Goal: Information Seeking & Learning: Find specific fact

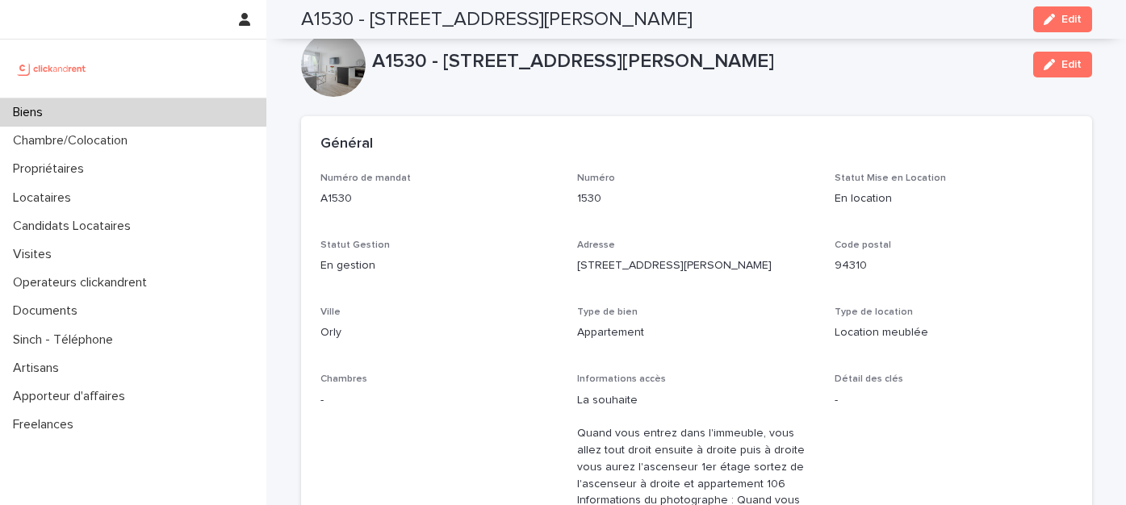
scroll to position [5300, 0]
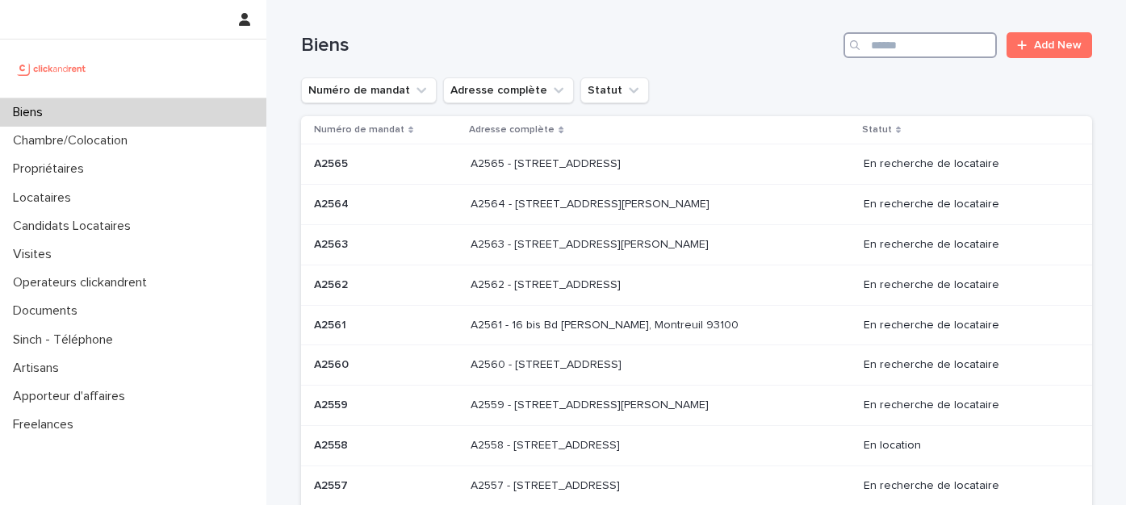
click at [932, 40] on input "Search" at bounding box center [919, 45] width 153 height 26
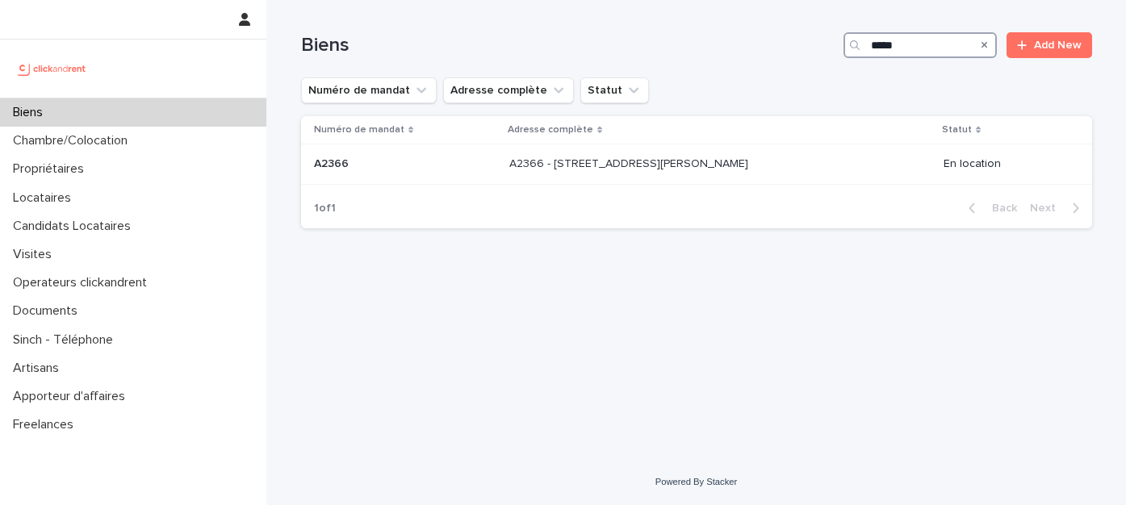
type input "*****"
click at [615, 168] on p "A2366 - [STREET_ADDRESS][PERSON_NAME]" at bounding box center [630, 162] width 242 height 17
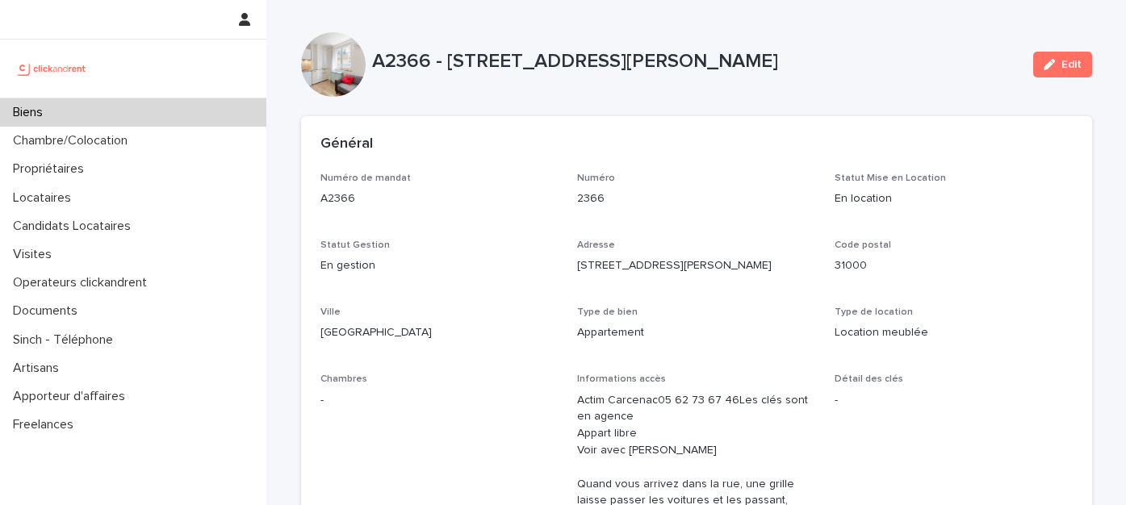
click at [162, 106] on div "Biens" at bounding box center [133, 112] width 266 height 28
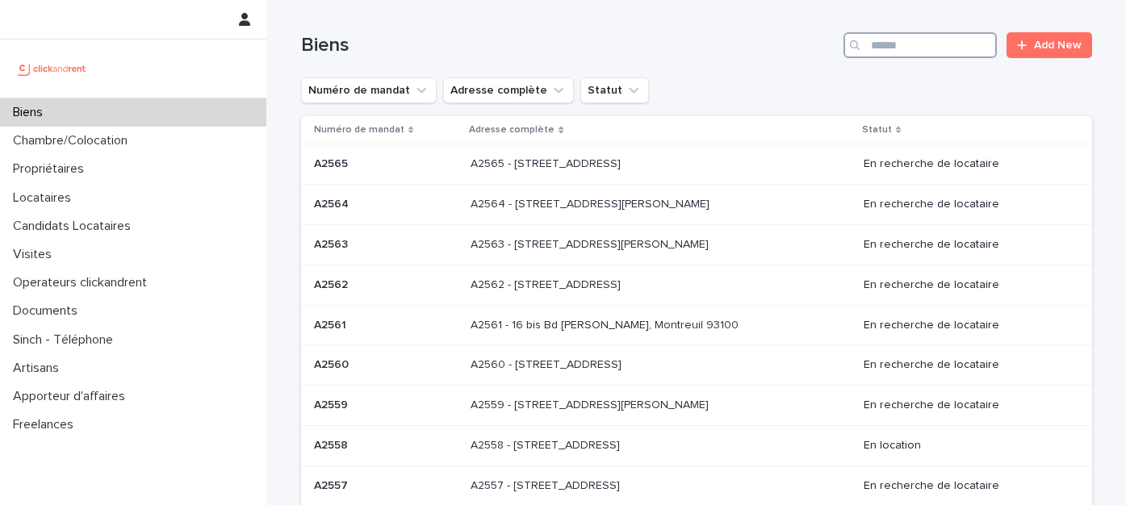
click at [910, 36] on input "Search" at bounding box center [919, 45] width 153 height 26
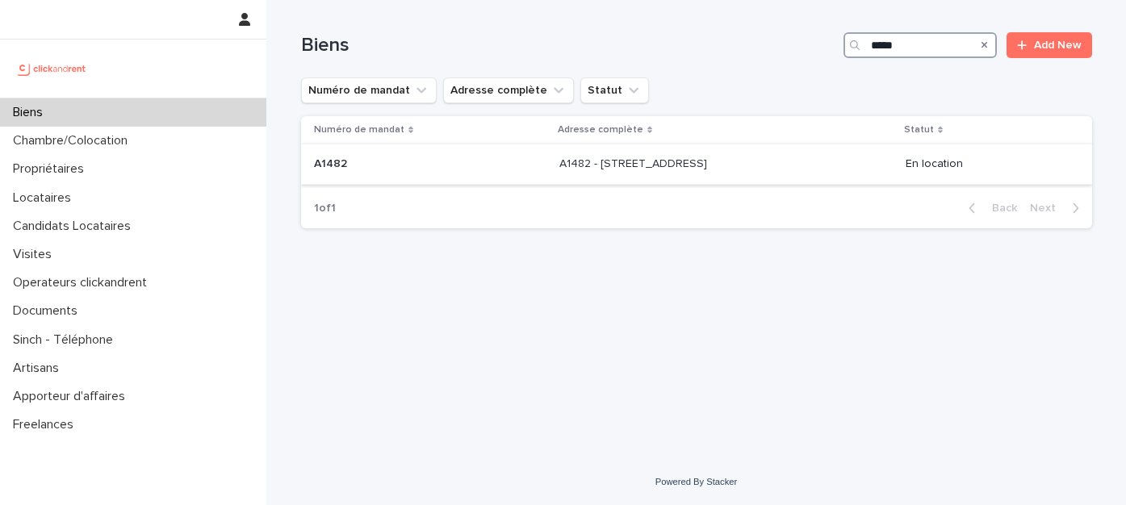
type input "*****"
click at [559, 171] on p "A1482 - 11 rue de Châteaufort, Orsay 91400" at bounding box center [634, 162] width 151 height 17
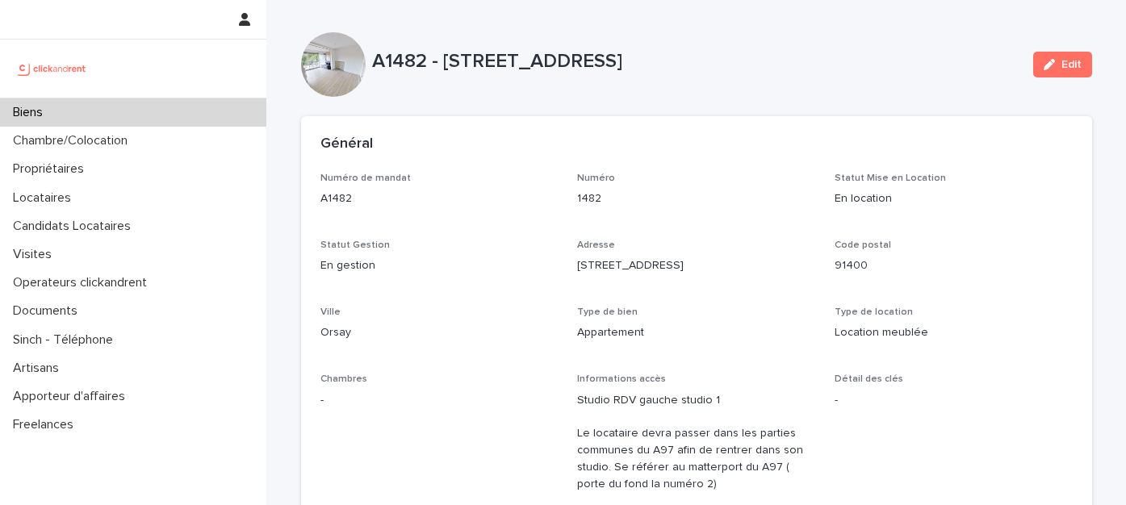
click at [137, 108] on div "Biens" at bounding box center [133, 112] width 266 height 28
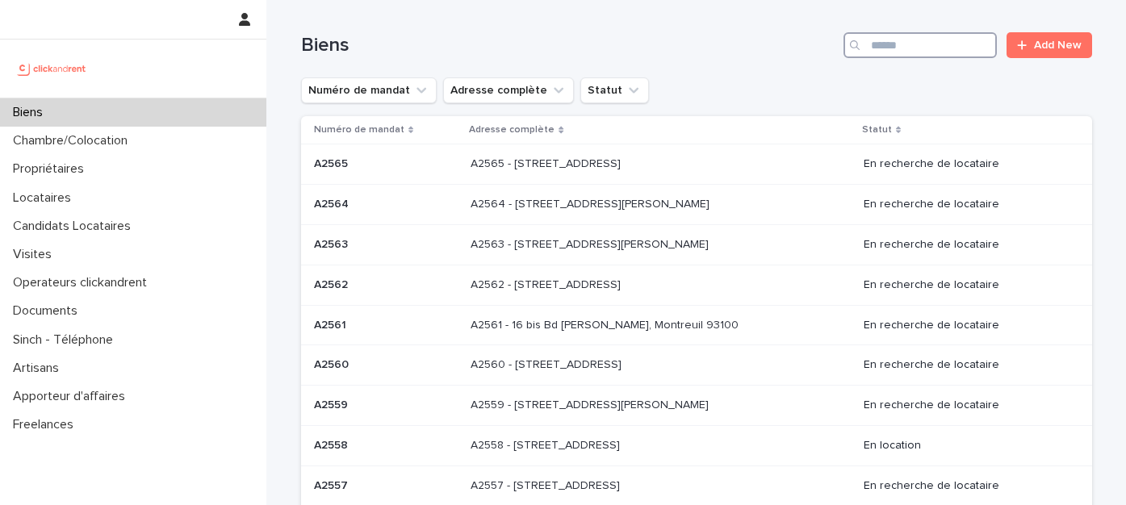
click at [878, 38] on input "Search" at bounding box center [919, 45] width 153 height 26
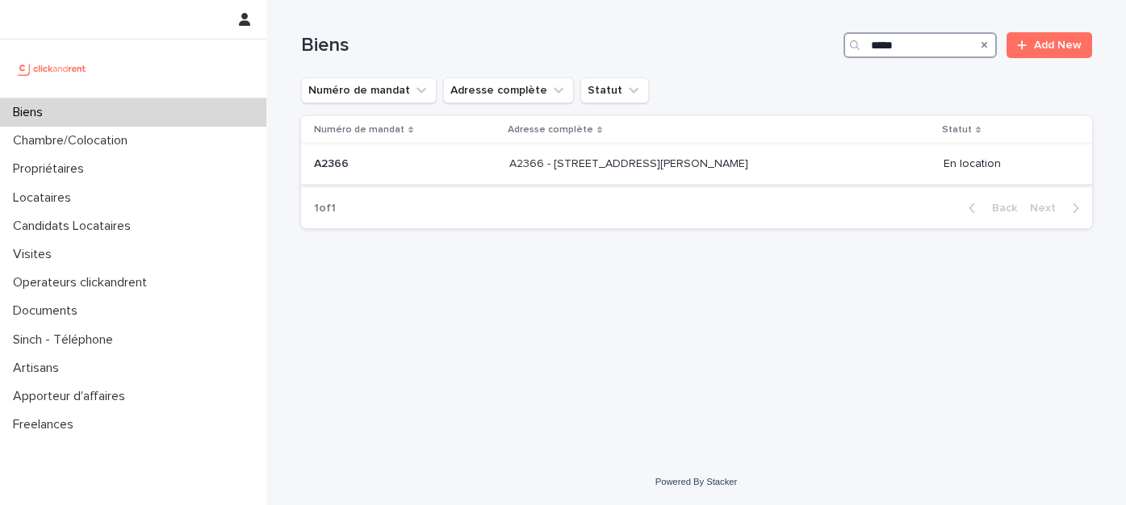
type input "*****"
click at [646, 167] on p "A2366 - 36 bis rue Auguste Granier, Toulouse 31000" at bounding box center [630, 162] width 242 height 17
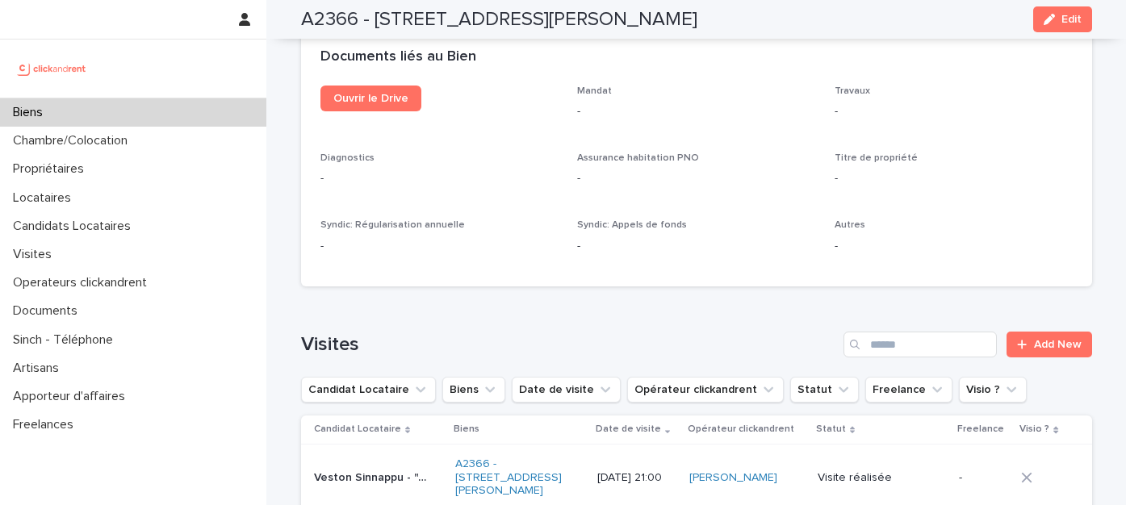
scroll to position [5497, 0]
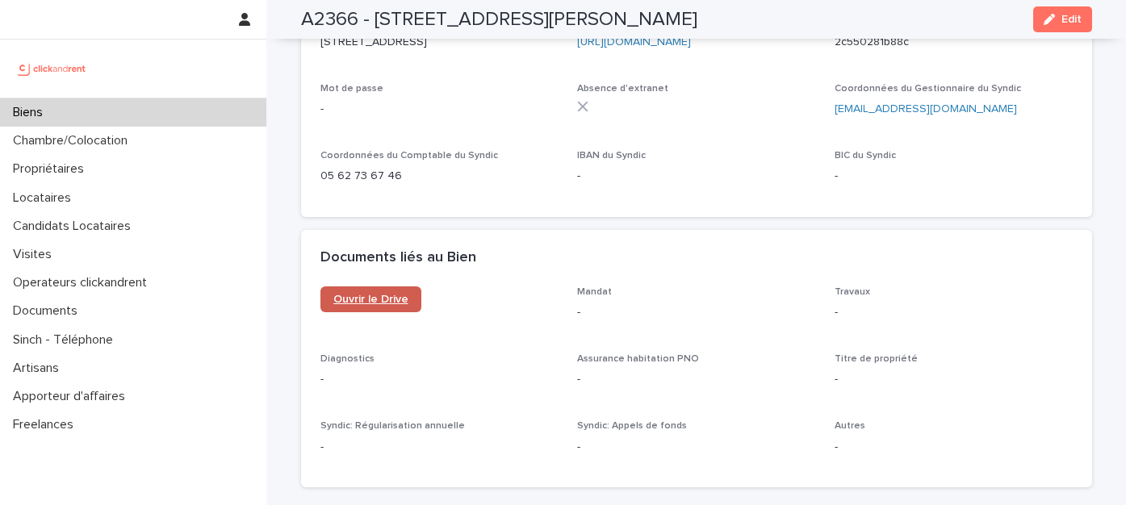
click at [371, 294] on span "Ouvrir le Drive" at bounding box center [370, 299] width 75 height 11
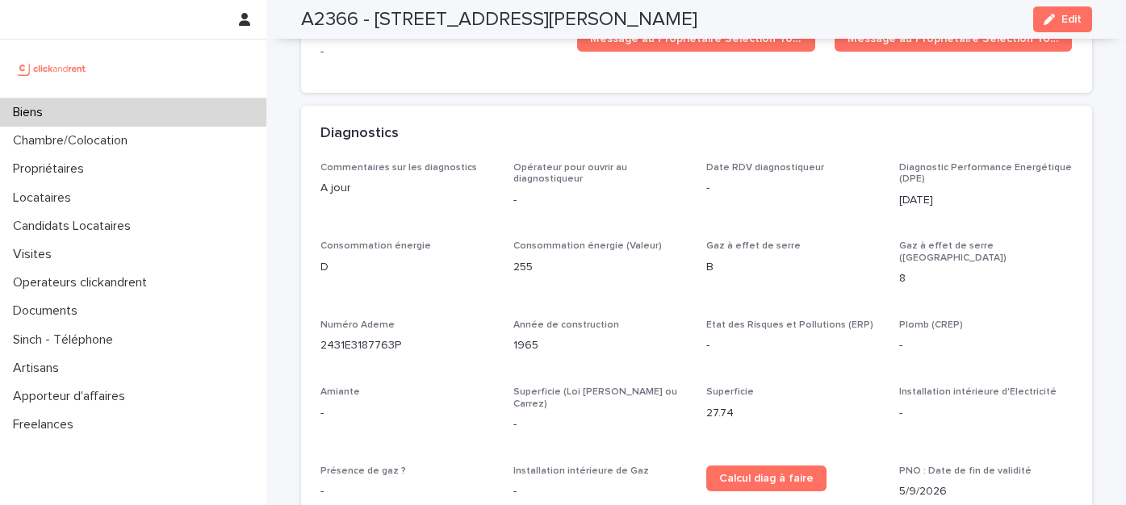
scroll to position [4826, 0]
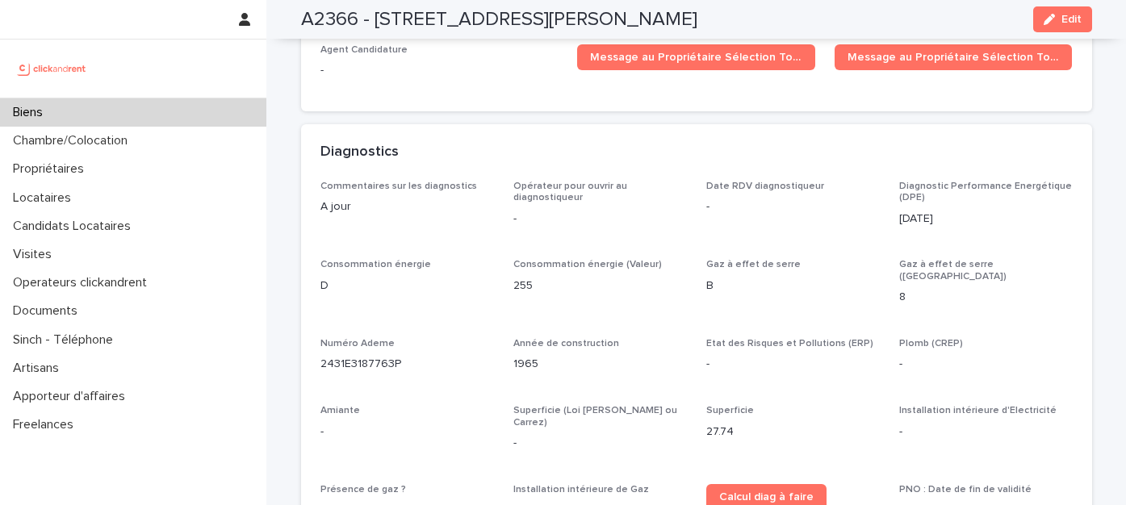
click at [697, 19] on h2 "A2366 - 36 bis rue Auguste Granier, Toulouse 31000" at bounding box center [499, 19] width 396 height 23
copy h2 "31000"
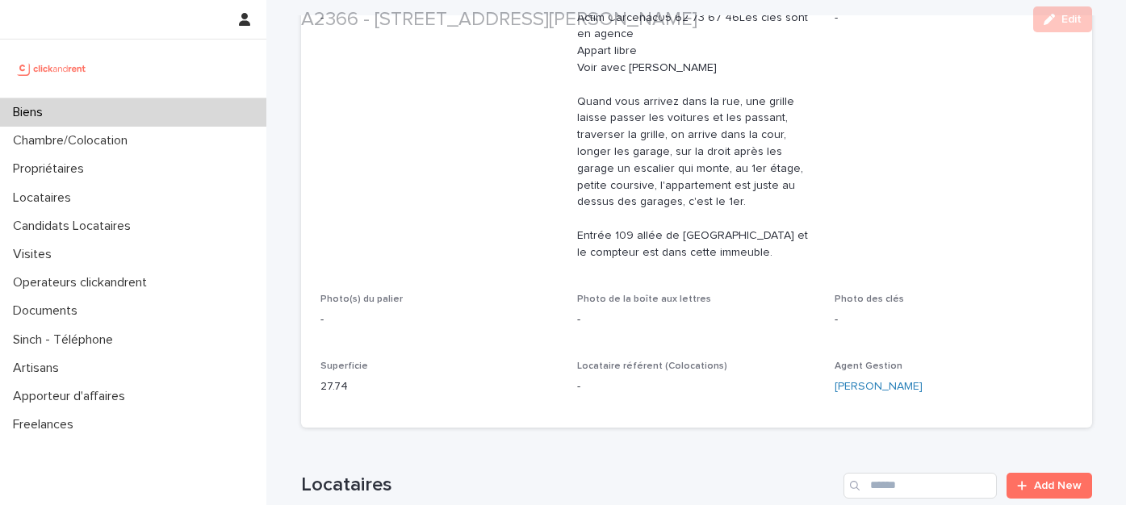
scroll to position [428, 0]
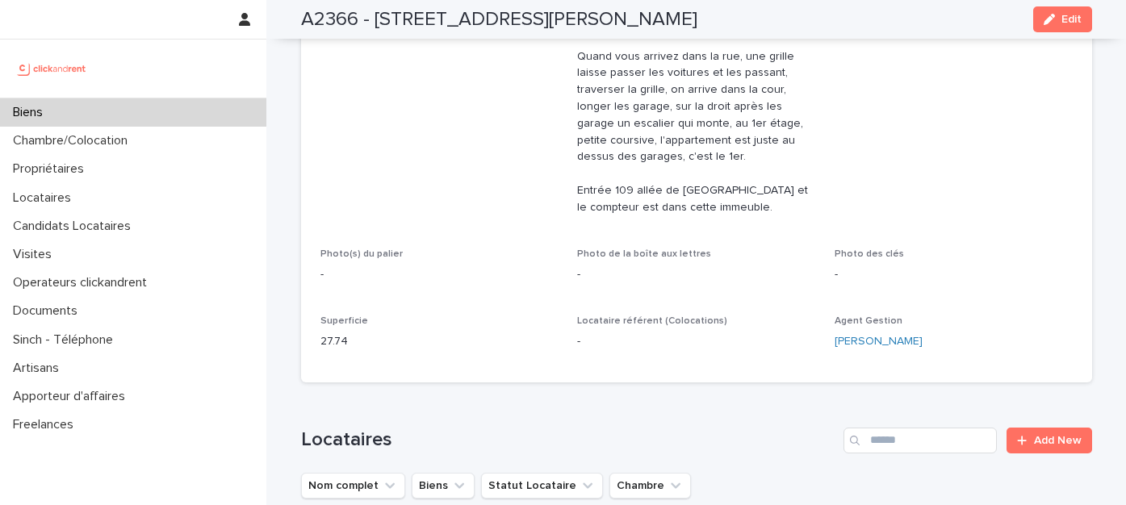
click at [326, 338] on p "27.74" at bounding box center [439, 341] width 238 height 17
copy p "27.74"
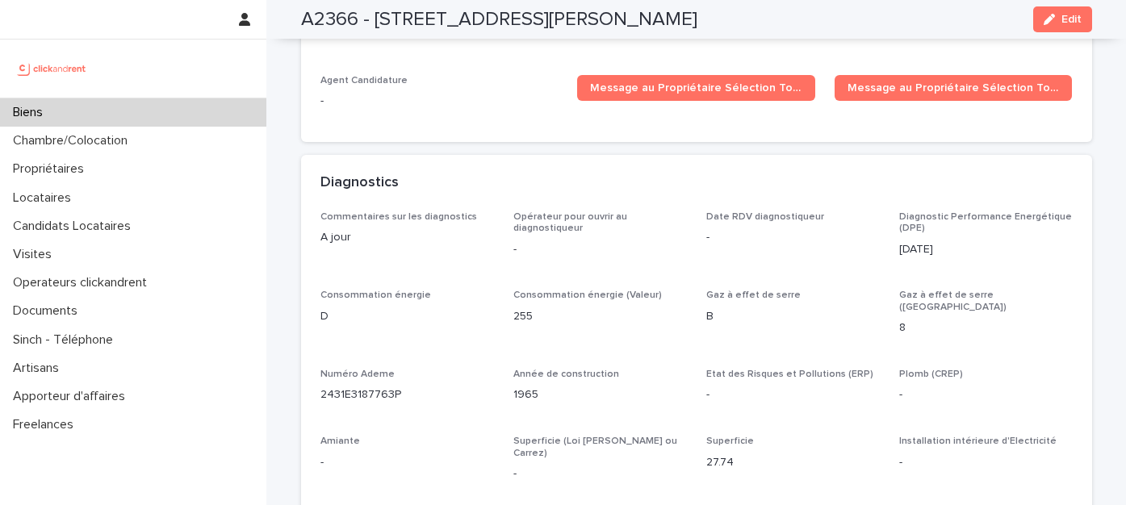
scroll to position [4797, 0]
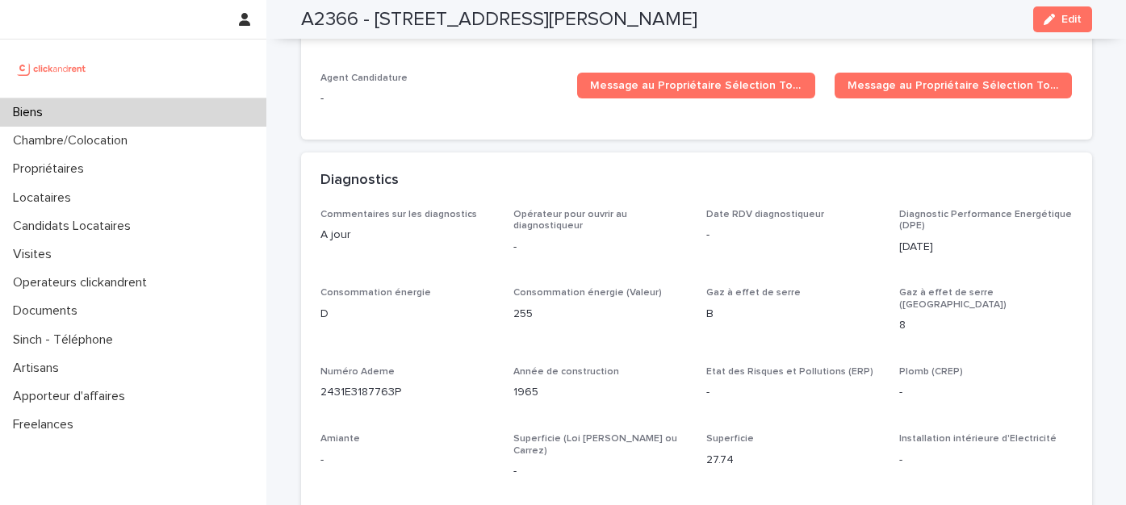
click at [520, 384] on p "1965" at bounding box center [600, 392] width 174 height 17
copy p "1965"
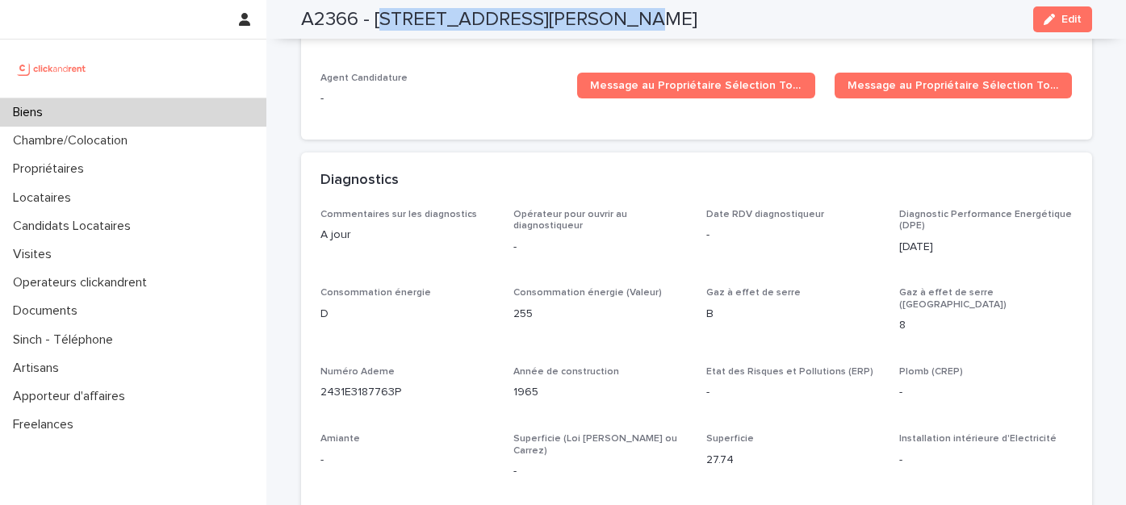
drag, startPoint x: 374, startPoint y: 20, endPoint x: 594, endPoint y: 26, distance: 220.4
click at [594, 26] on h2 "A2366 - 36 bis rue Auguste Granier, Toulouse 31000" at bounding box center [499, 19] width 396 height 23
copy h2 "6 bis rue Auguste Granier"
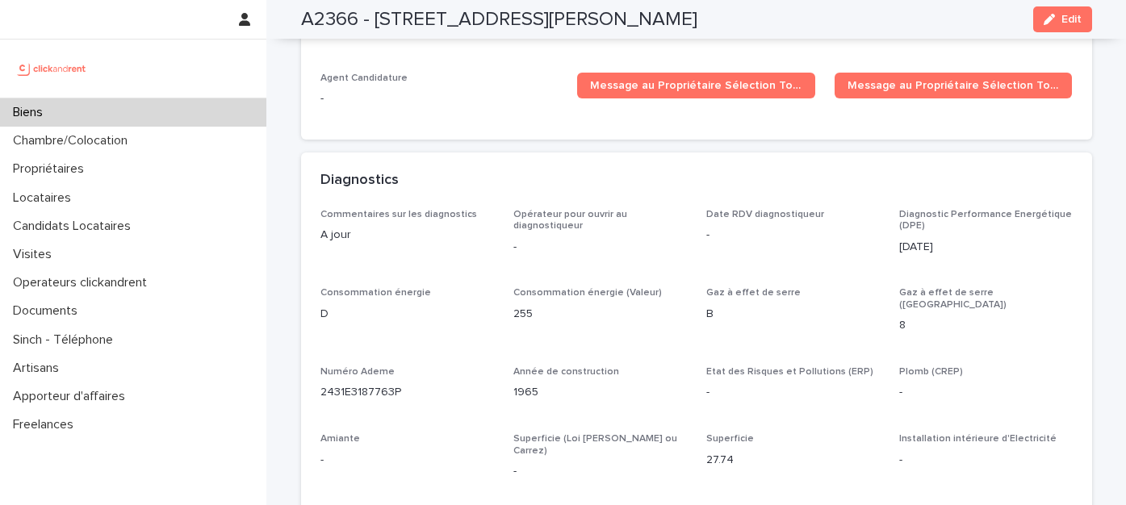
click at [697, 19] on h2 "A2366 - 36 bis rue Auguste Granier, Toulouse 31000" at bounding box center [499, 19] width 396 height 23
click at [613, 19] on h2 "A2366 - 36 bis rue Auguste Granier, Toulouse 31000" at bounding box center [499, 19] width 396 height 23
click at [697, 21] on h2 "A2366 - 36 bis rue Auguste Granier, Toulouse 31000" at bounding box center [499, 19] width 396 height 23
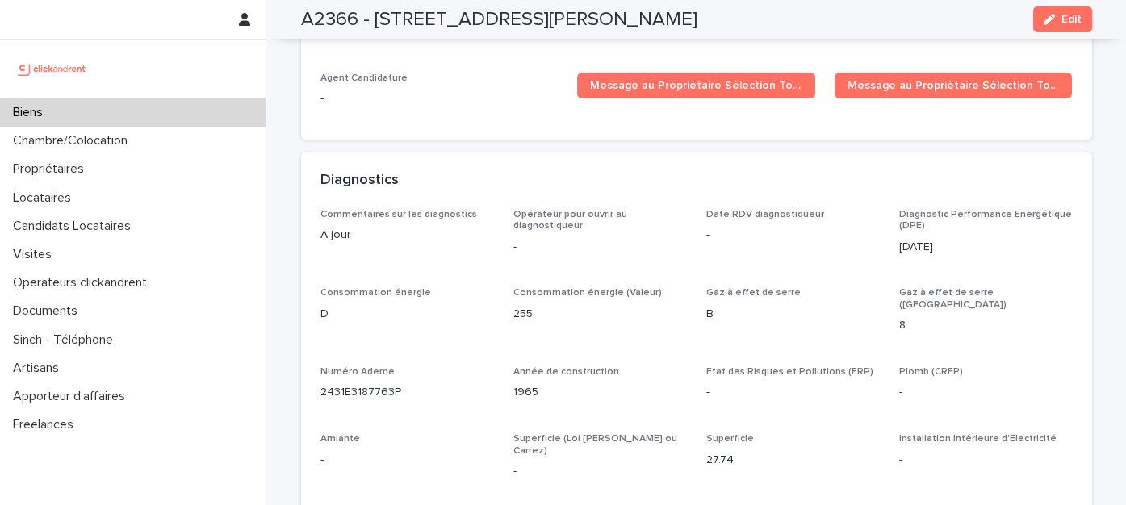
copy h2 "31000"
click at [651, 22] on h2 "A2366 - 36 bis rue Auguste Granier, Toulouse 31000" at bounding box center [499, 19] width 396 height 23
copy h2 "Toulouse"
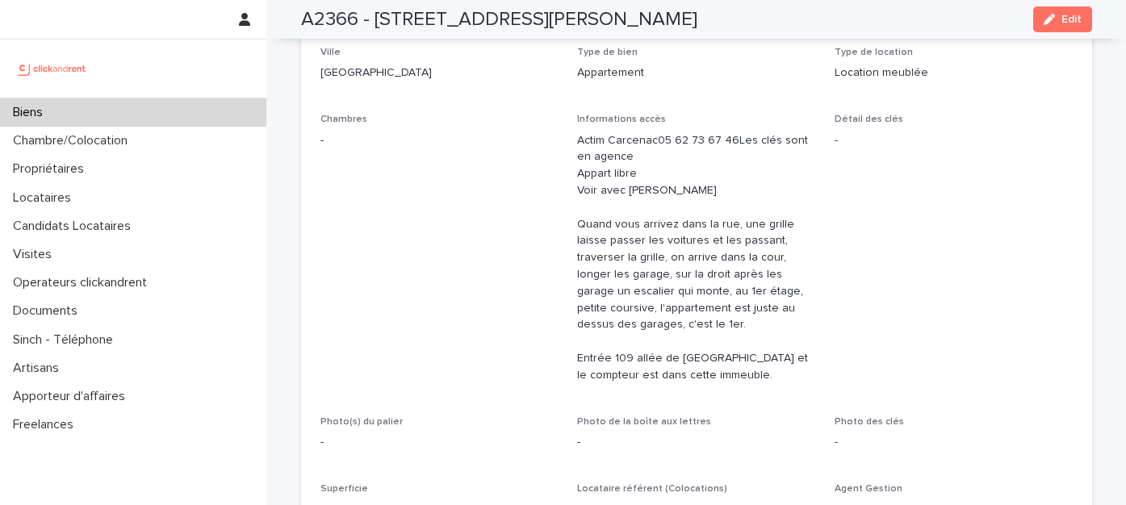
scroll to position [0, 0]
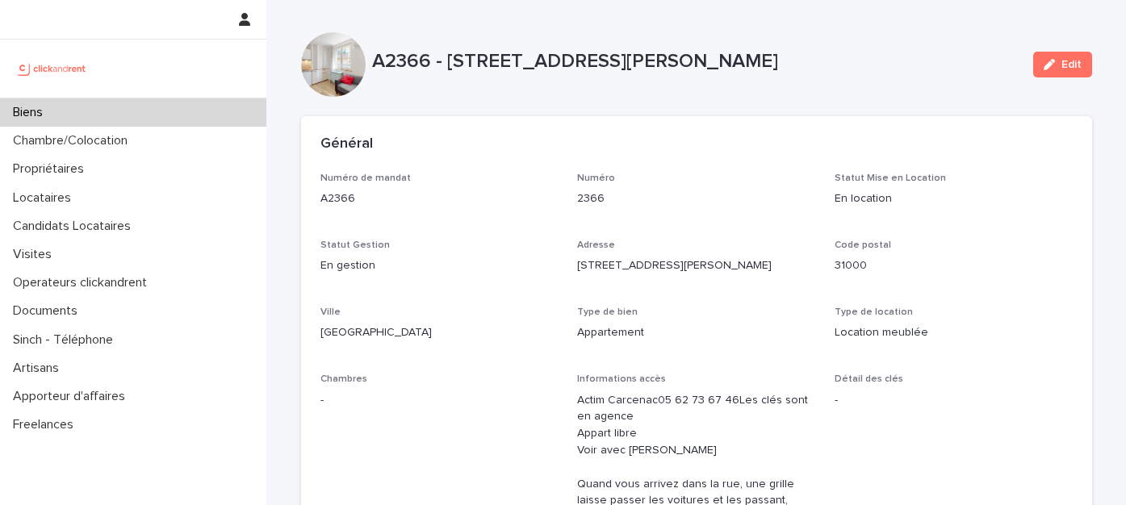
click at [796, 57] on p "A2366 - 36 bis rue Auguste Granier, Toulouse 31000" at bounding box center [696, 61] width 648 height 23
click at [794, 59] on p "A2366 - 36 bis rue Auguste Granier, Toulouse 31000" at bounding box center [696, 61] width 648 height 23
click at [794, 65] on p "A2366 - 36 bis rue Auguste Granier, Toulouse 31000" at bounding box center [696, 61] width 648 height 23
copy p "31000"
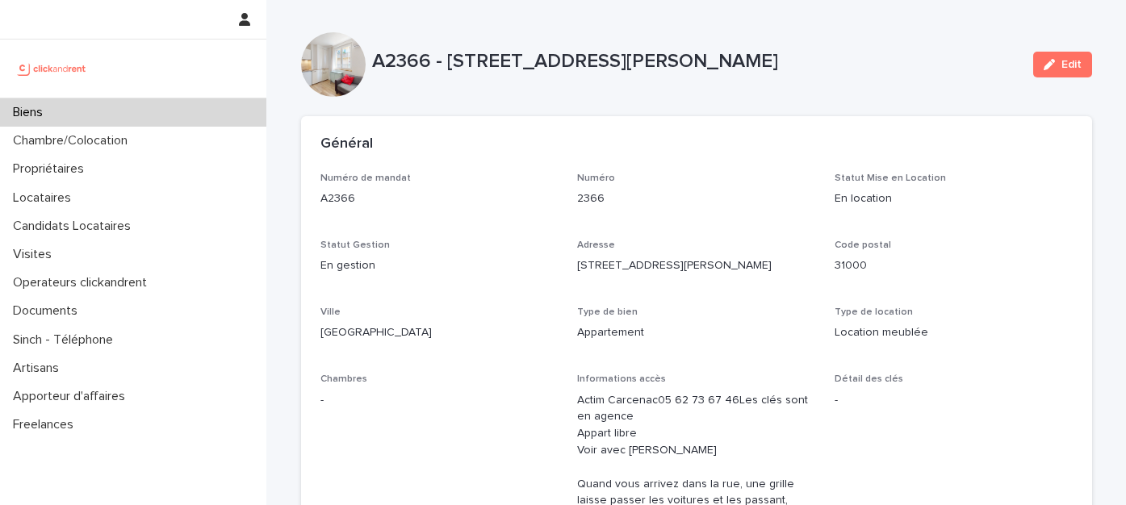
drag, startPoint x: 446, startPoint y: 58, endPoint x: 675, endPoint y: 66, distance: 229.4
click at [672, 72] on p "A2366 - 36 bis rue Auguste Granier, Toulouse 31000" at bounding box center [696, 61] width 648 height 23
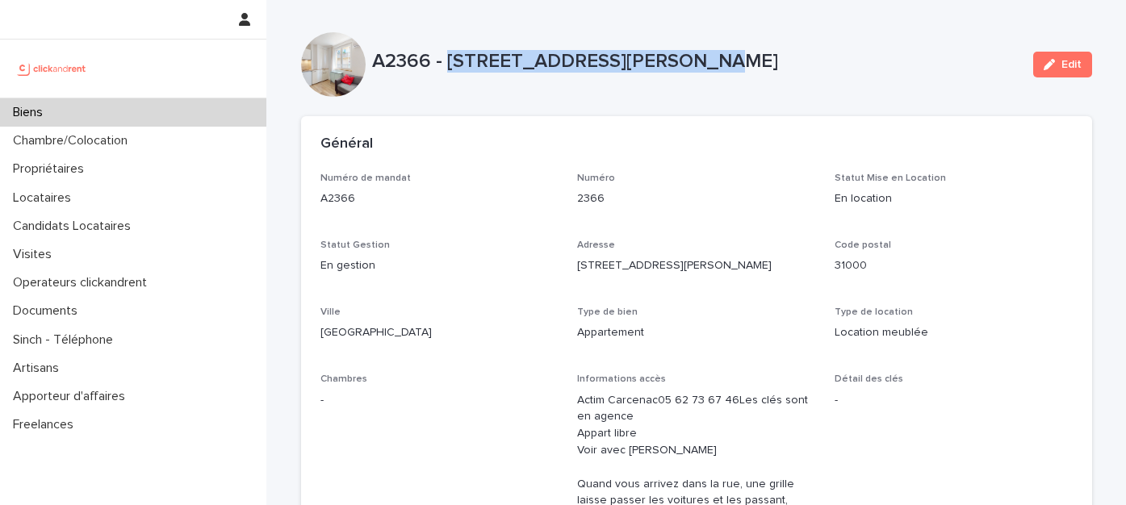
drag, startPoint x: 673, startPoint y: 62, endPoint x: 445, endPoint y: 65, distance: 228.4
click at [445, 65] on p "A2366 - 36 bis rue Auguste Granier, Toulouse 31000" at bounding box center [696, 61] width 648 height 23
copy p "36 bis rue Auguste Granier"
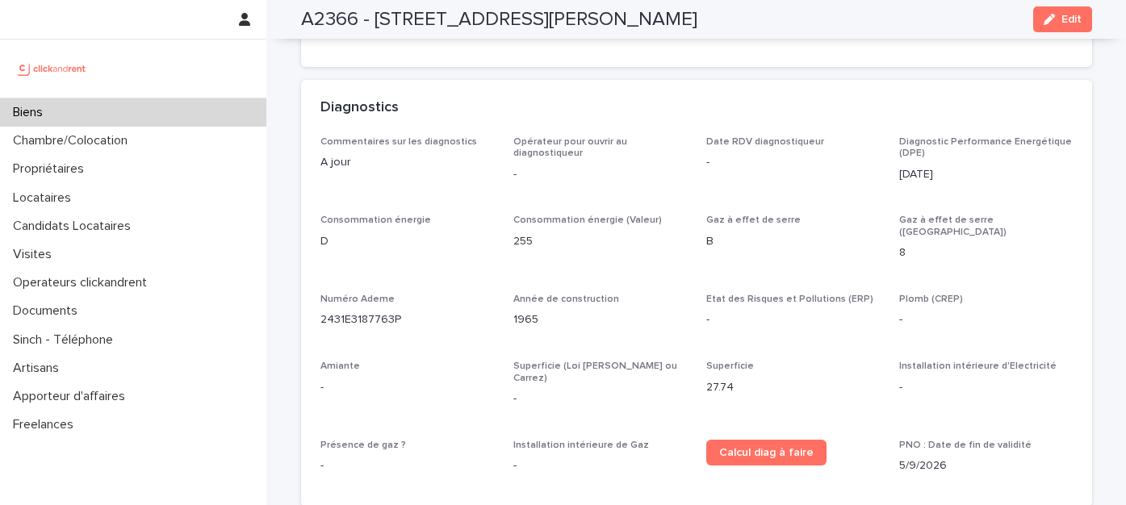
scroll to position [4868, 0]
click at [513, 313] on p "1965" at bounding box center [600, 321] width 174 height 17
click at [525, 313] on p "1965" at bounding box center [600, 321] width 174 height 17
copy p "1965"
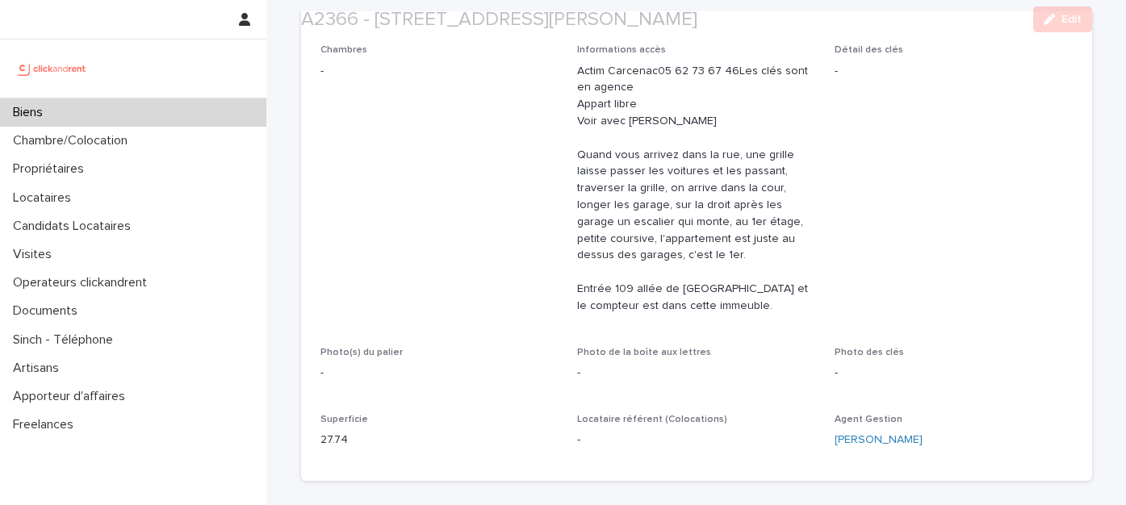
scroll to position [349, 0]
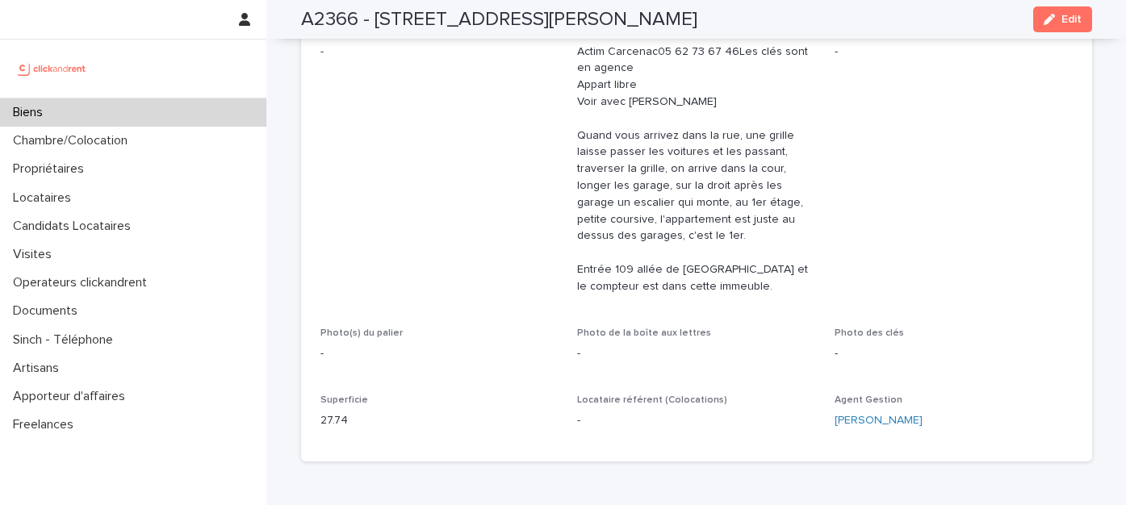
click at [320, 419] on p "27.74" at bounding box center [439, 420] width 238 height 17
copy p "27.74"
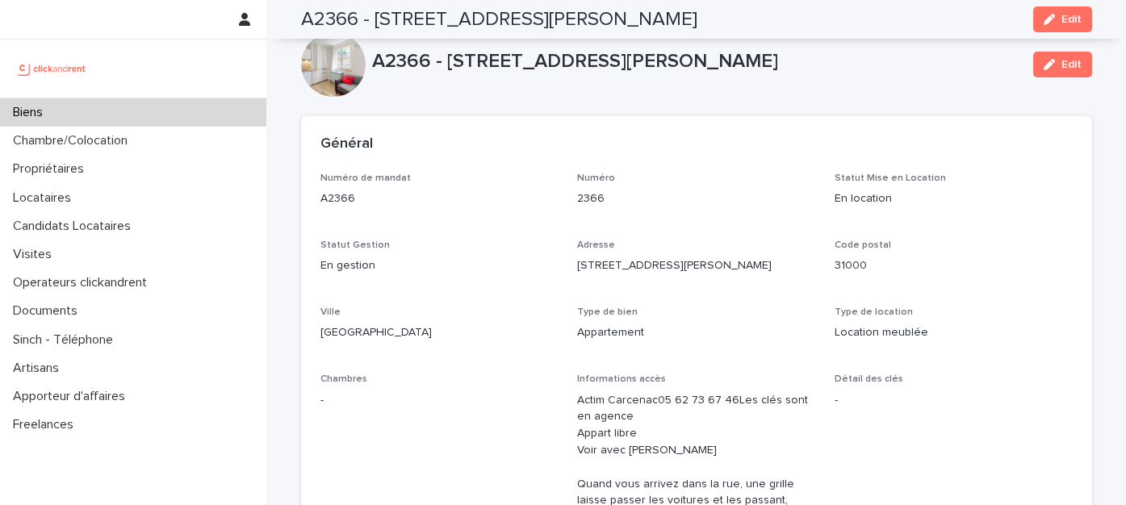
scroll to position [0, 0]
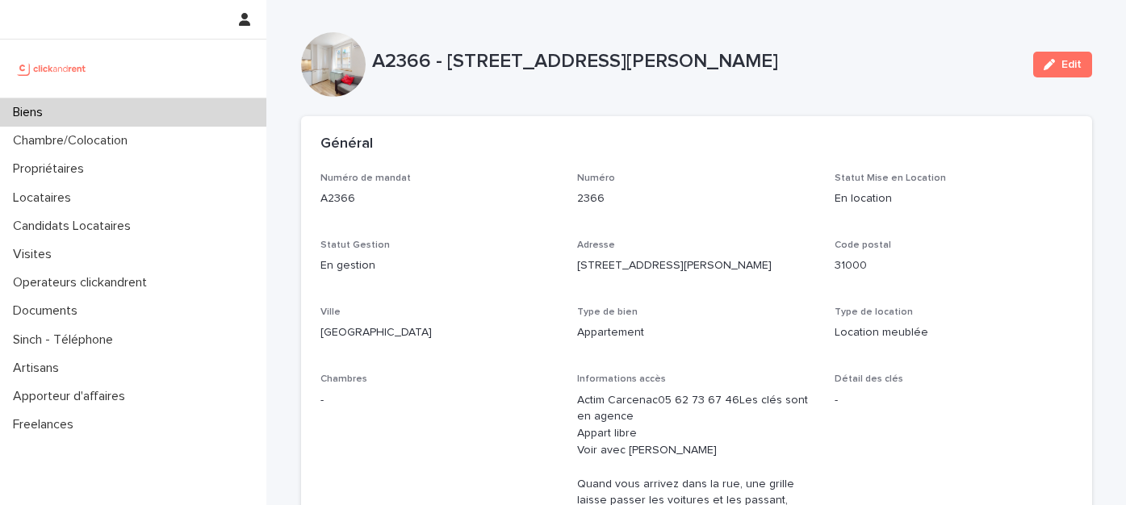
click at [41, 109] on p "Biens" at bounding box center [30, 112] width 49 height 15
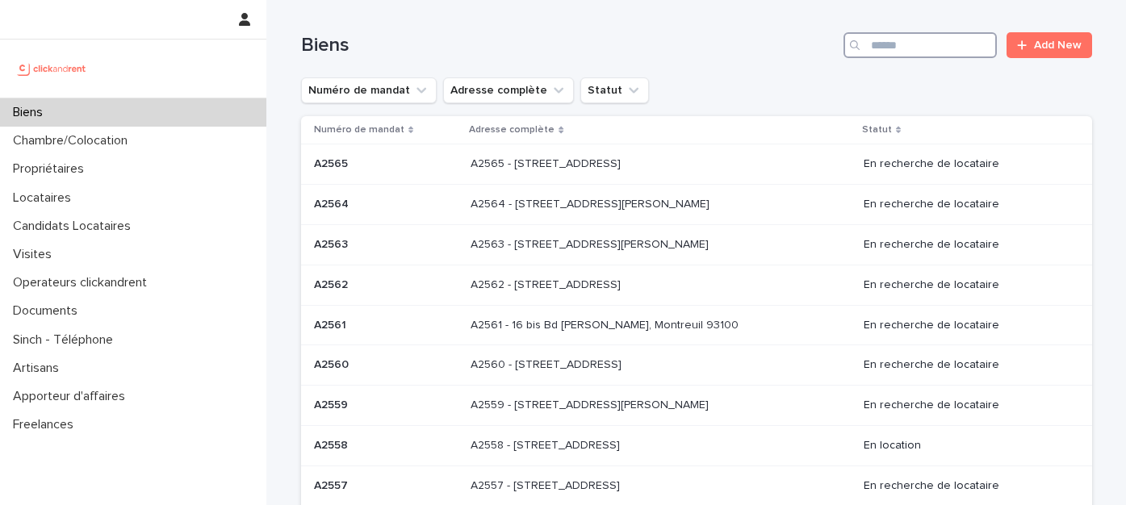
click at [884, 47] on input "Search" at bounding box center [919, 45] width 153 height 26
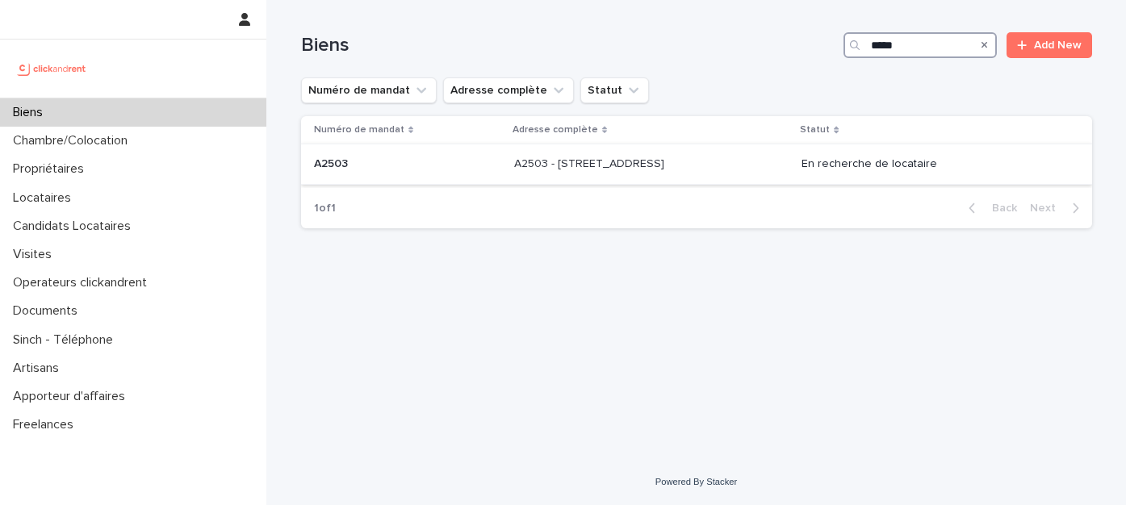
type input "*****"
click at [529, 165] on p "A2503 - 27 Rue des Oseraies, Romainville 93230" at bounding box center [590, 162] width 153 height 17
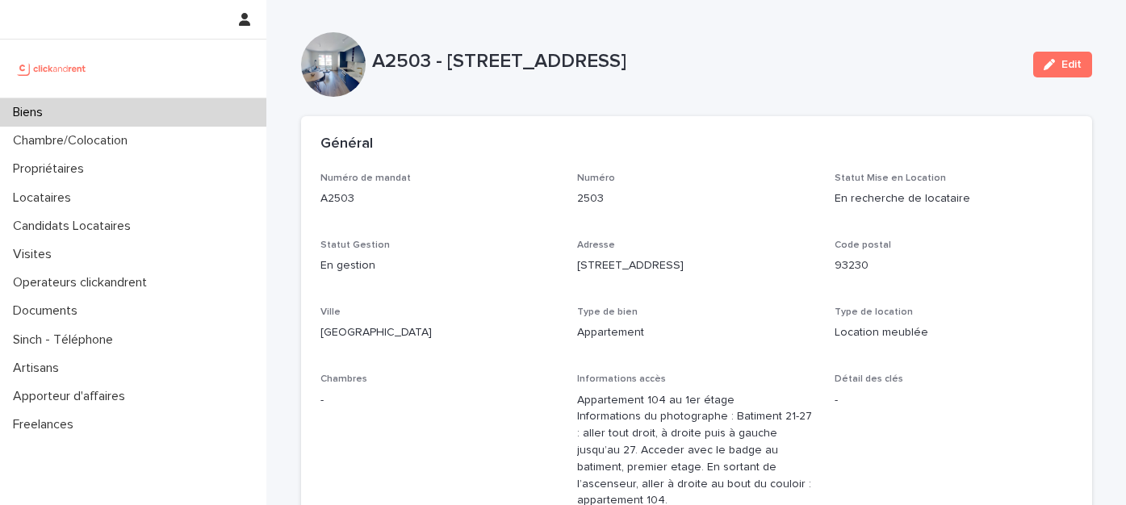
click at [768, 58] on p "A2503 - 27 Rue des Oseraies, Romainville 93230" at bounding box center [696, 61] width 648 height 23
drag, startPoint x: 443, startPoint y: 59, endPoint x: 619, endPoint y: 67, distance: 176.1
click at [619, 67] on p "A2503 - 27 Rue des Oseraies, Romainville 93230" at bounding box center [696, 61] width 648 height 23
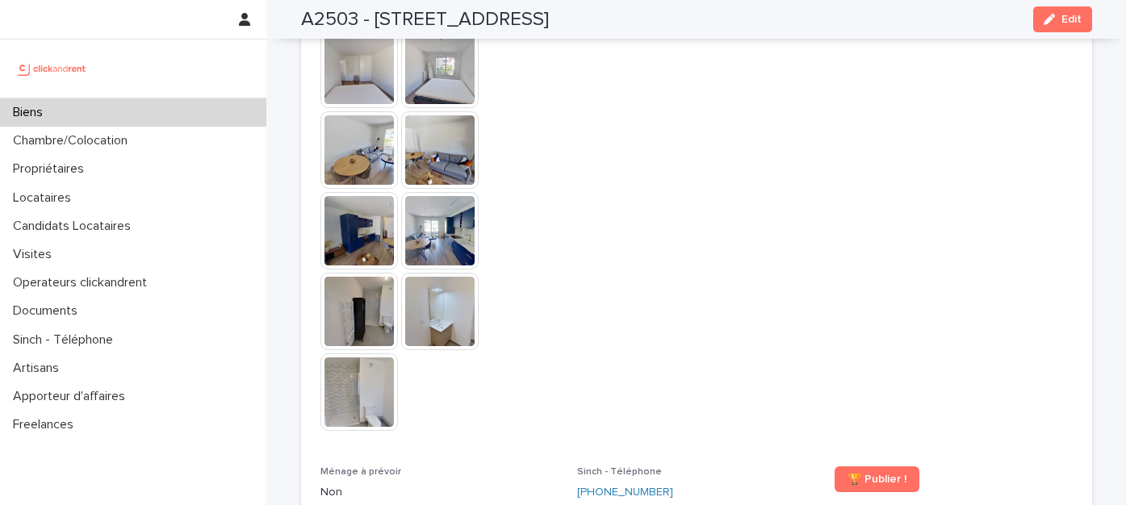
scroll to position [4928, 0]
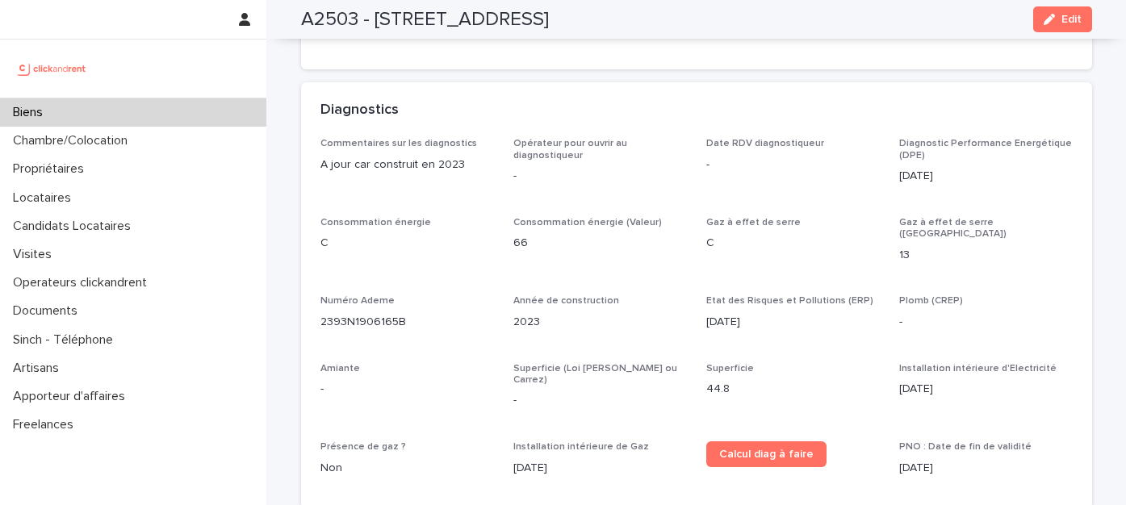
click at [521, 314] on p "2023" at bounding box center [600, 322] width 174 height 17
click at [706, 384] on p "44.8" at bounding box center [793, 392] width 174 height 17
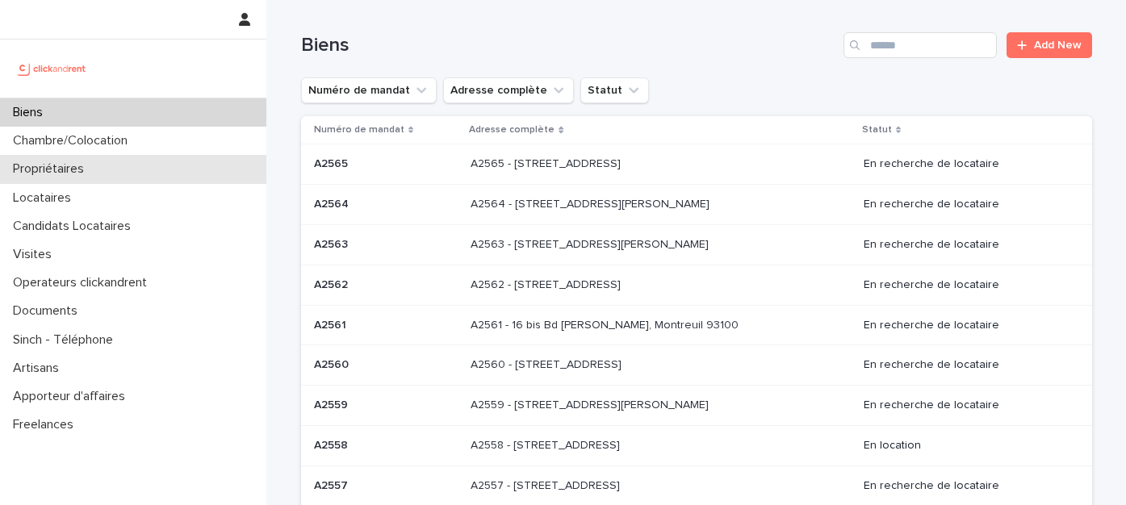
click at [119, 164] on div "Propriétaires" at bounding box center [133, 169] width 266 height 28
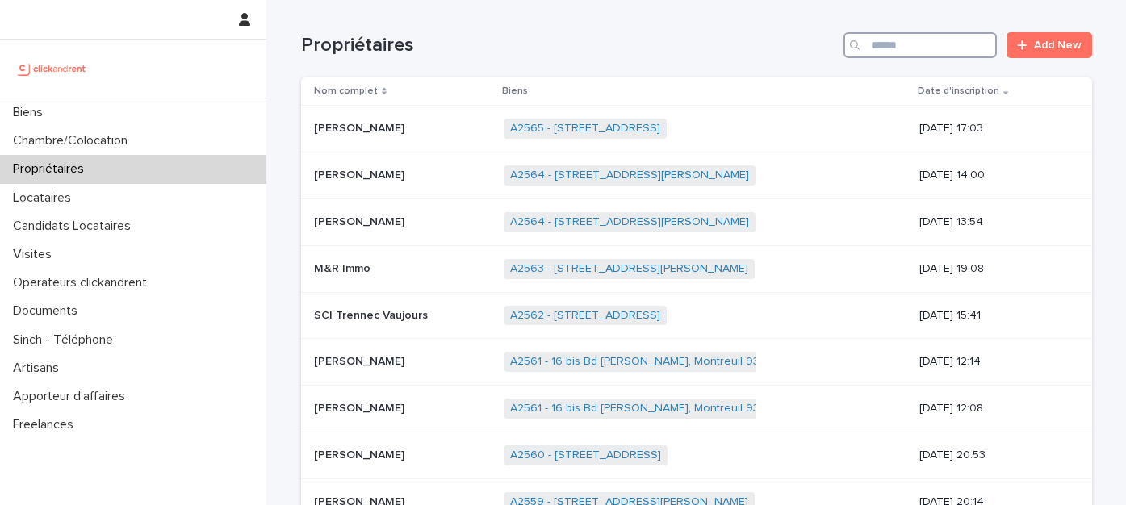
click at [897, 47] on input "Search" at bounding box center [919, 45] width 153 height 26
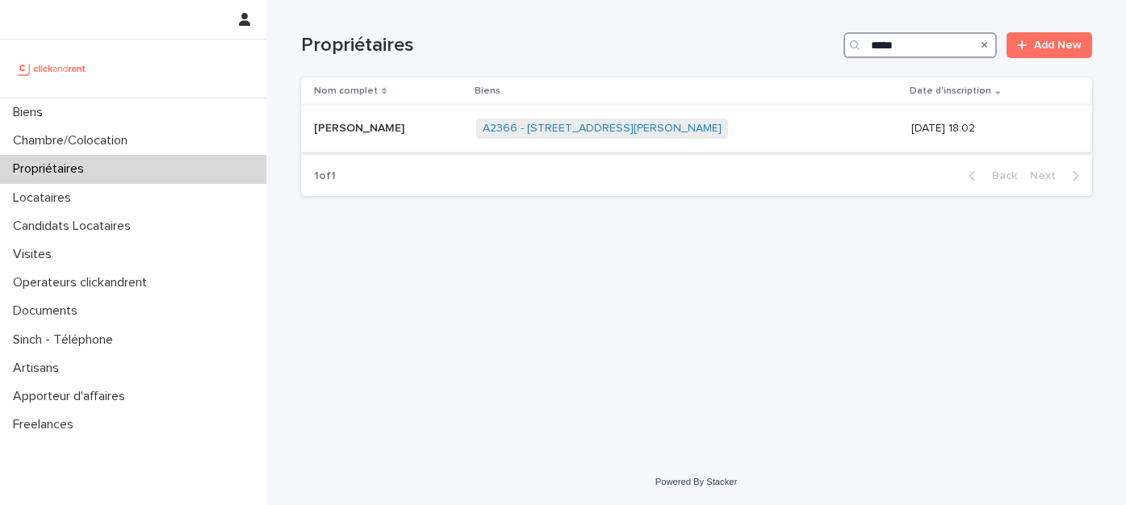
type input "*****"
click at [368, 127] on p "Paul Lefeuvre" at bounding box center [361, 127] width 94 height 17
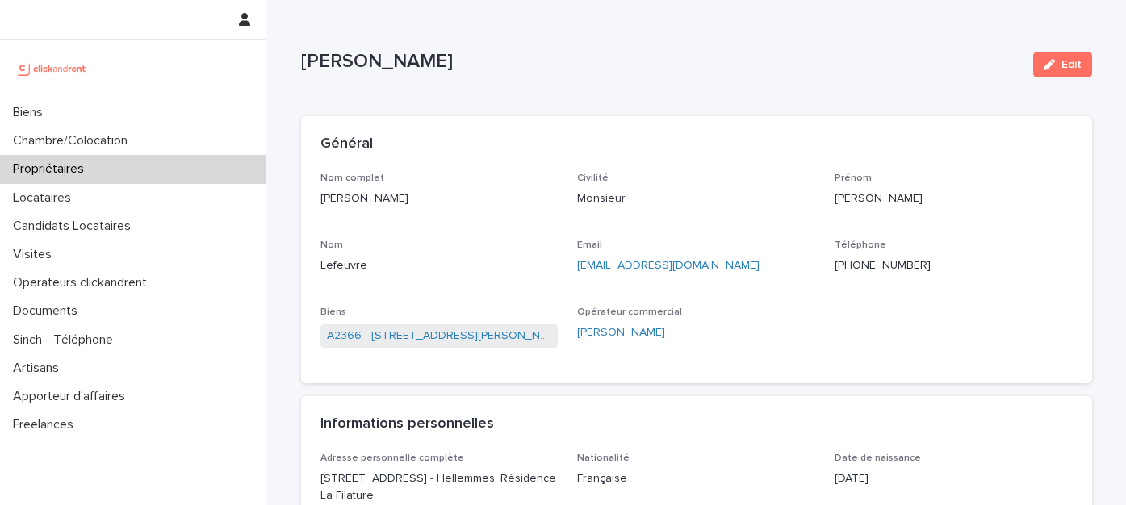
scroll to position [3, 0]
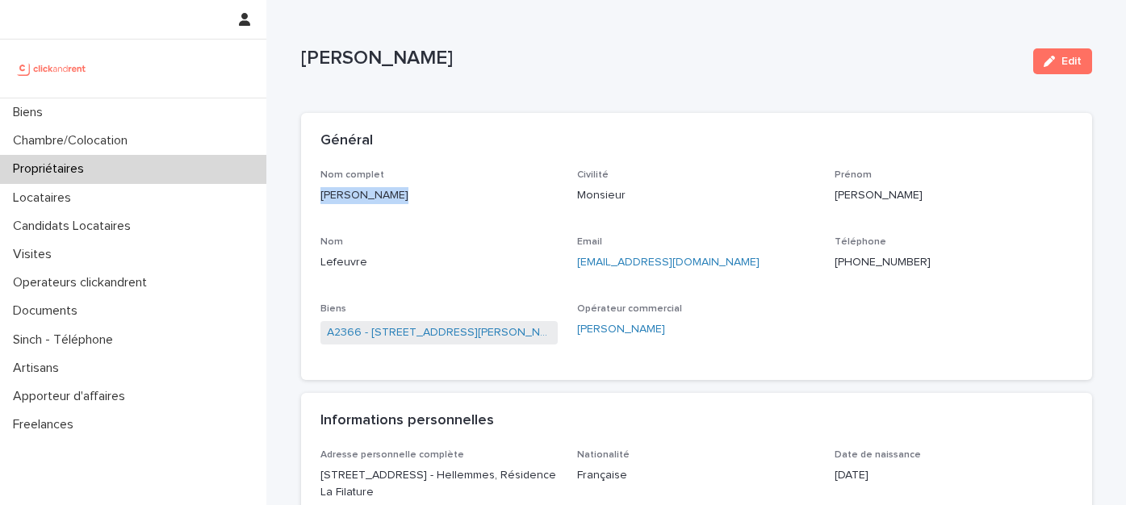
drag, startPoint x: 382, startPoint y: 197, endPoint x: 309, endPoint y: 198, distance: 72.6
click at [309, 198] on div "Nom complet Paul Lefeuvre Civilité Monsieur Prénom Paul Nom Lefeuvre Email pyg.…" at bounding box center [696, 274] width 791 height 211
drag, startPoint x: 697, startPoint y: 260, endPoint x: 569, endPoint y: 266, distance: 127.6
click at [569, 266] on div "Nom complet Paul Lefeuvre Civilité Monsieur Prénom Paul Nom Lefeuvre Email pyg.…" at bounding box center [696, 265] width 752 height 192
copy link "pyg.lefeuvre@gmail.com"
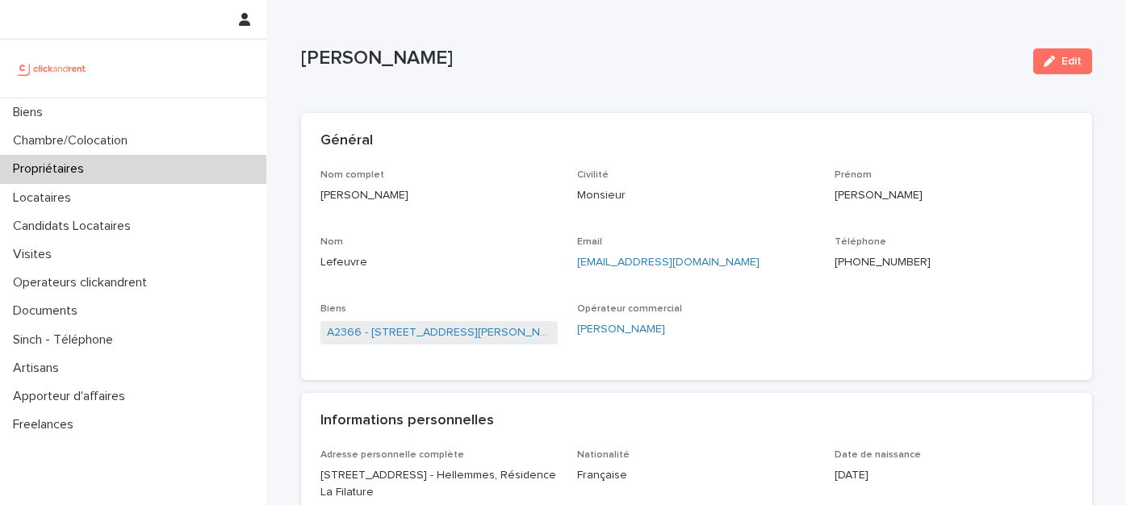
click at [898, 265] on ringoverc2c-number-84e06f14122c "+33659625406" at bounding box center [883, 262] width 96 height 11
click at [862, 257] on ringoverc2c-number-84e06f14122c "+33659625406" at bounding box center [883, 262] width 96 height 11
click at [766, 58] on p "Paul Lefeuvre" at bounding box center [660, 58] width 719 height 23
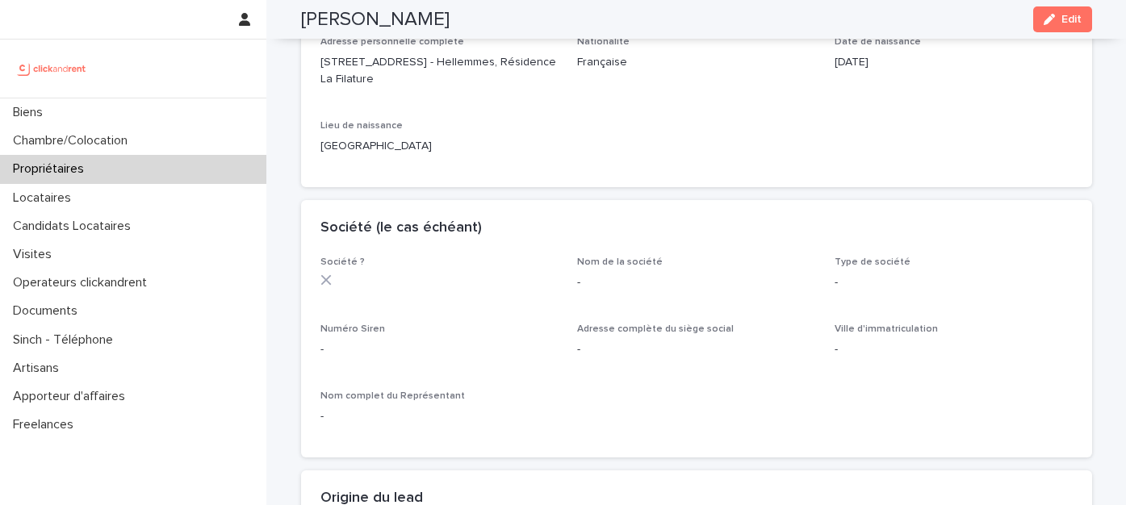
scroll to position [0, 0]
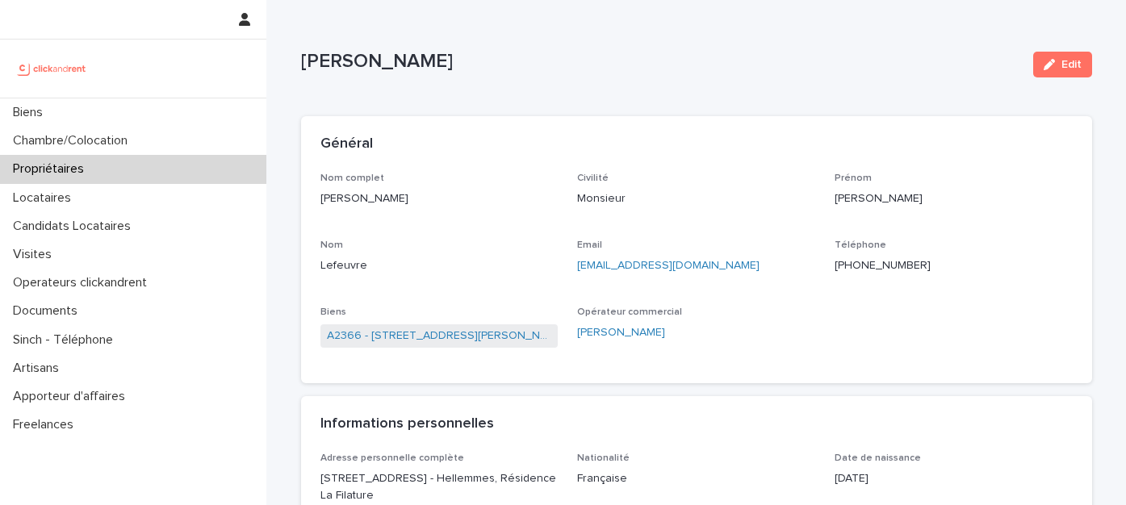
click at [703, 178] on p "Civilité" at bounding box center [696, 178] width 238 height 11
drag, startPoint x: 701, startPoint y: 86, endPoint x: 701, endPoint y: 166, distance: 79.9
click at [701, 88] on div "Paul Lefeuvre Edit" at bounding box center [696, 64] width 791 height 65
click at [701, 167] on div "Général" at bounding box center [696, 144] width 791 height 56
drag, startPoint x: 676, startPoint y: 262, endPoint x: 561, endPoint y: 265, distance: 115.4
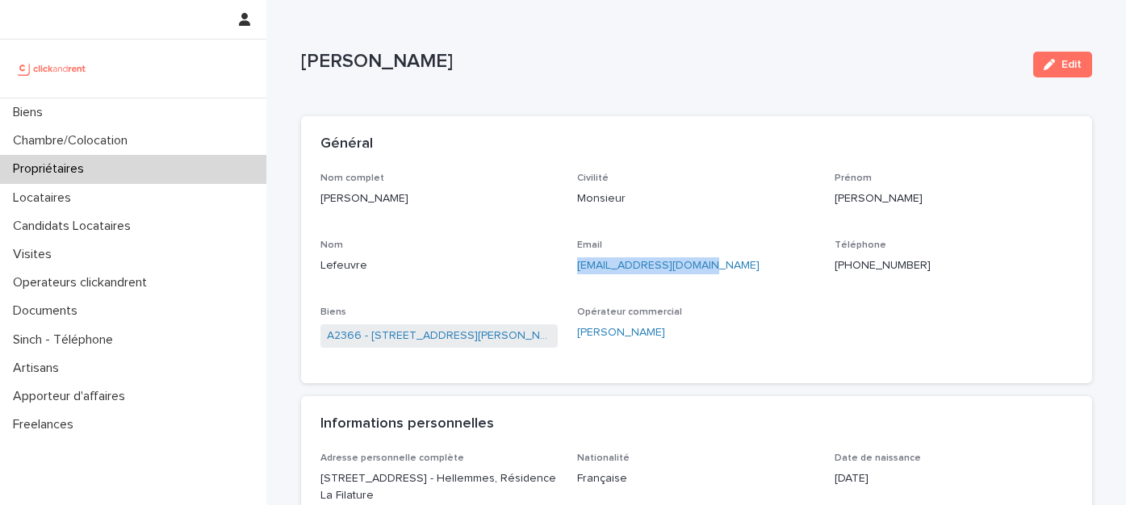
click at [561, 265] on div "Nom complet Paul Lefeuvre Civilité Monsieur Prénom Paul Nom Lefeuvre Email pyg.…" at bounding box center [696, 269] width 752 height 192
copy link "pyg.lefeuvre@gmail.com"
click at [876, 264] on ringoverc2c-number-84e06f14122c "+33659625406" at bounding box center [883, 265] width 96 height 11
drag, startPoint x: 697, startPoint y: 266, endPoint x: 571, endPoint y: 270, distance: 126.0
click at [577, 270] on p "pyg.lefeuvre@gmail.com" at bounding box center [696, 265] width 238 height 17
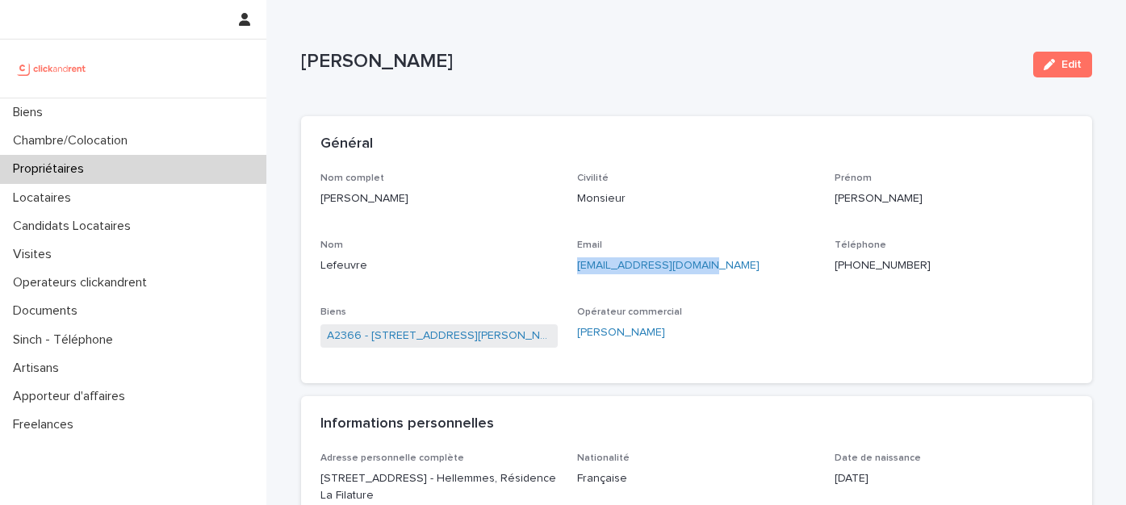
copy link "pyg.lefeuvre@gmail.com"
click at [73, 174] on p "Propriétaires" at bounding box center [51, 168] width 90 height 15
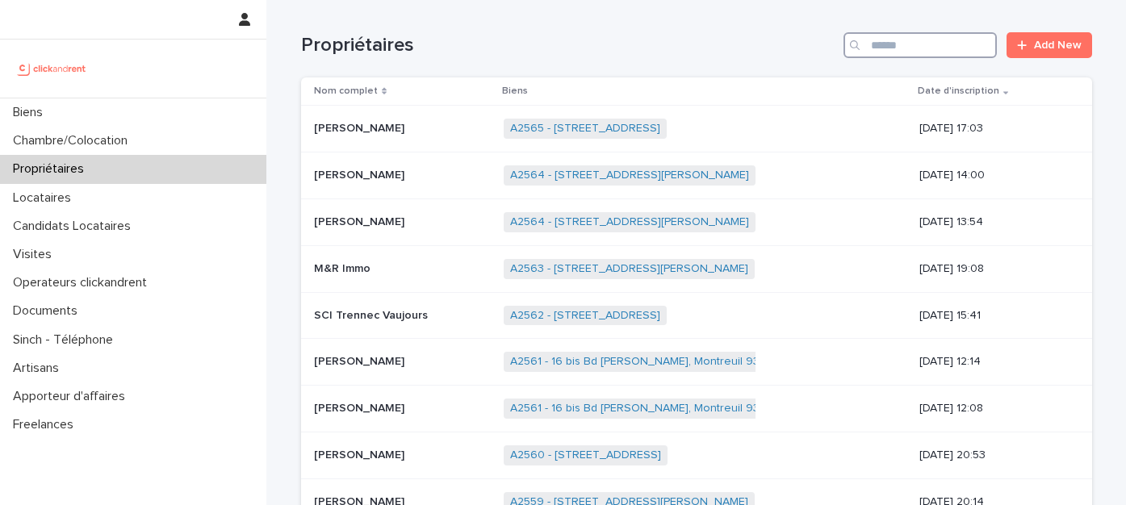
click at [889, 52] on input "Search" at bounding box center [919, 45] width 153 height 26
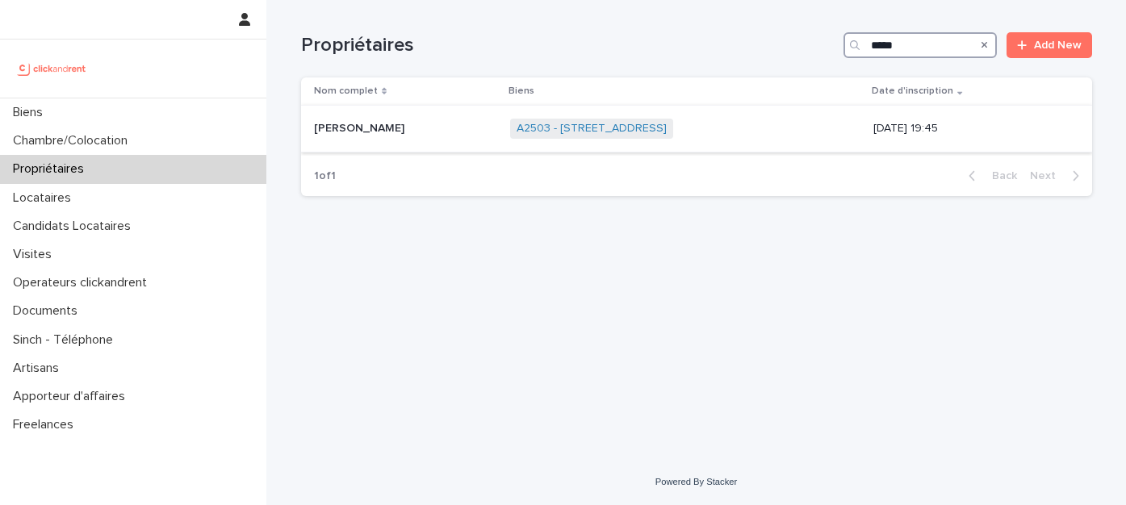
type input "*****"
click at [415, 130] on p at bounding box center [406, 129] width 184 height 14
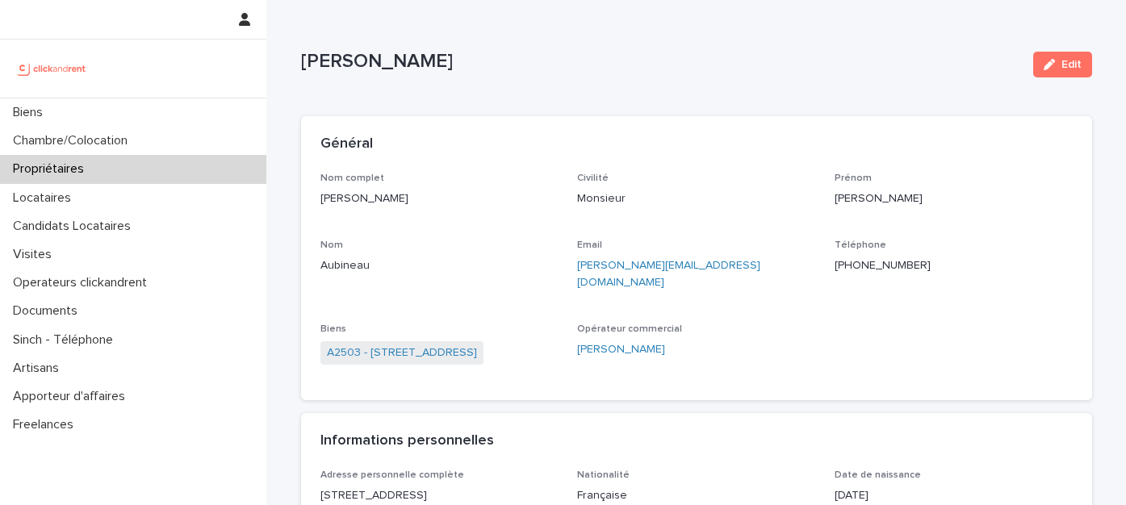
drag, startPoint x: 405, startPoint y: 201, endPoint x: 292, endPoint y: 201, distance: 113.0
copy p "Gaëtan Aubineau"
drag, startPoint x: 716, startPoint y: 266, endPoint x: 563, endPoint y: 265, distance: 153.3
click at [563, 265] on div "Nom complet Gaëtan Aubineau Civilité Monsieur Prénom Gaëtan Nom Aubineau Email …" at bounding box center [696, 277] width 752 height 208
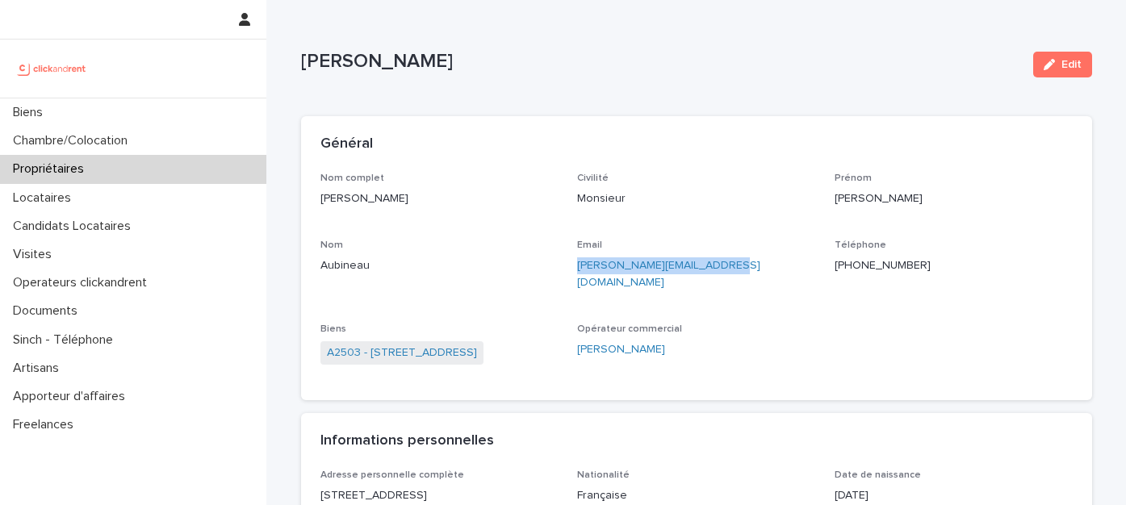
copy link "gaetan.aubineau@hotmail.fr"
click at [870, 267] on ringoverc2c-number-84e06f14122c "+33672162790" at bounding box center [883, 265] width 96 height 11
drag, startPoint x: 711, startPoint y: 264, endPoint x: 562, endPoint y: 266, distance: 149.3
click at [563, 266] on div "Nom complet Gaëtan Aubineau Civilité Monsieur Prénom Gaëtan Nom Aubineau Email …" at bounding box center [696, 277] width 752 height 208
copy link "gaetan.aubineau@hotmail.fr"
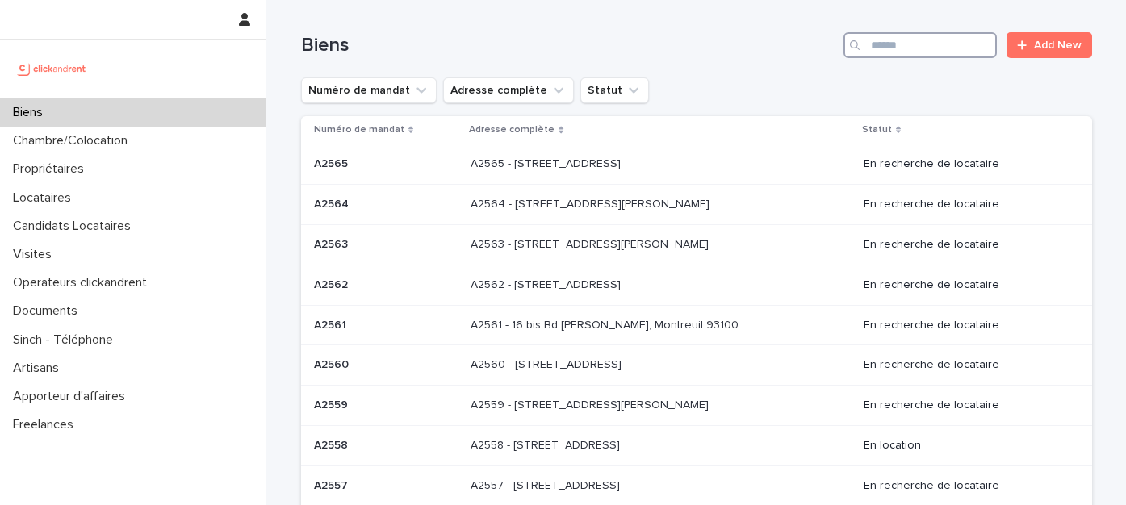
click at [897, 49] on input "Search" at bounding box center [919, 45] width 153 height 26
paste input "*****"
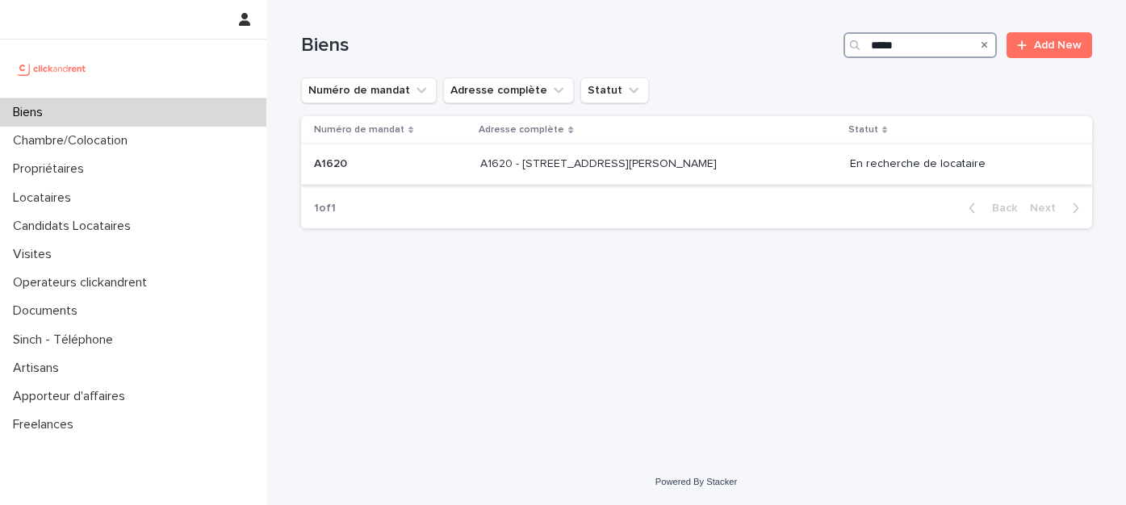
type input "*****"
click at [556, 165] on p "A1620 - 37 rue Alexandre Fourny, Champigny-sur-Marne 94500" at bounding box center [600, 162] width 240 height 17
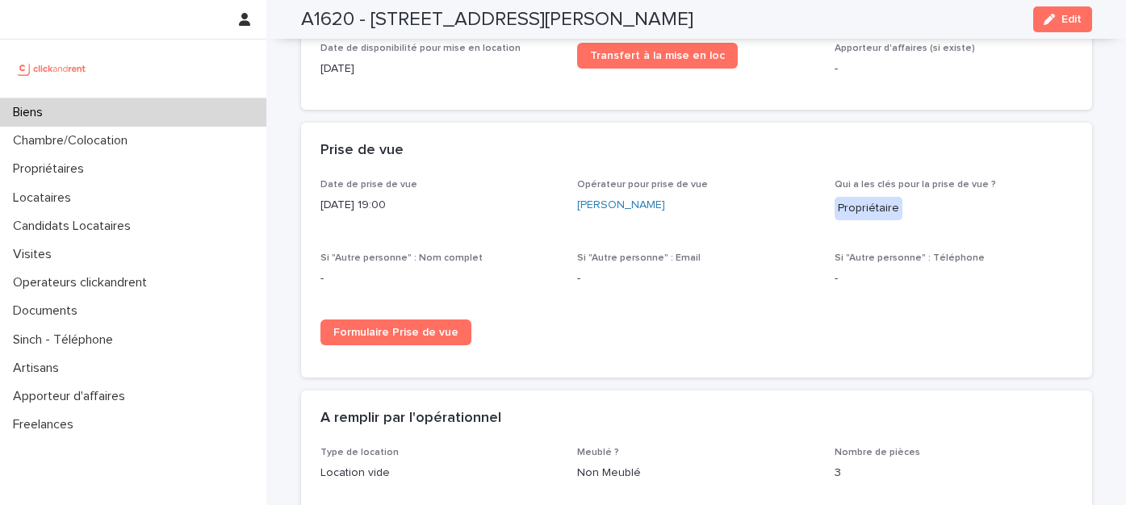
scroll to position [1749, 0]
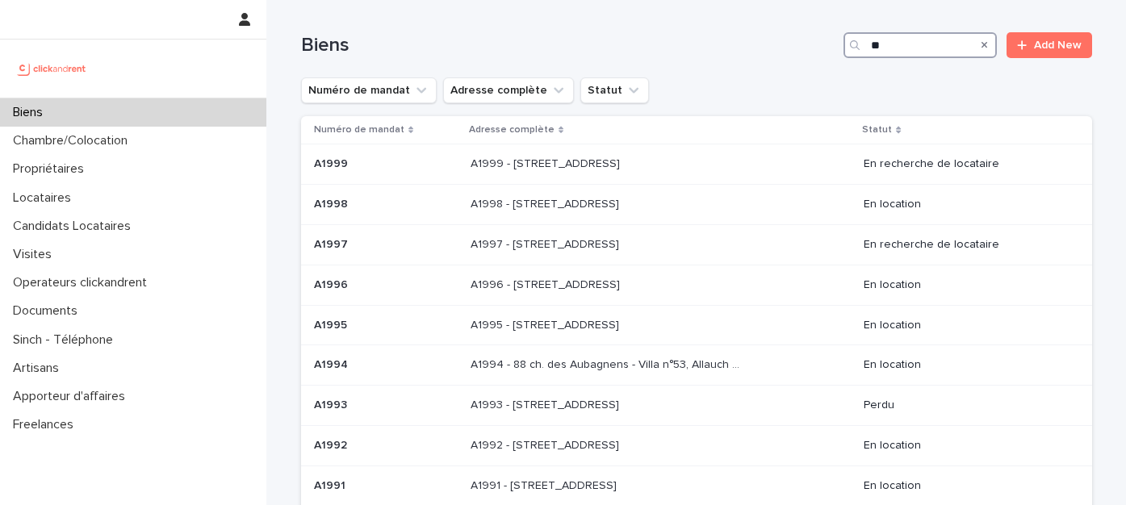
click at [921, 46] on input "**" at bounding box center [919, 45] width 153 height 26
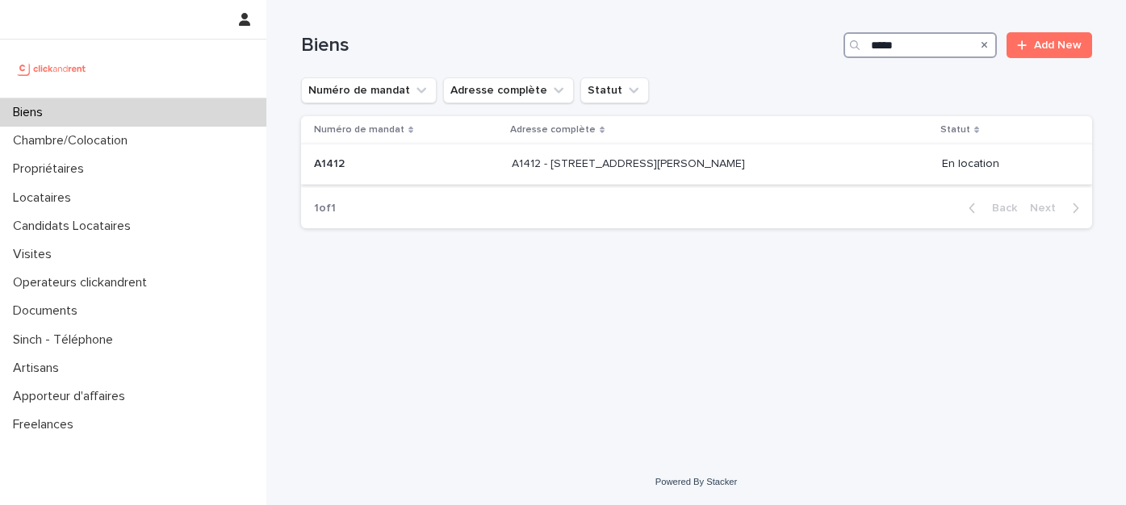
type input "*****"
click at [560, 167] on p "A1412 - 11 rue Camille Desmoulins, Levallois-Perret 92300" at bounding box center [630, 162] width 236 height 17
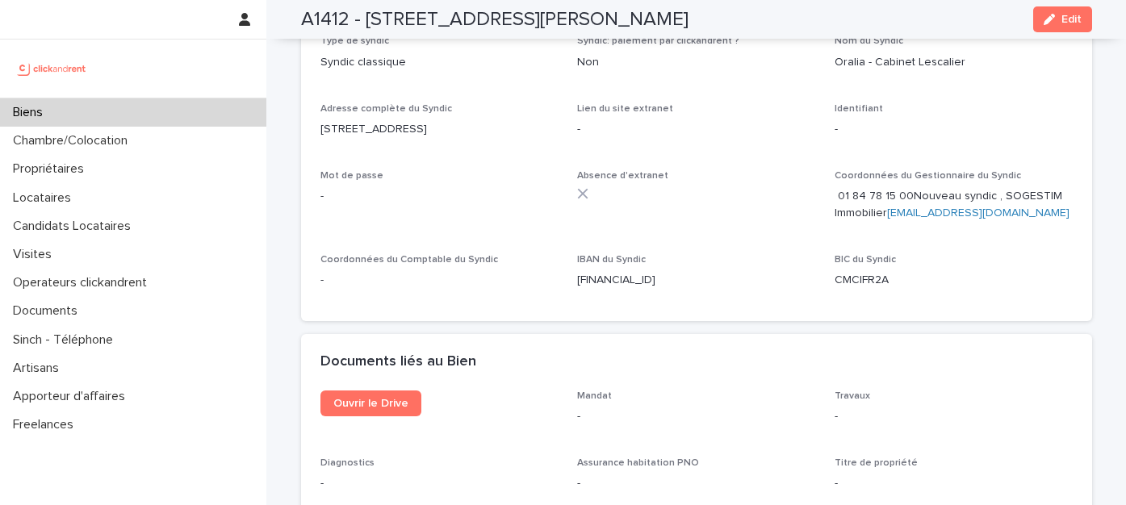
scroll to position [6082, 0]
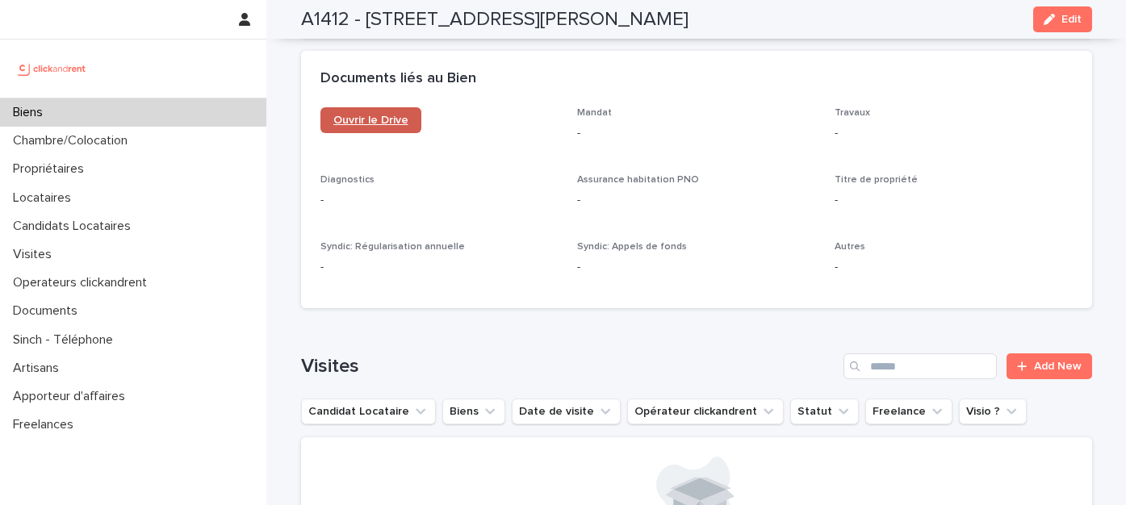
click at [399, 115] on span "Ouvrir le Drive" at bounding box center [370, 120] width 75 height 11
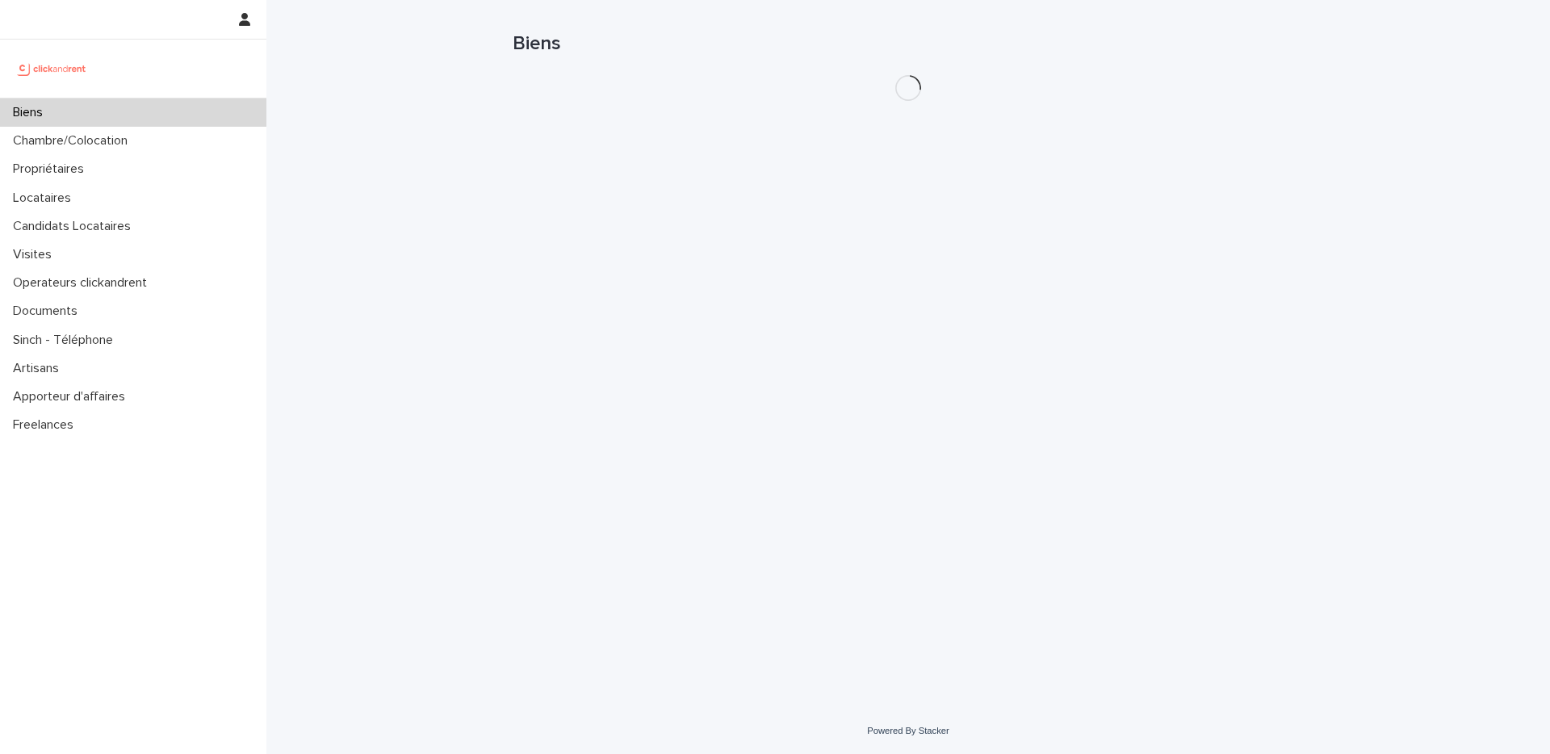
click at [713, 92] on div "Biens" at bounding box center [907, 50] width 791 height 101
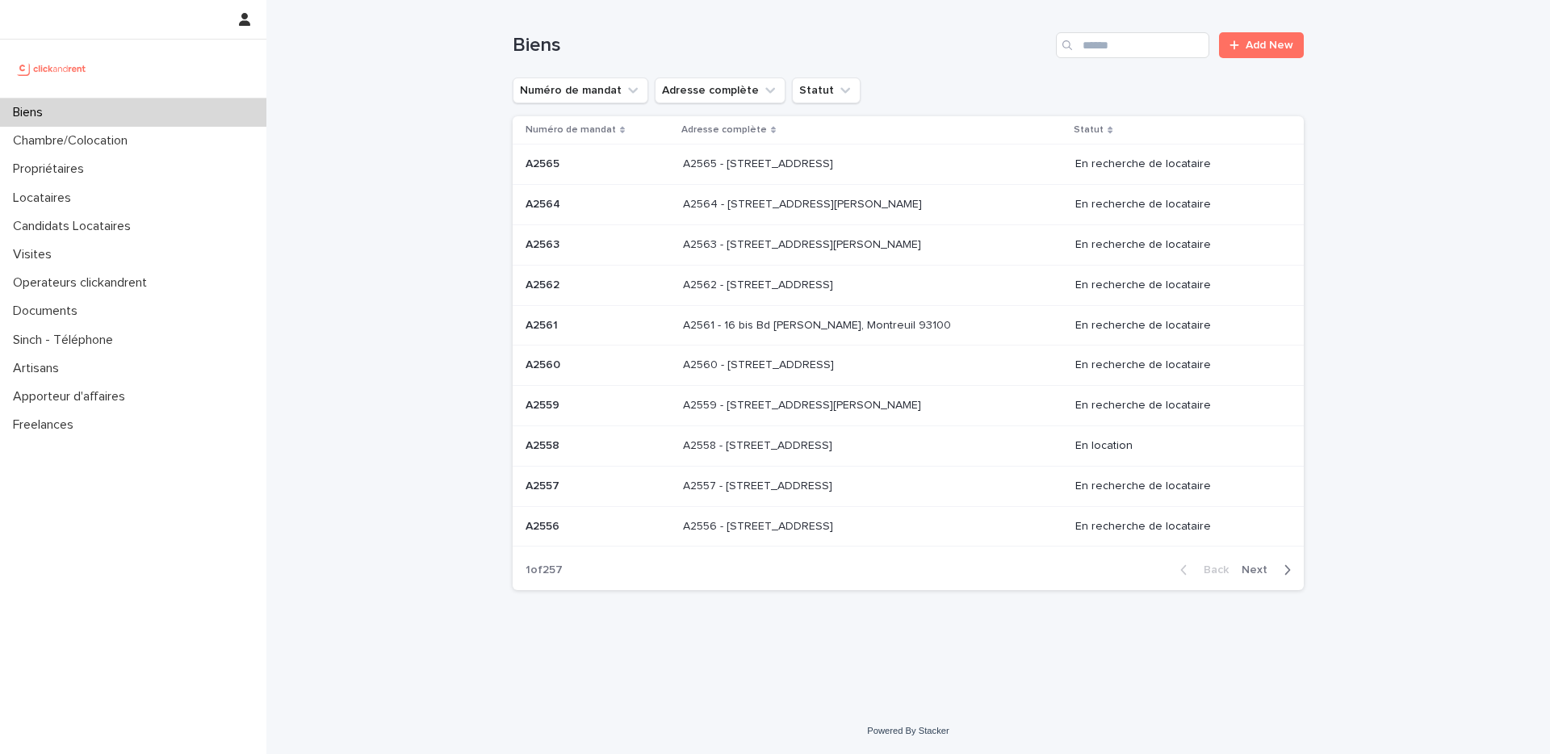
click at [952, 32] on div "Biens Add New" at bounding box center [907, 45] width 791 height 26
drag, startPoint x: 938, startPoint y: 15, endPoint x: 862, endPoint y: 38, distance: 79.2
click at [938, 16] on div "Biens Add New" at bounding box center [907, 38] width 791 height 77
click at [938, 48] on h1 "Biens" at bounding box center [780, 45] width 537 height 23
click at [956, 76] on div "Biens Add New" at bounding box center [907, 38] width 791 height 77
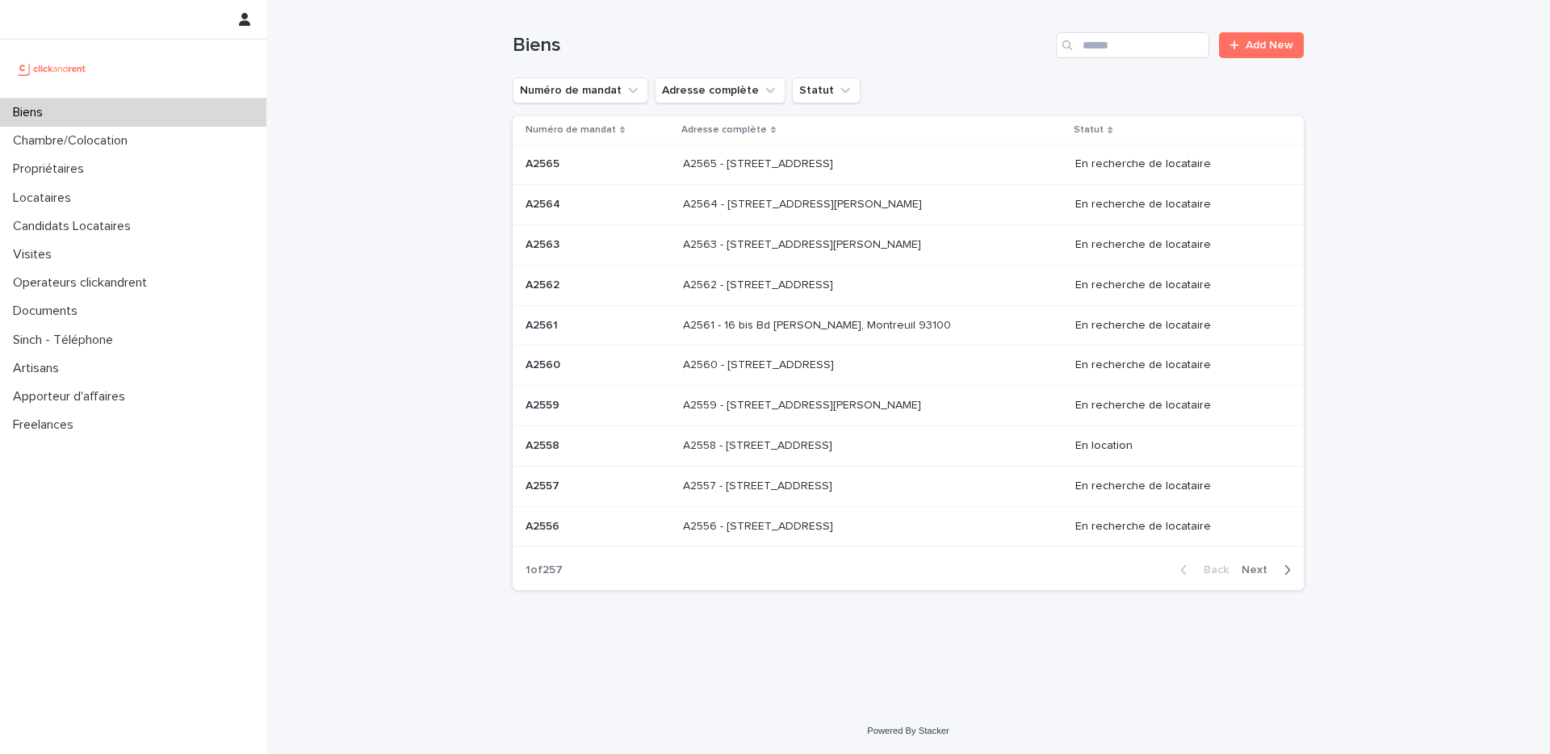
drag, startPoint x: 374, startPoint y: 51, endPoint x: 359, endPoint y: 31, distance: 24.7
click at [374, 50] on div "Loading... Saving… Loading... Saving… Biens Add New Numéro de mandat Adresse co…" at bounding box center [907, 354] width 1283 height 708
click at [969, 36] on h1 "Biens" at bounding box center [780, 45] width 537 height 23
drag, startPoint x: 927, startPoint y: 23, endPoint x: 959, endPoint y: 75, distance: 61.2
click at [927, 23] on div "Biens Add New" at bounding box center [907, 38] width 791 height 77
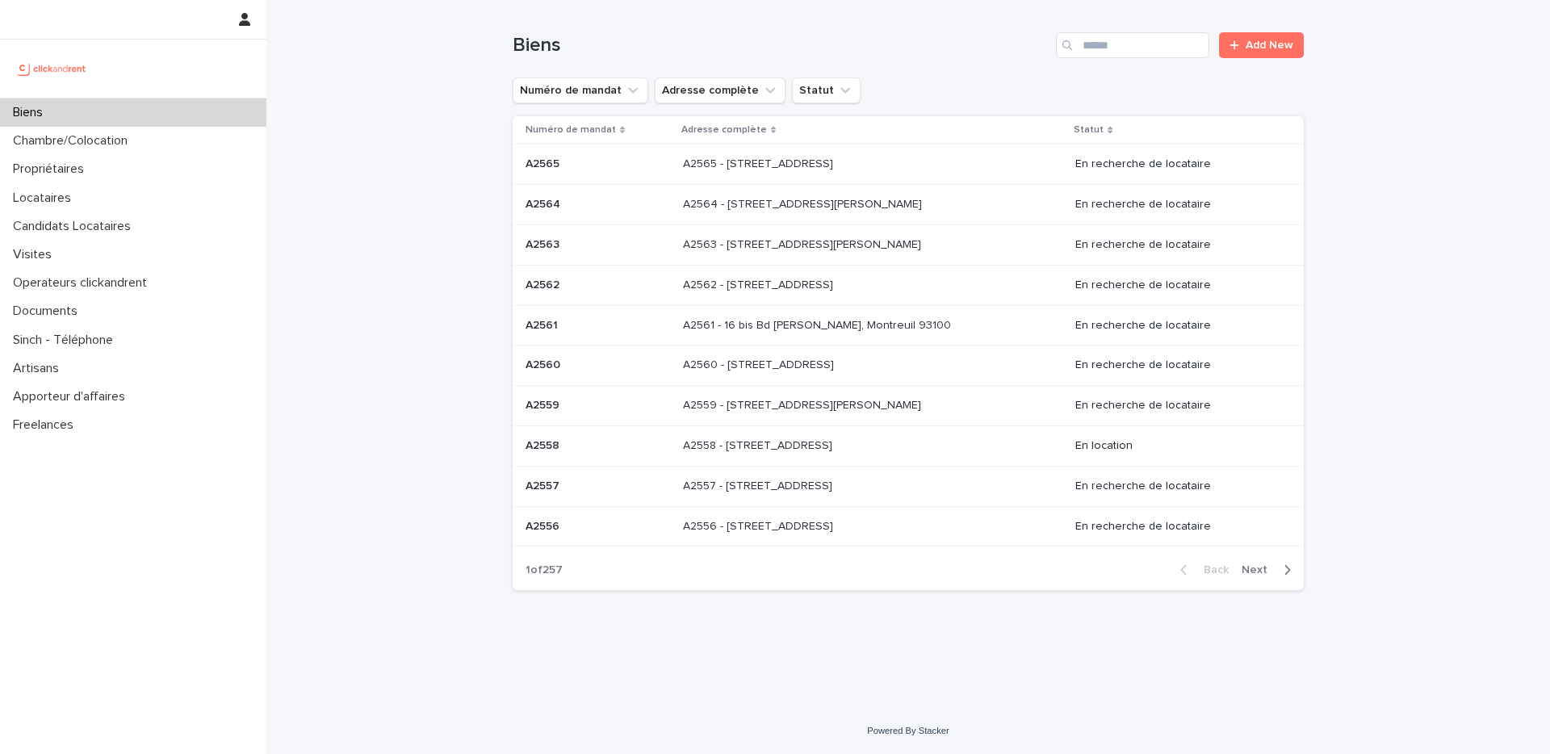
drag, startPoint x: 999, startPoint y: 93, endPoint x: 1332, endPoint y: 73, distance: 333.9
click at [999, 93] on div "Numéro de mandat Adresse complète Statut" at bounding box center [907, 90] width 791 height 26
drag, startPoint x: 1429, startPoint y: 64, endPoint x: 1402, endPoint y: 77, distance: 29.6
click at [1429, 64] on div "Loading... Saving… Loading... Saving… Biens Add New Numéro de mandat Adresse co…" at bounding box center [907, 354] width 1283 height 708
drag, startPoint x: 948, startPoint y: 28, endPoint x: 950, endPoint y: 40, distance: 12.3
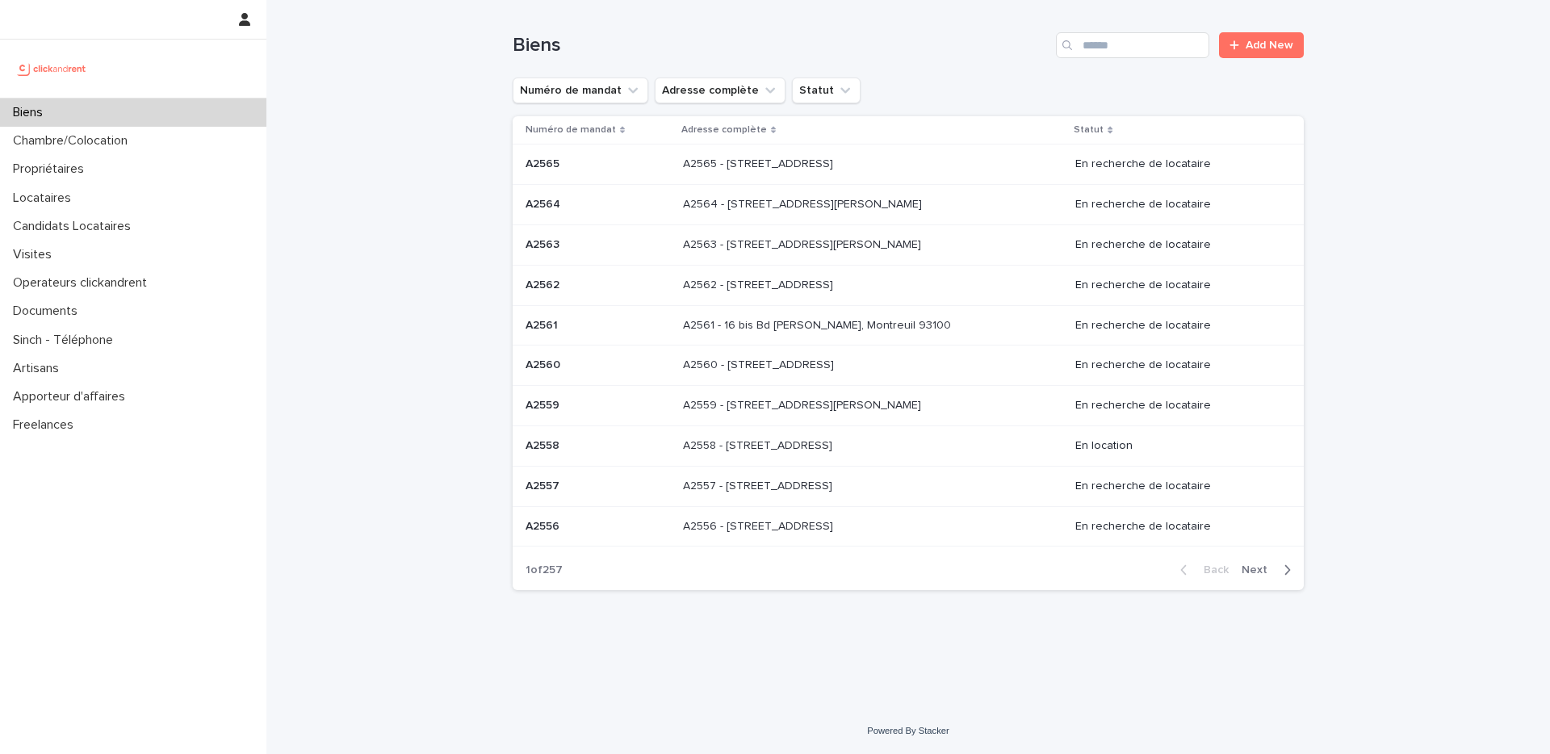
click at [948, 28] on div "Biens Add New" at bounding box center [907, 38] width 791 height 77
drag, startPoint x: 944, startPoint y: 87, endPoint x: 665, endPoint y: 121, distance: 281.3
click at [943, 88] on div "Numéro de mandat Adresse complète Statut" at bounding box center [907, 90] width 791 height 26
drag, startPoint x: 417, startPoint y: 117, endPoint x: 425, endPoint y: 107, distance: 12.8
click at [420, 113] on div "Loading... Saving… Loading... Saving… Biens Add New Numéro de mandat Adresse co…" at bounding box center [907, 354] width 1283 height 708
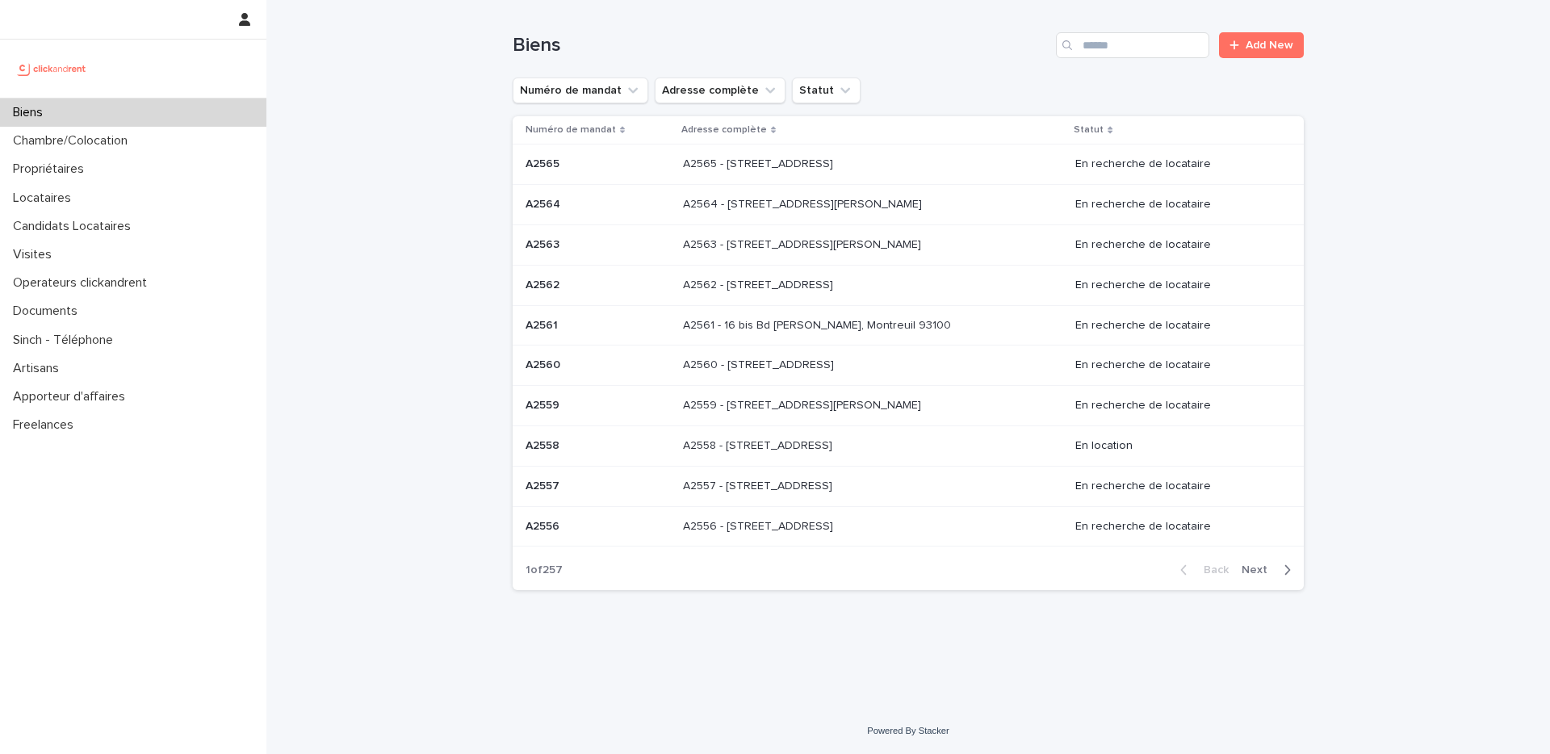
drag, startPoint x: 441, startPoint y: 40, endPoint x: 443, endPoint y: 119, distance: 79.9
click at [441, 41] on div "Loading... Saving… Loading... Saving… Biens Add New Numéro de mandat Adresse co…" at bounding box center [907, 354] width 1283 height 708
click at [443, 159] on div "Loading... Saving… Loading... Saving… Biens Add New Numéro de mandat Adresse co…" at bounding box center [907, 354] width 1283 height 708
drag, startPoint x: 938, startPoint y: 28, endPoint x: 1049, endPoint y: 53, distance: 114.2
click at [936, 28] on div "Biens Add New" at bounding box center [907, 38] width 791 height 77
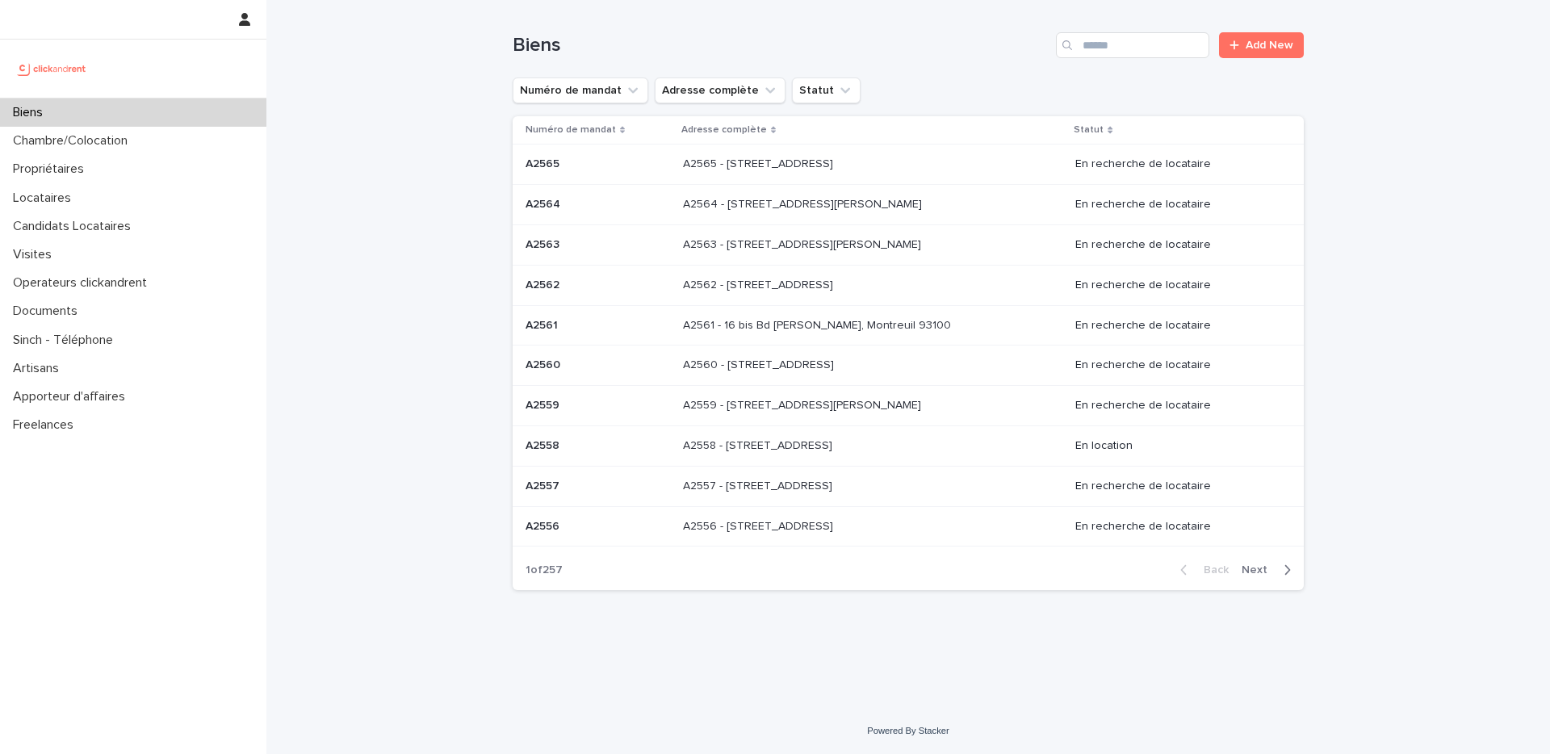
click at [1534, 60] on div "Loading... Saving… Loading... Saving… Biens Add New Numéro de mandat Adresse co…" at bounding box center [907, 354] width 1283 height 708
click at [910, 65] on div "Biens Add New" at bounding box center [907, 38] width 791 height 77
drag, startPoint x: 366, startPoint y: 206, endPoint x: 346, endPoint y: 211, distance: 20.2
click at [365, 206] on div "Loading... Saving… Loading... Saving… Biens Add New Numéro de mandat Adresse co…" at bounding box center [907, 354] width 1283 height 708
click at [64, 197] on p "Locataires" at bounding box center [44, 197] width 77 height 15
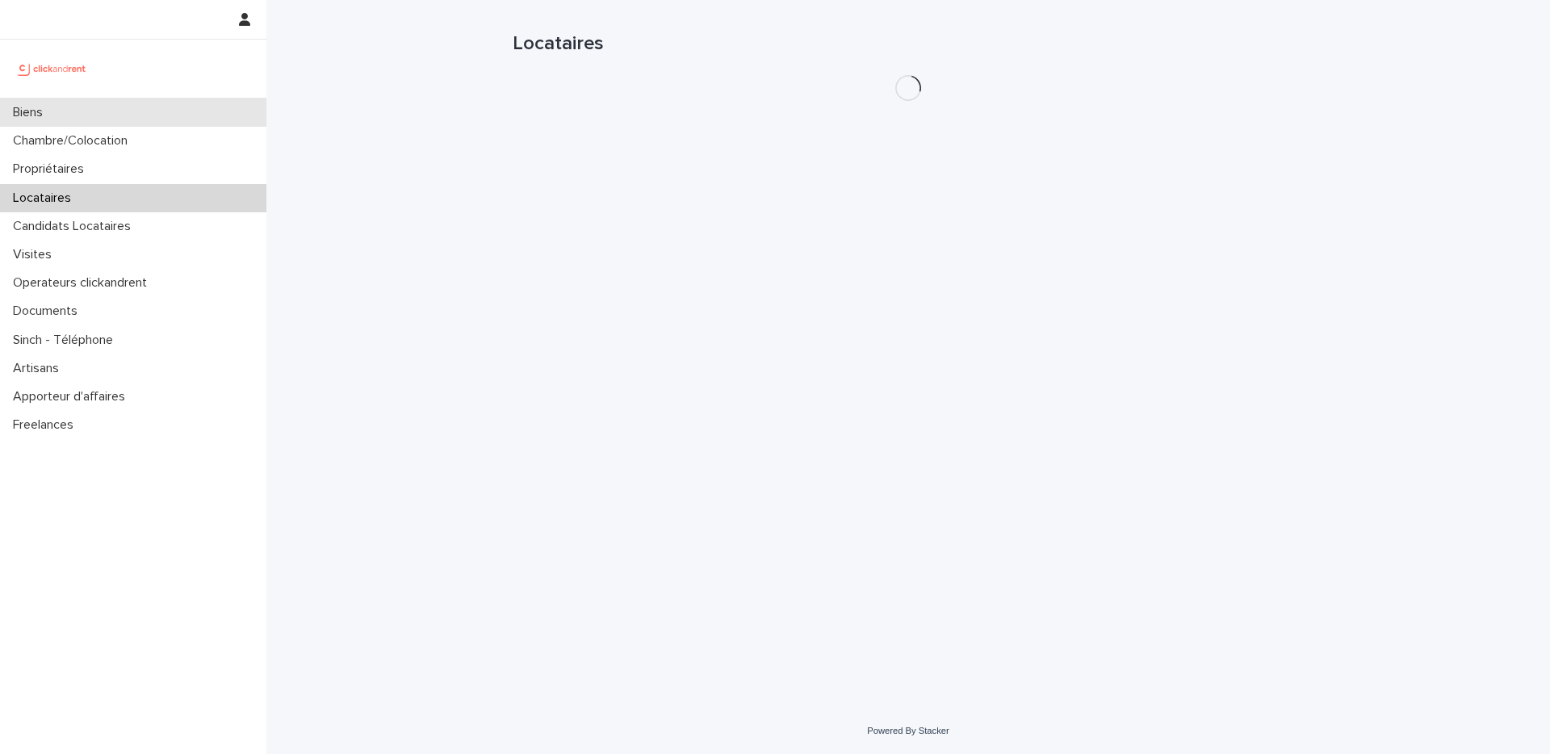
click at [37, 115] on p "Biens" at bounding box center [30, 112] width 49 height 15
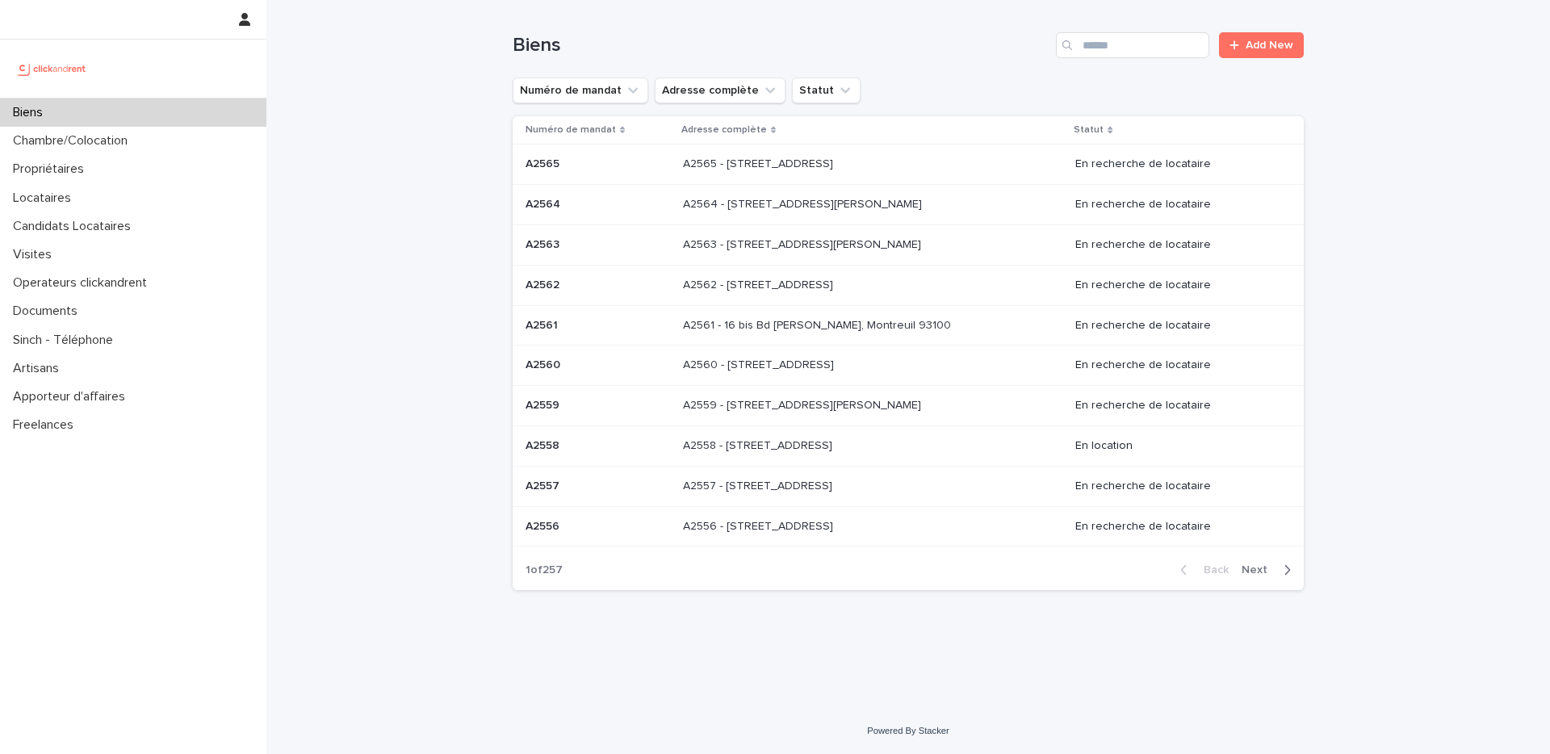
click at [1502, 135] on div "Loading... Saving… Loading... Saving… Biens Add New Numéro de mandat Adresse co…" at bounding box center [907, 354] width 1283 height 708
click at [994, 61] on div "Biens Add New" at bounding box center [907, 38] width 791 height 77
click at [1100, 42] on input "Search" at bounding box center [1132, 45] width 153 height 26
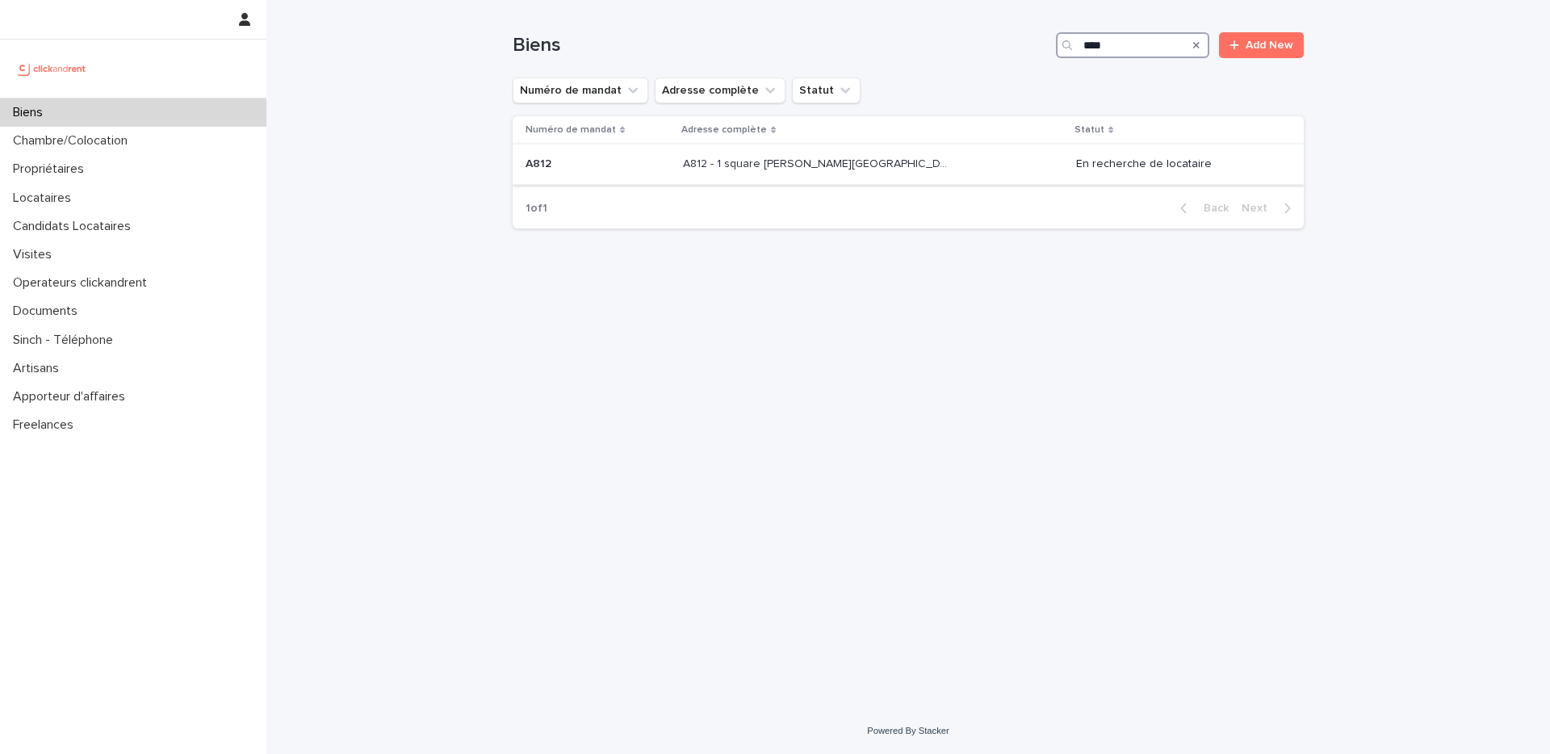
type input "****"
click at [847, 167] on p "A812 - 1 square Anatole France, Saint-Cyr-L’ecole 78210" at bounding box center [819, 162] width 272 height 17
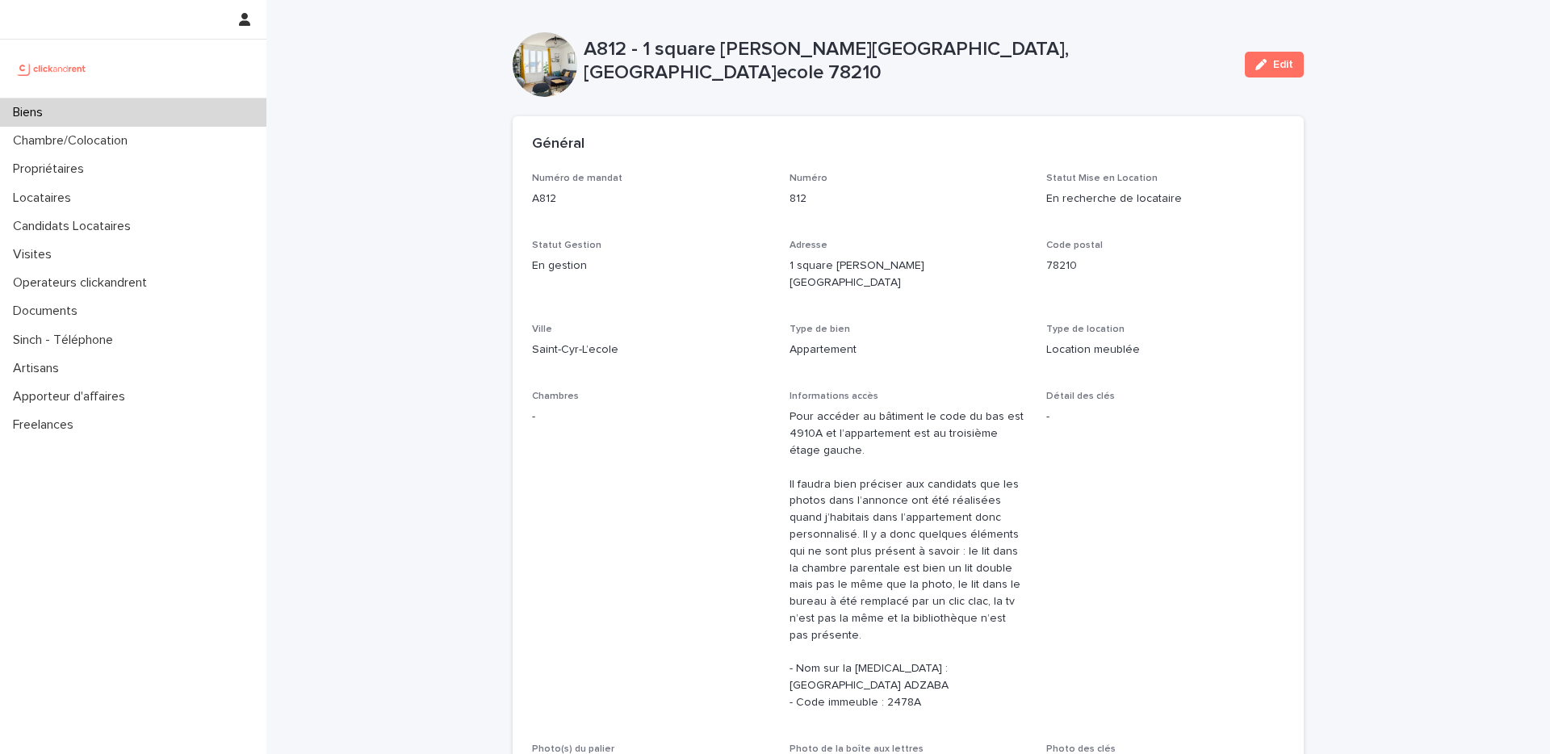
click at [199, 114] on div "Biens" at bounding box center [133, 112] width 266 height 28
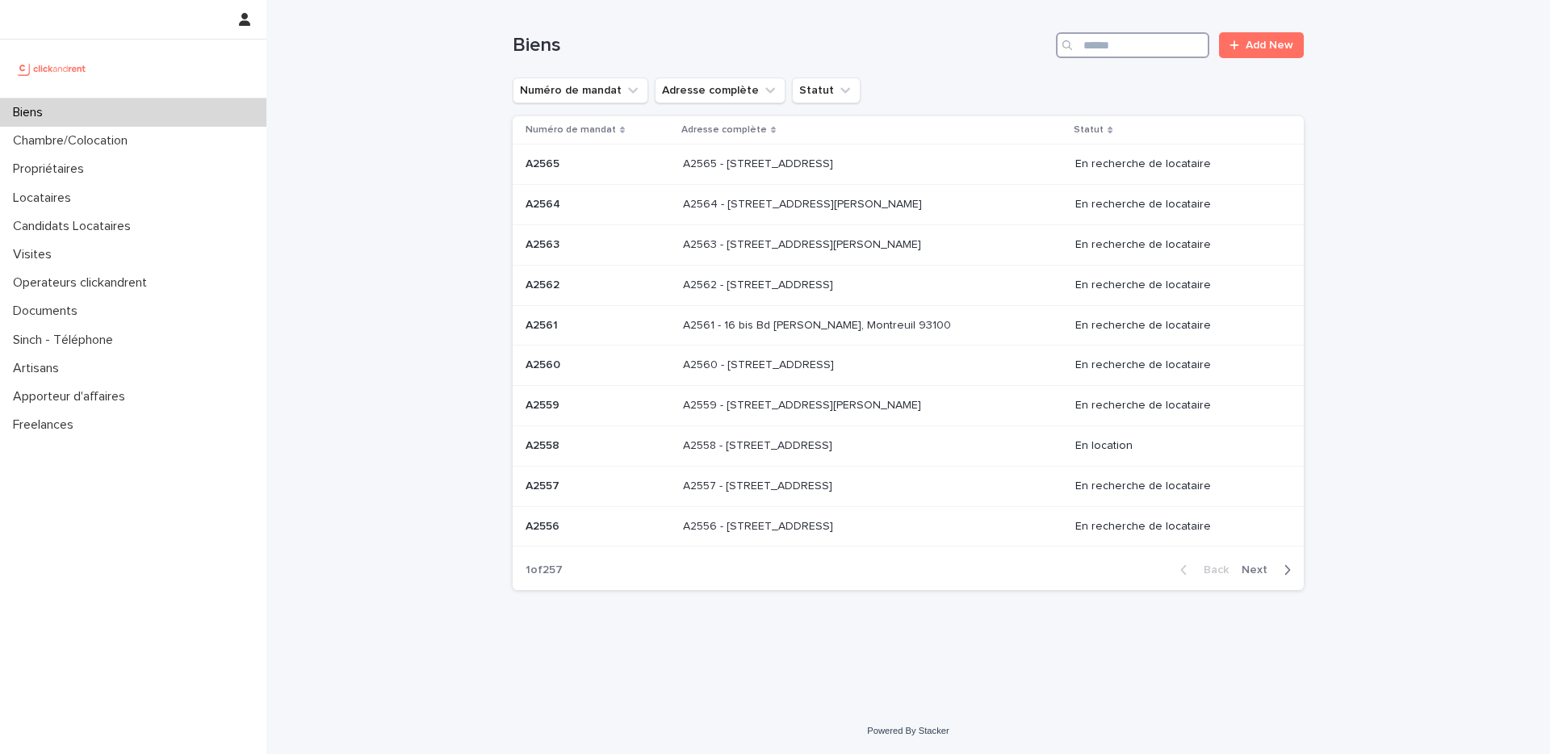
click at [1135, 47] on input "Search" at bounding box center [1132, 45] width 153 height 26
paste input "****"
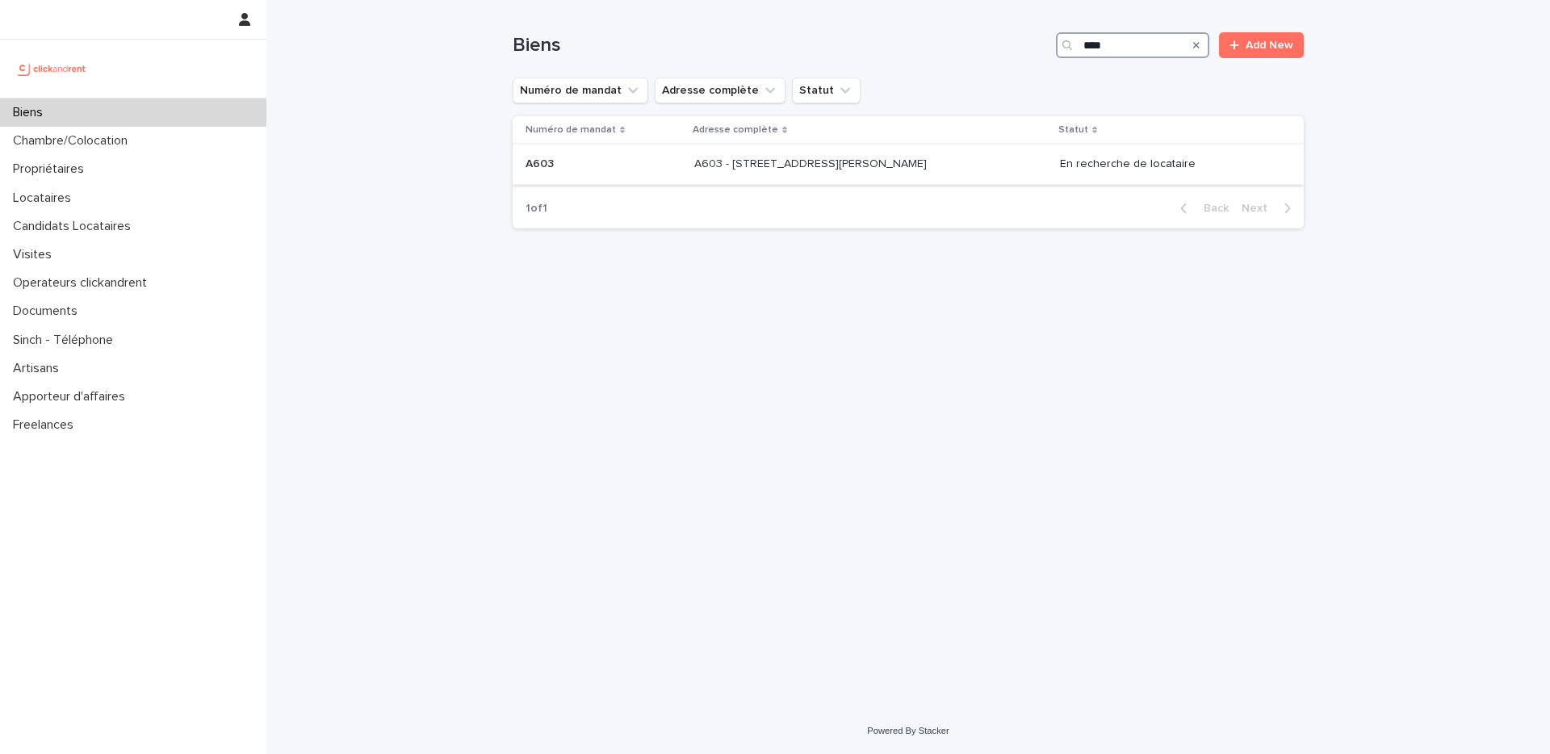
type input "****"
click at [751, 165] on p "A603 - 8 rue Yvan Tourgueneff, Bougival 78380" at bounding box center [812, 162] width 236 height 17
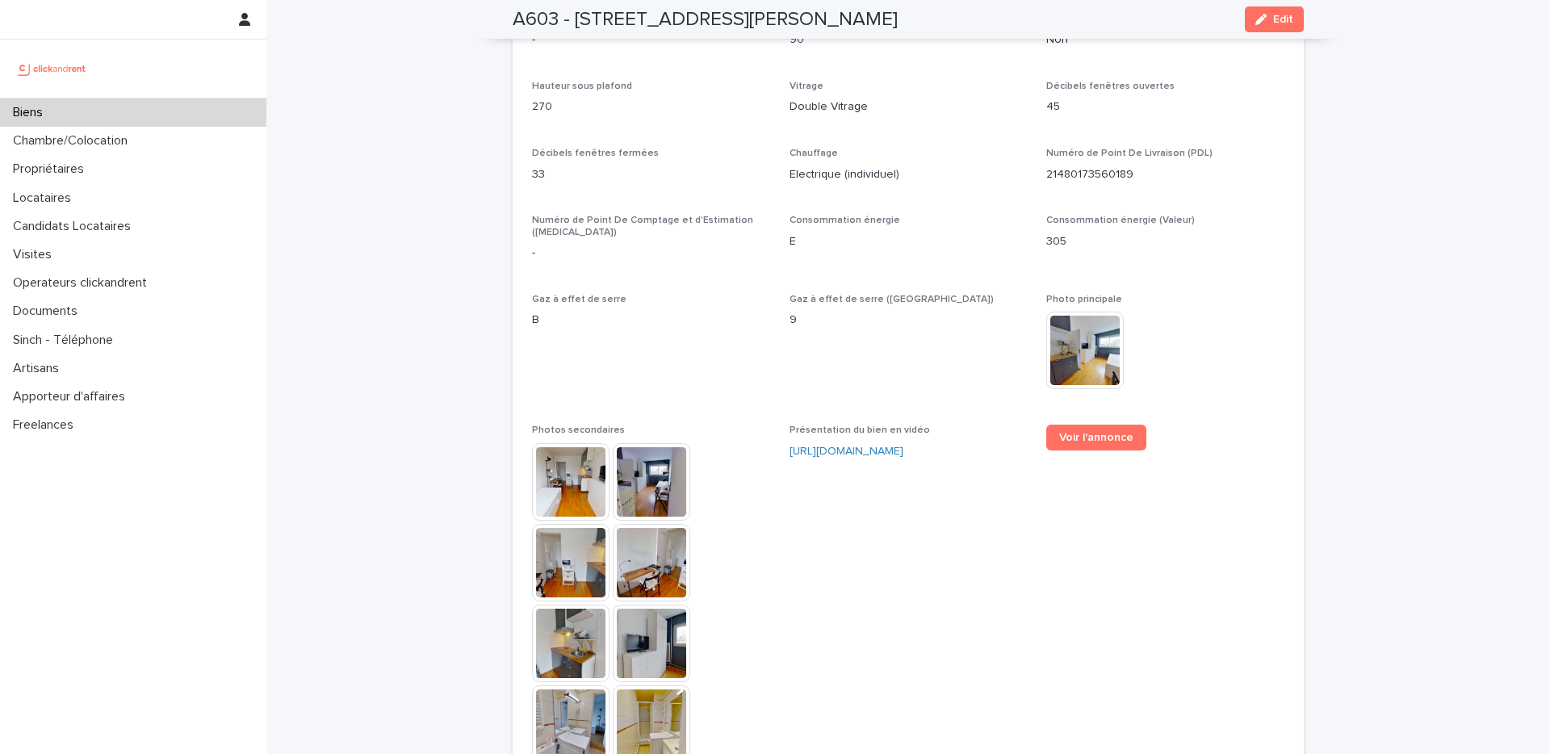
scroll to position [3788, 0]
click at [1078, 430] on span "Voir l'annonce" at bounding box center [1096, 435] width 74 height 11
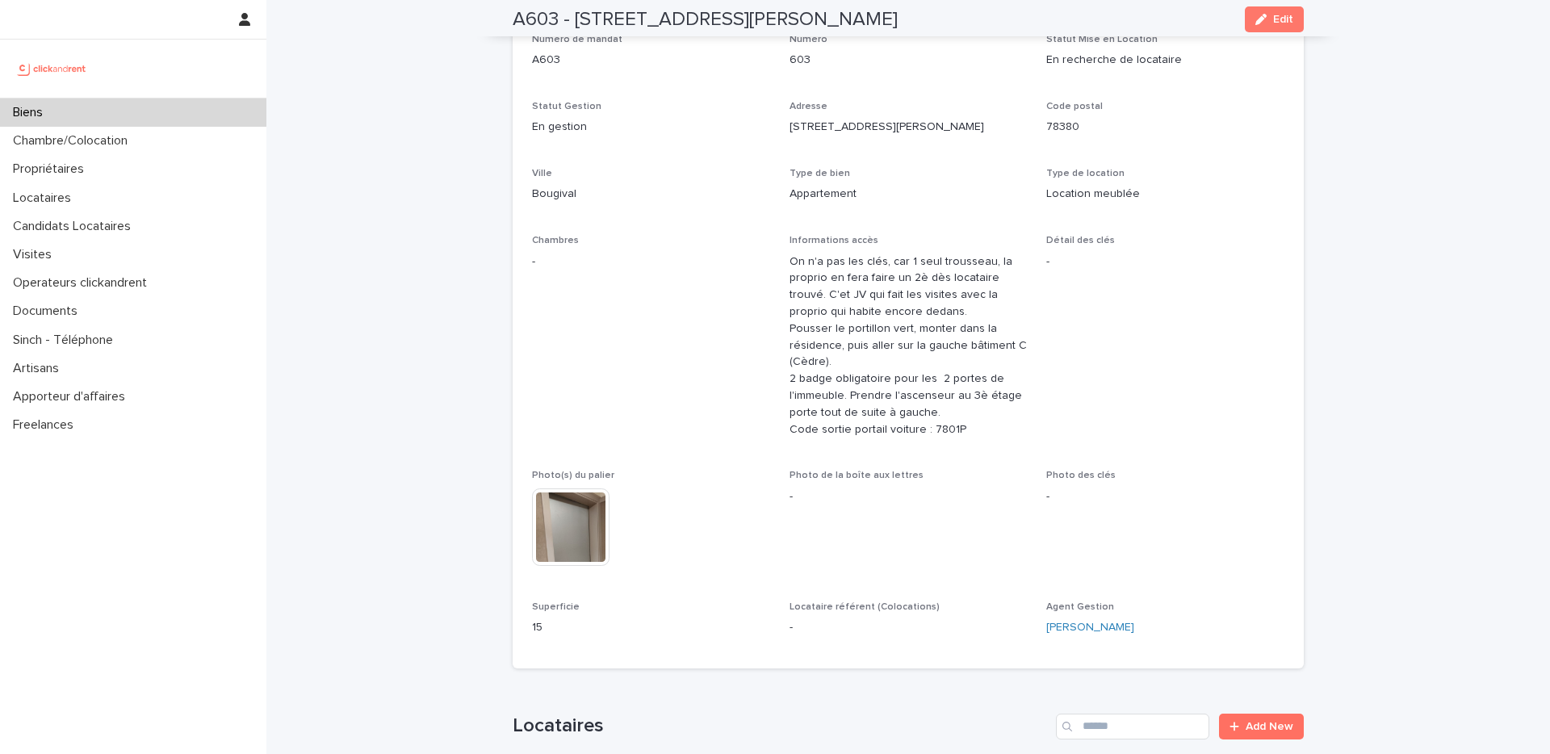
scroll to position [0, 0]
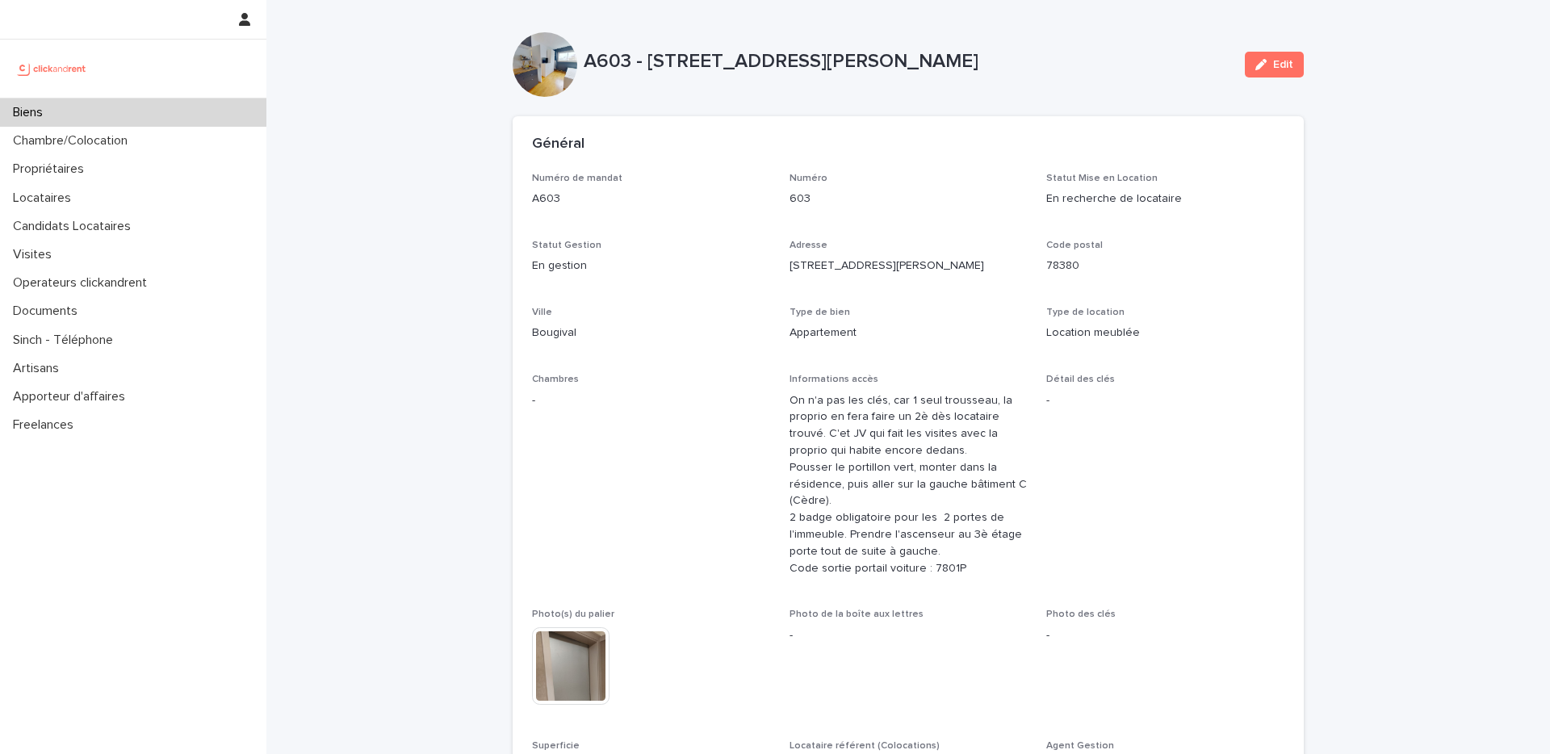
click at [119, 111] on div "Biens" at bounding box center [133, 112] width 266 height 28
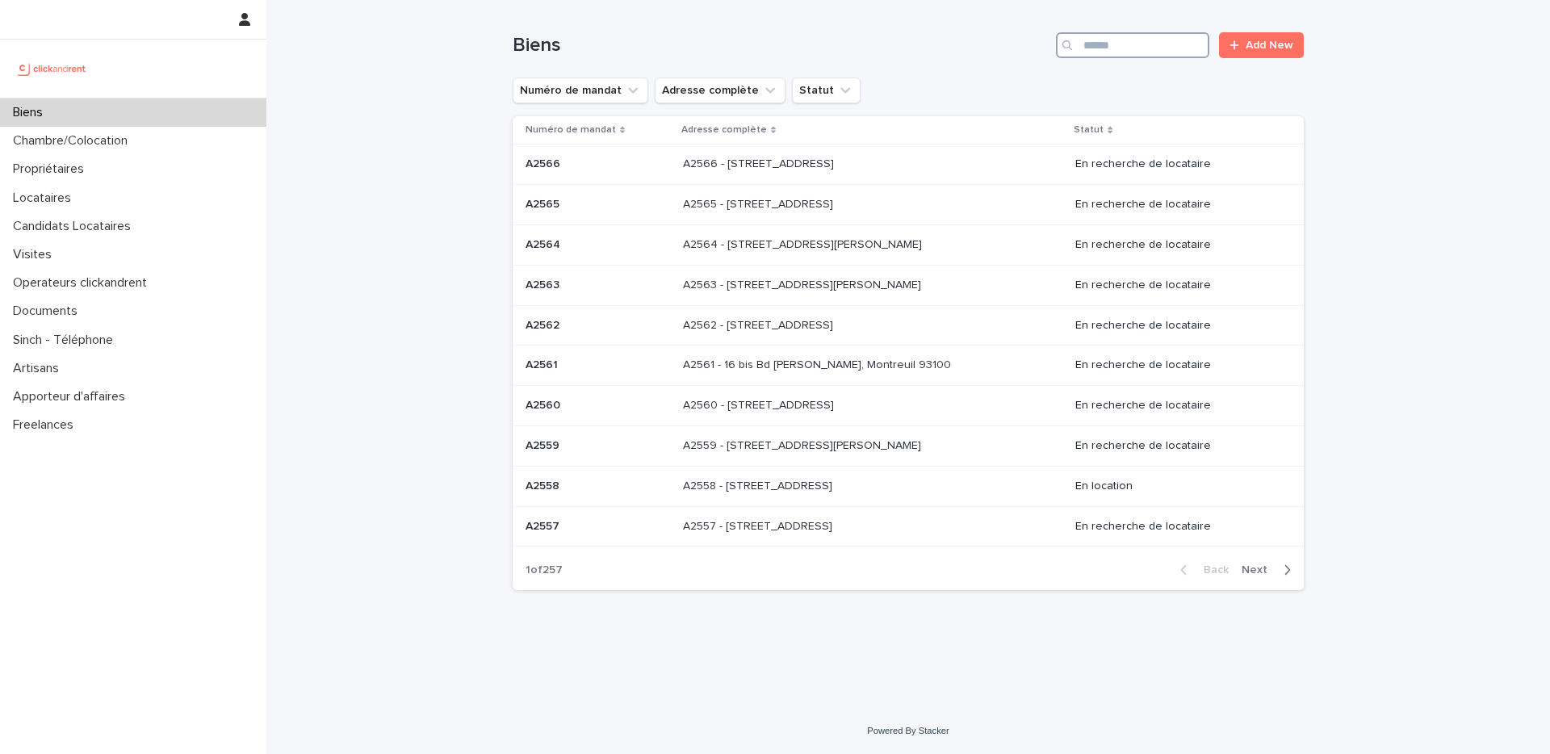
click at [1154, 43] on input "Search" at bounding box center [1132, 45] width 153 height 26
paste input "*****"
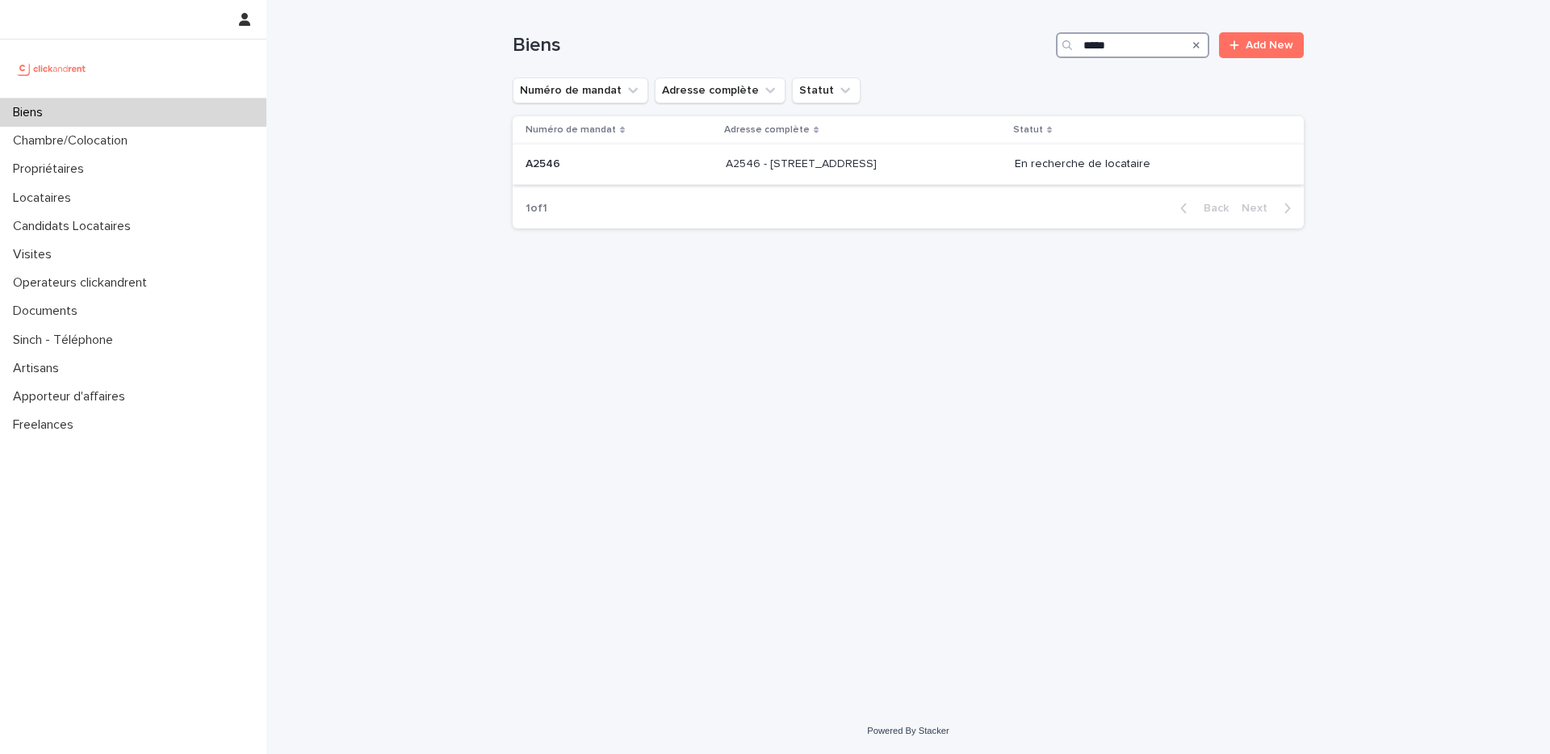
type input "*****"
click at [917, 158] on p at bounding box center [860, 164] width 269 height 14
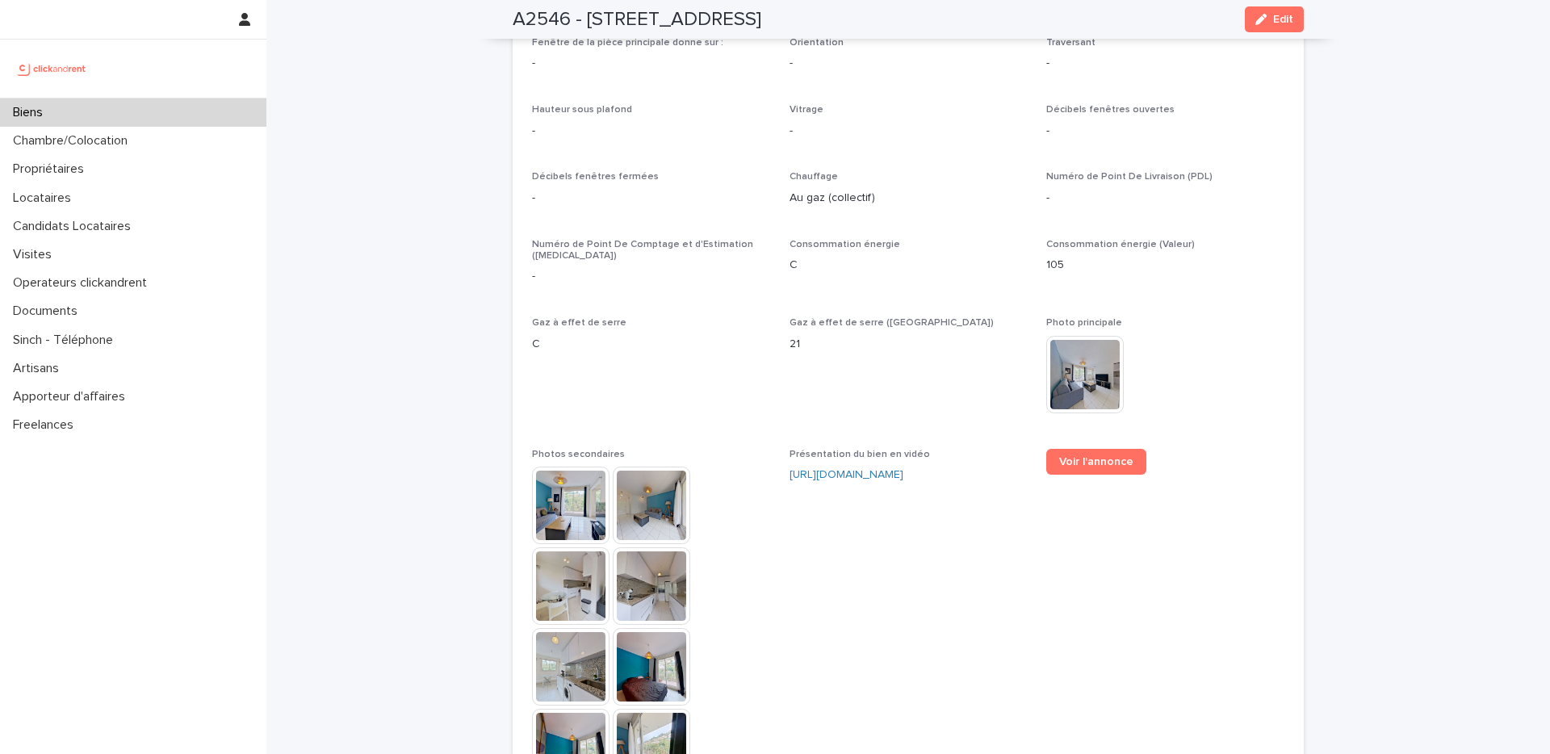
scroll to position [3625, 0]
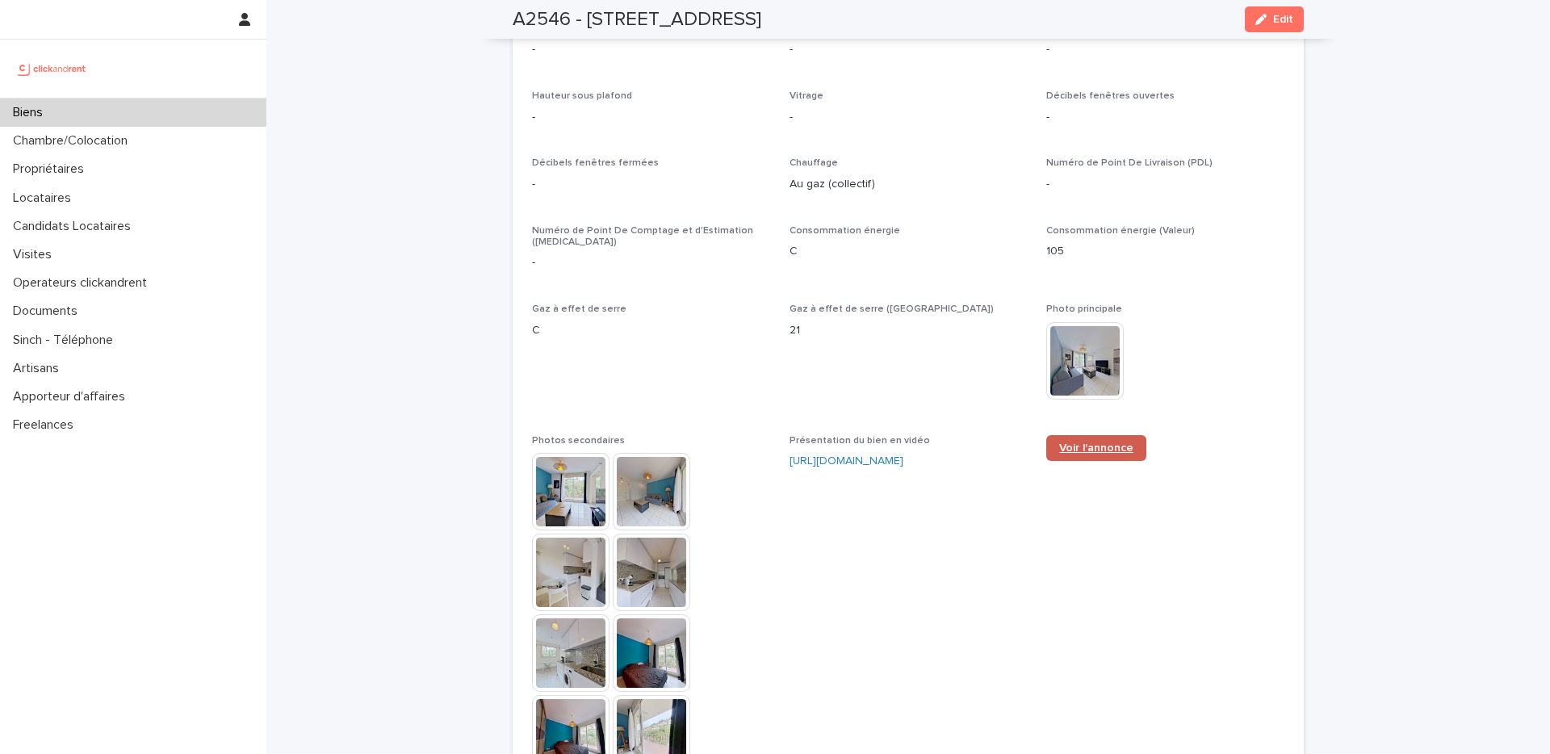
click at [1076, 435] on link "Voir l'annonce" at bounding box center [1096, 448] width 100 height 26
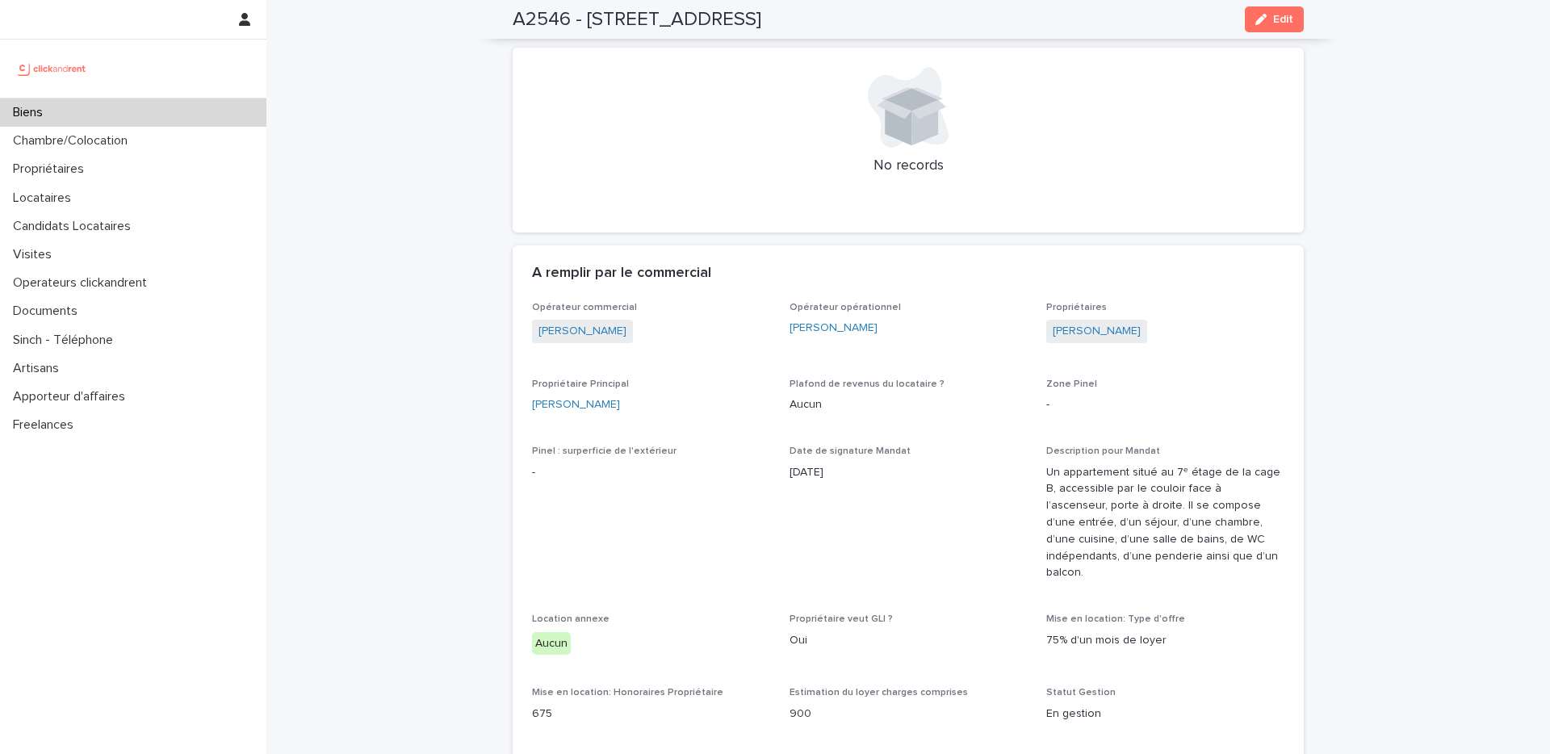
scroll to position [651, 0]
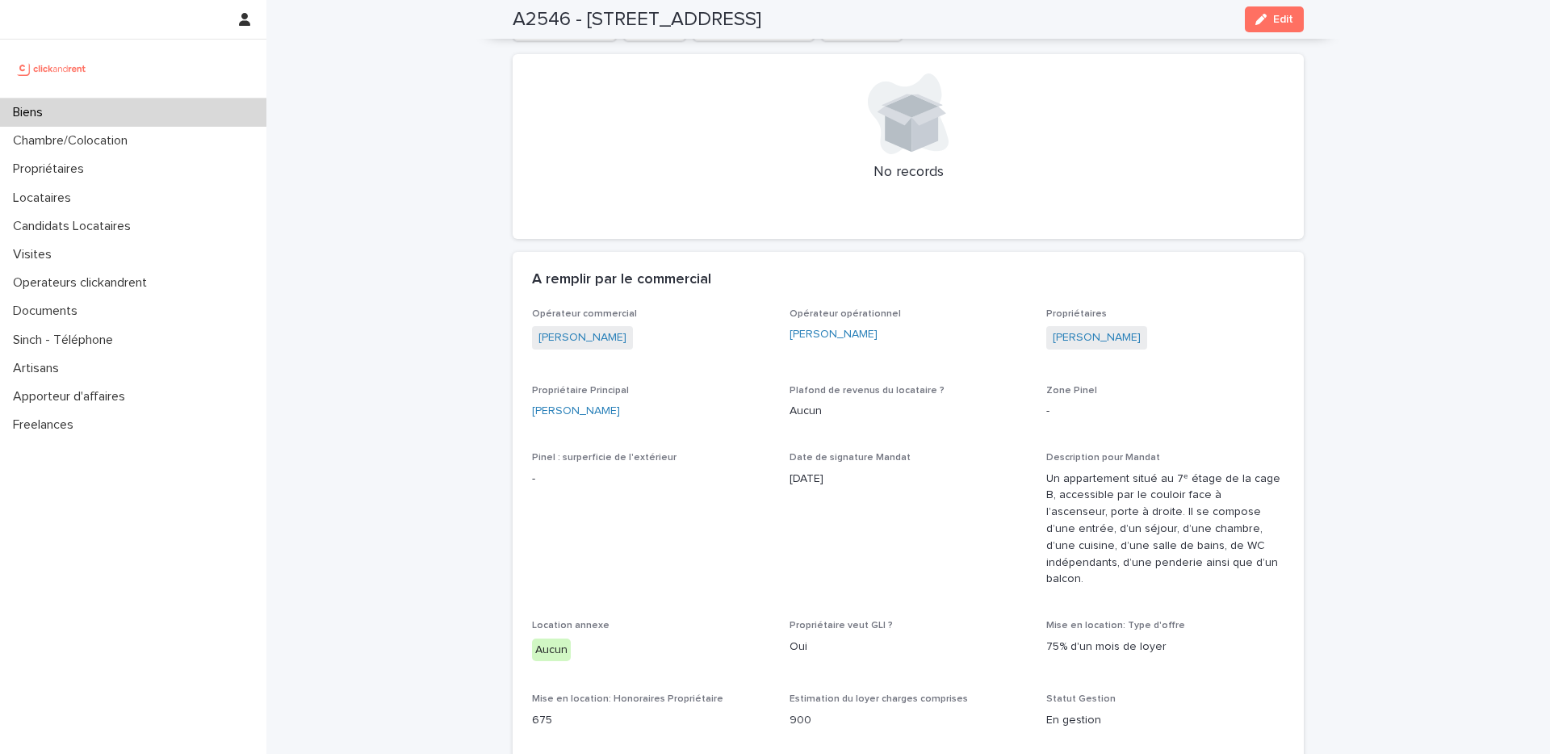
drag, startPoint x: 612, startPoint y: 414, endPoint x: 524, endPoint y: 417, distance: 88.0
copy link "Ambre Octavien"
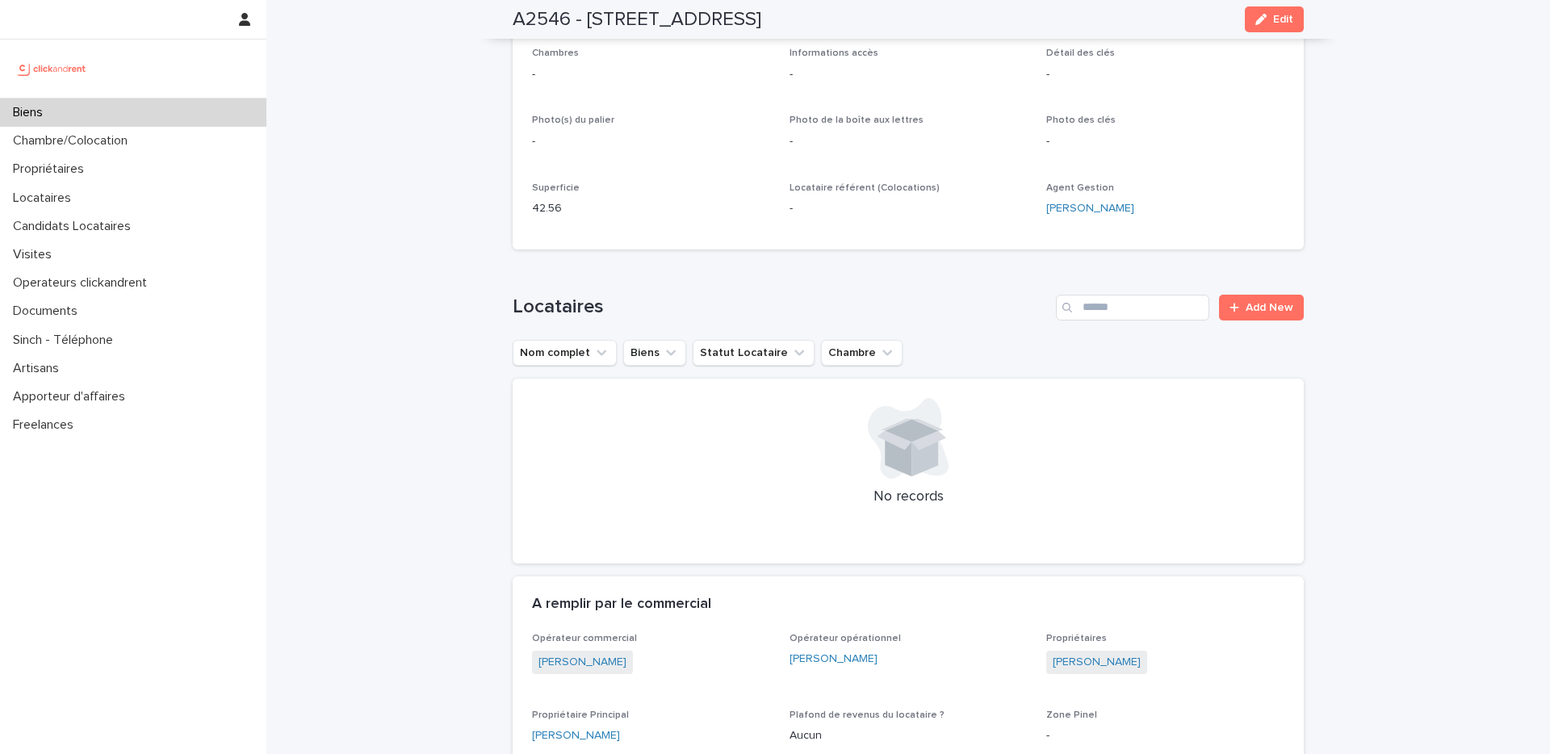
scroll to position [0, 0]
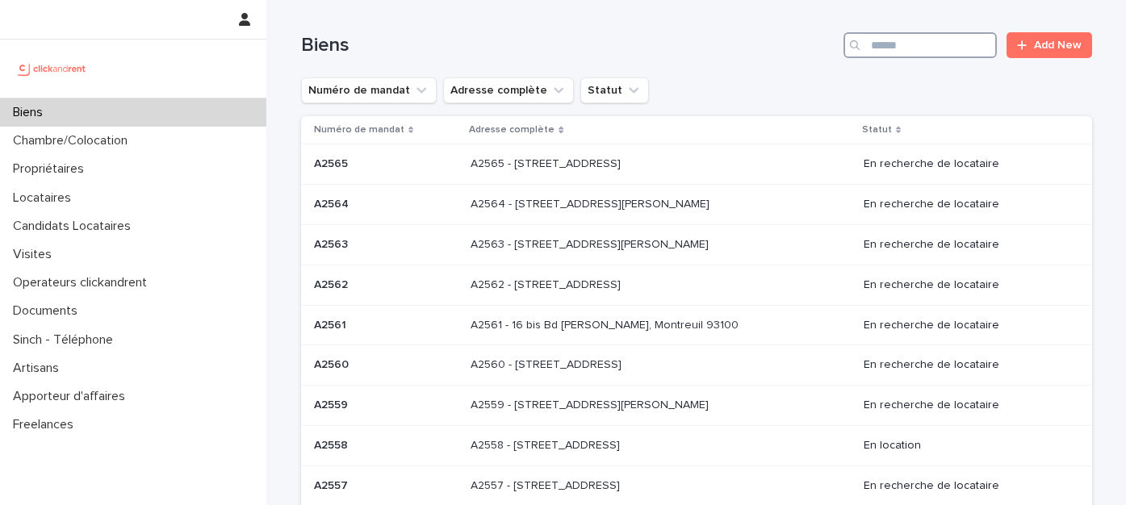
click at [948, 52] on input "Search" at bounding box center [919, 45] width 153 height 26
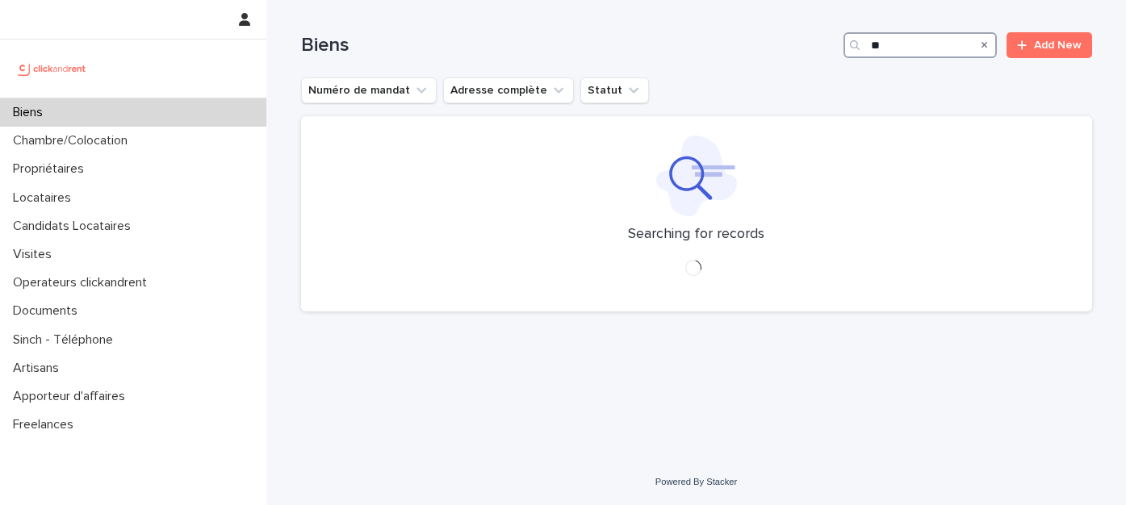
type input "*"
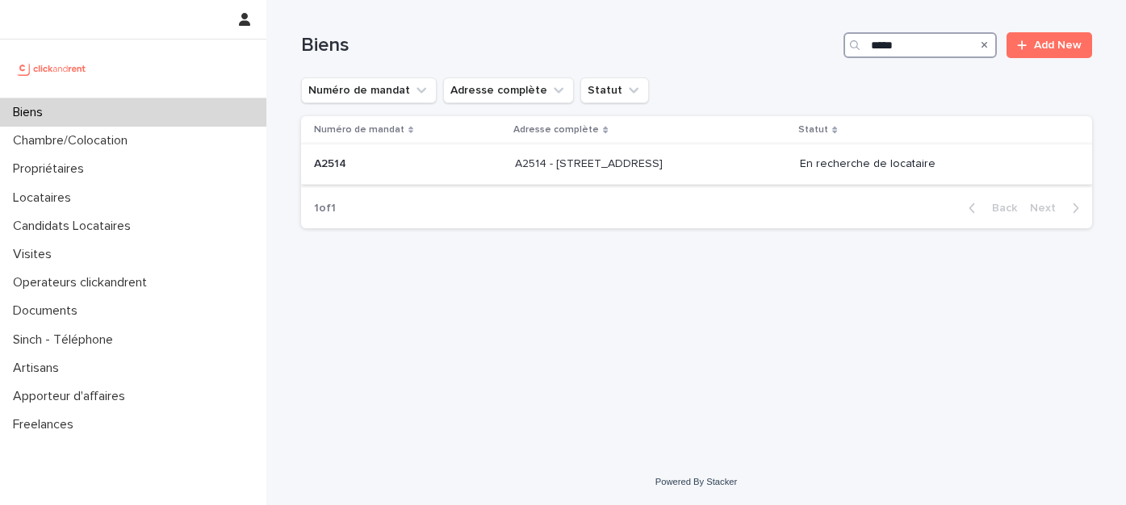
type input "*****"
click at [634, 164] on p "A2514 - [STREET_ADDRESS]" at bounding box center [590, 162] width 151 height 17
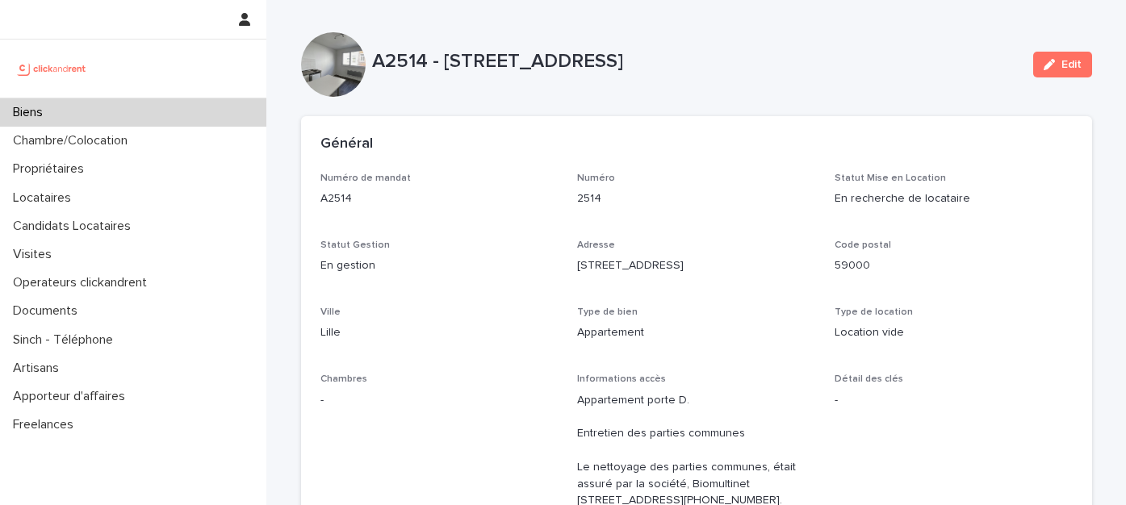
click at [89, 112] on div "Biens" at bounding box center [133, 112] width 266 height 28
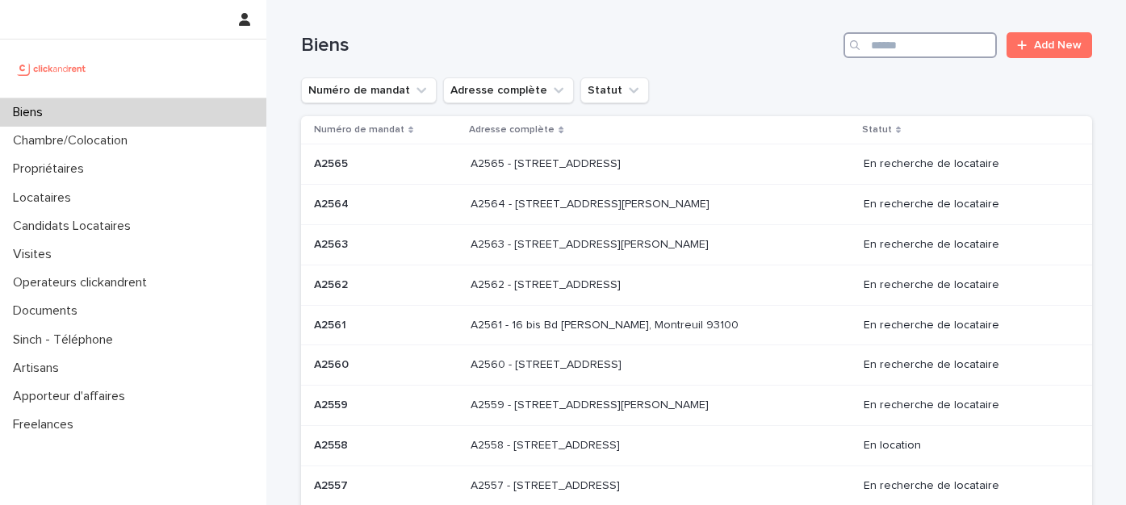
click at [872, 52] on input "Search" at bounding box center [919, 45] width 153 height 26
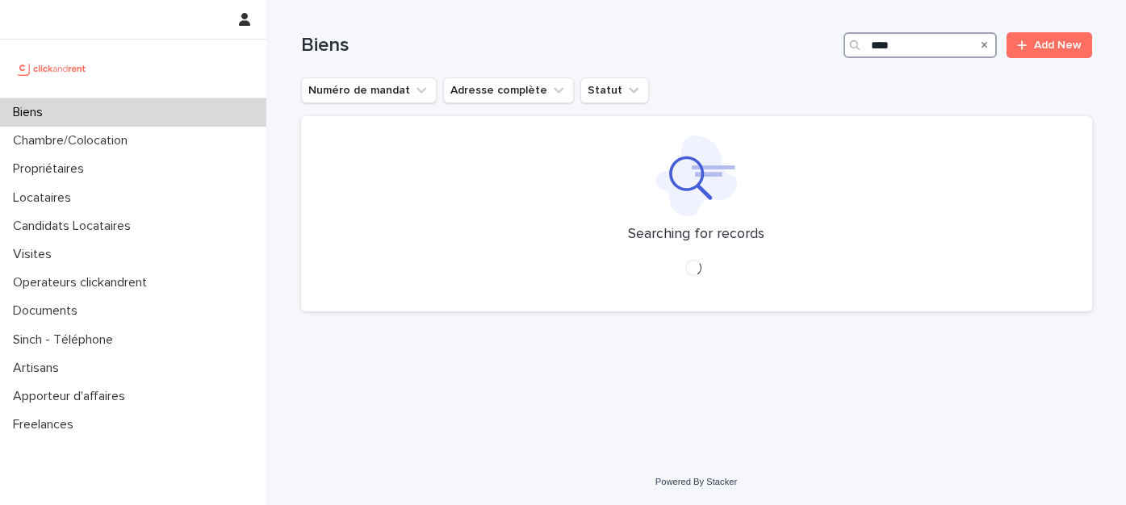
type input "****"
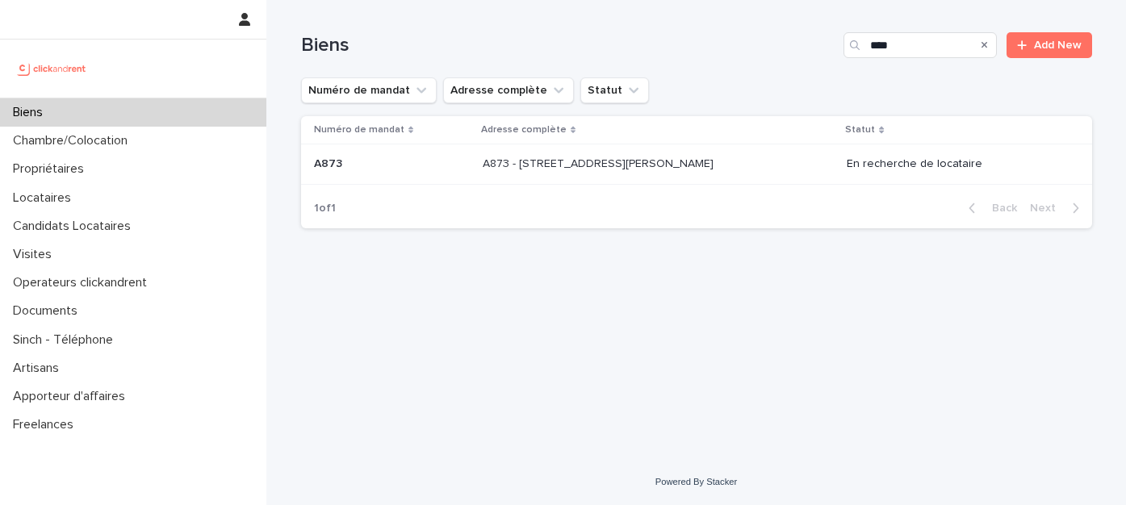
click at [512, 170] on p "A873 - [STREET_ADDRESS][PERSON_NAME]" at bounding box center [600, 162] width 234 height 17
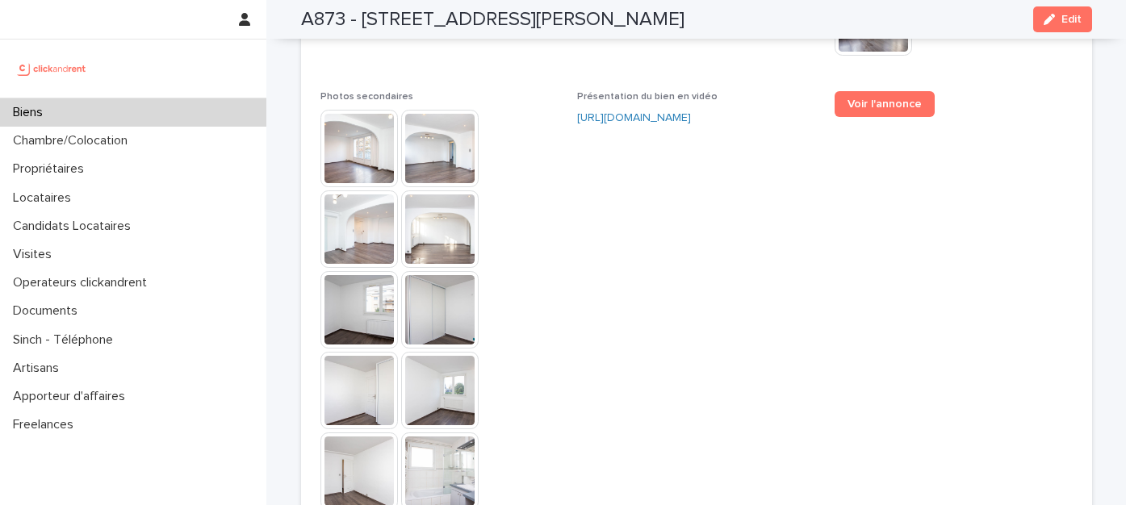
scroll to position [4453, 0]
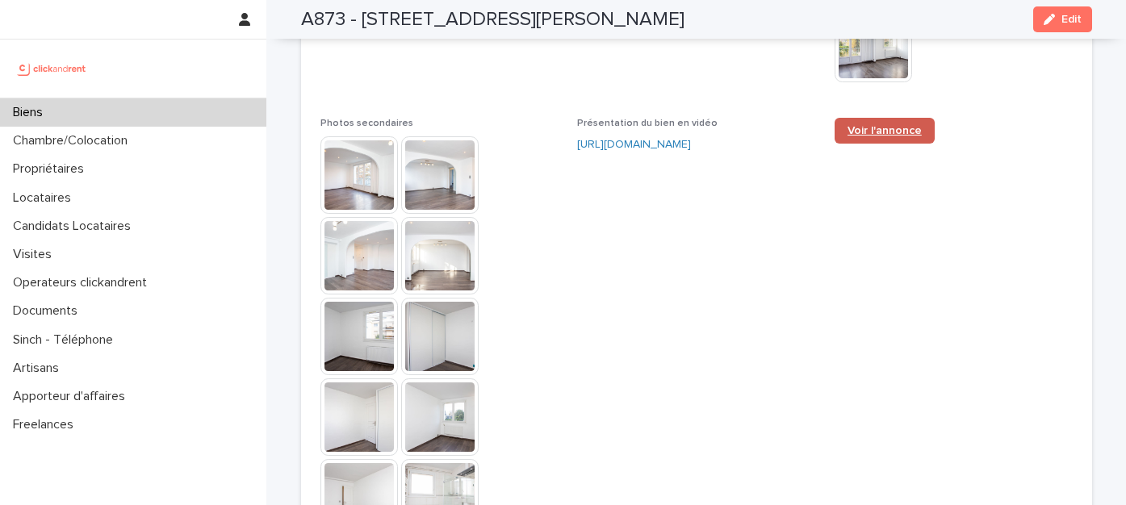
click at [865, 125] on span "Voir l'annonce" at bounding box center [884, 130] width 74 height 11
click at [69, 116] on div "Biens" at bounding box center [133, 112] width 266 height 28
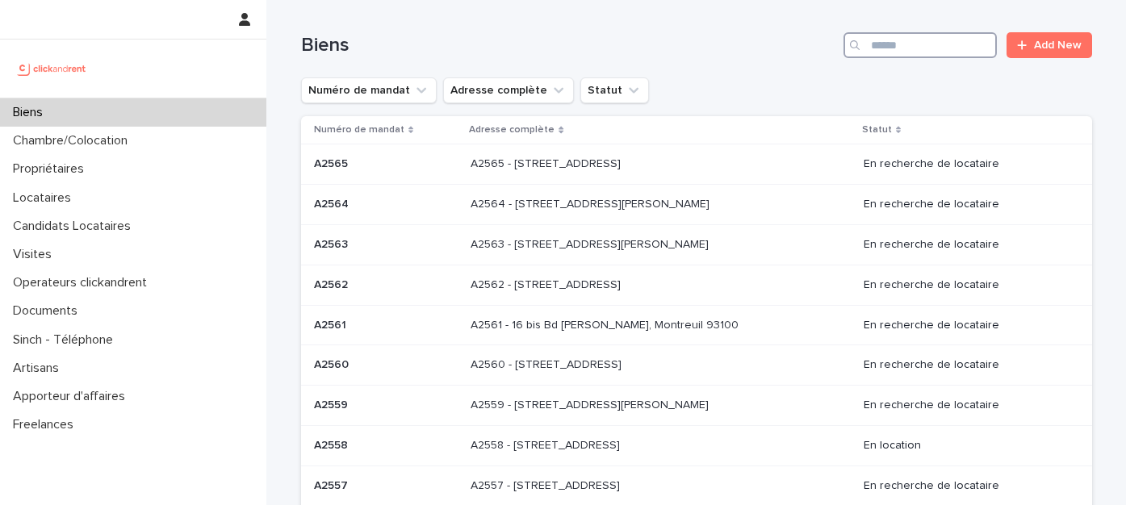
click at [876, 55] on input "Search" at bounding box center [919, 45] width 153 height 26
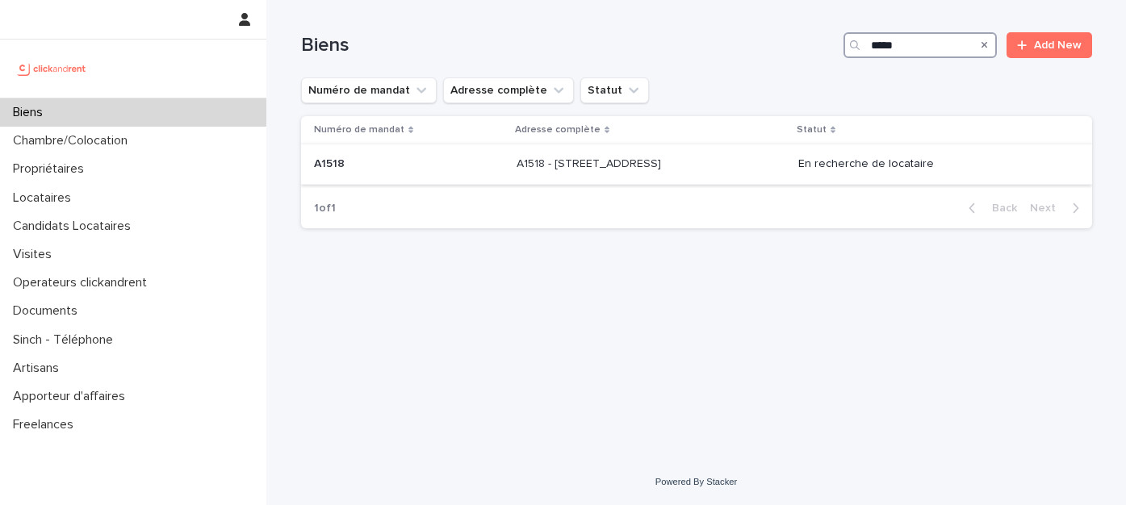
type input "*****"
click at [560, 165] on p "A1518 - 10 place des Célestins, Lyon 69002" at bounding box center [591, 162] width 148 height 17
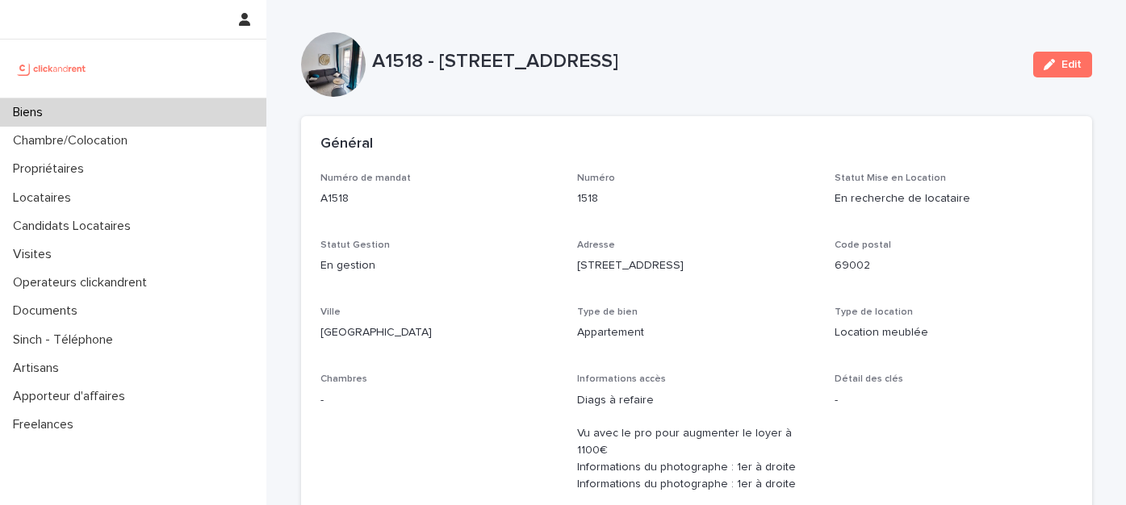
scroll to position [1039, 0]
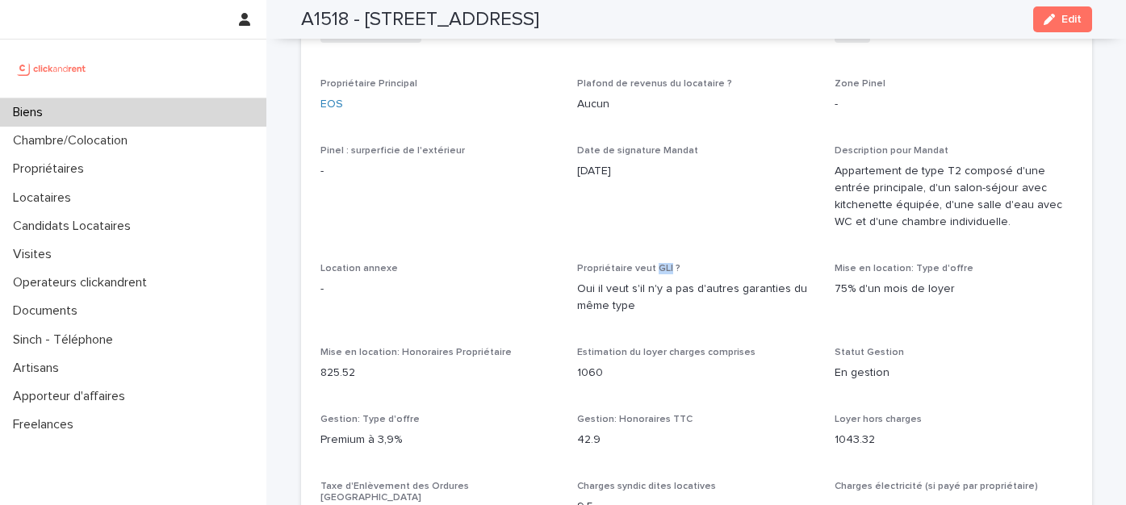
click at [114, 116] on div "Biens" at bounding box center [133, 112] width 266 height 28
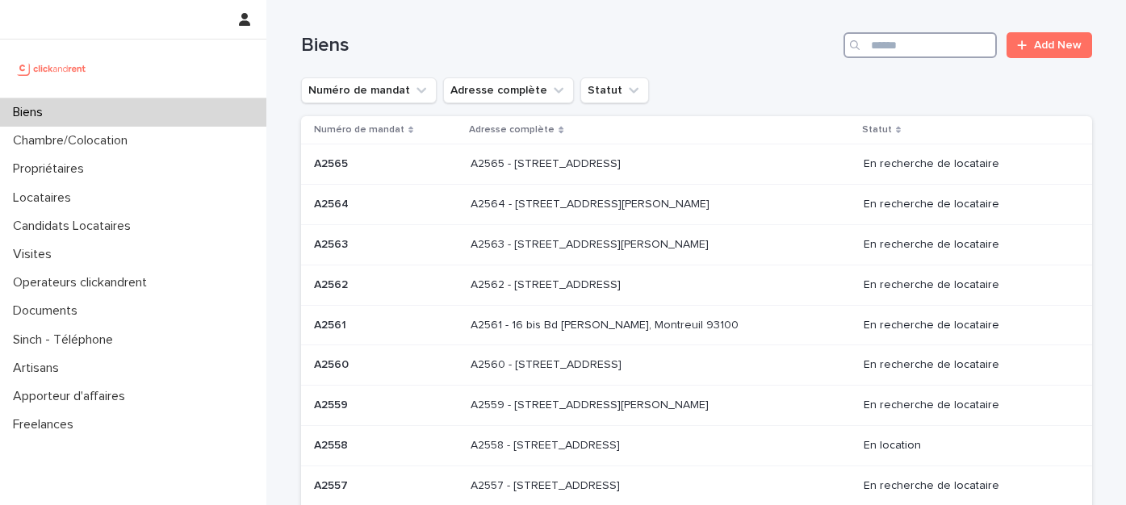
click at [868, 49] on input "Search" at bounding box center [919, 45] width 153 height 26
paste input "*****"
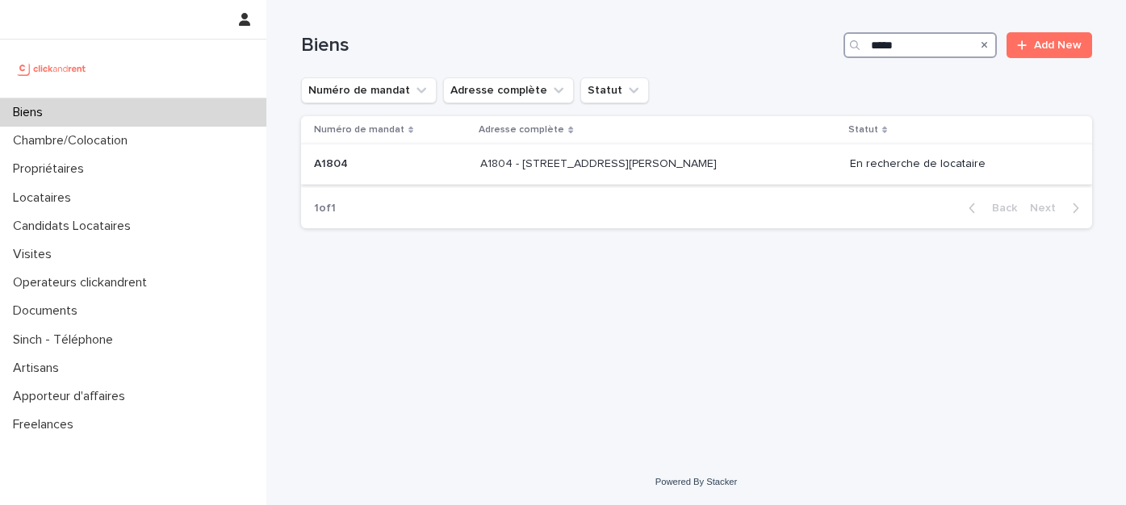
type input "*****"
click at [515, 168] on p "A1804 - 24 rue Francoeur, Viry-Chatillon 91170" at bounding box center [600, 162] width 240 height 17
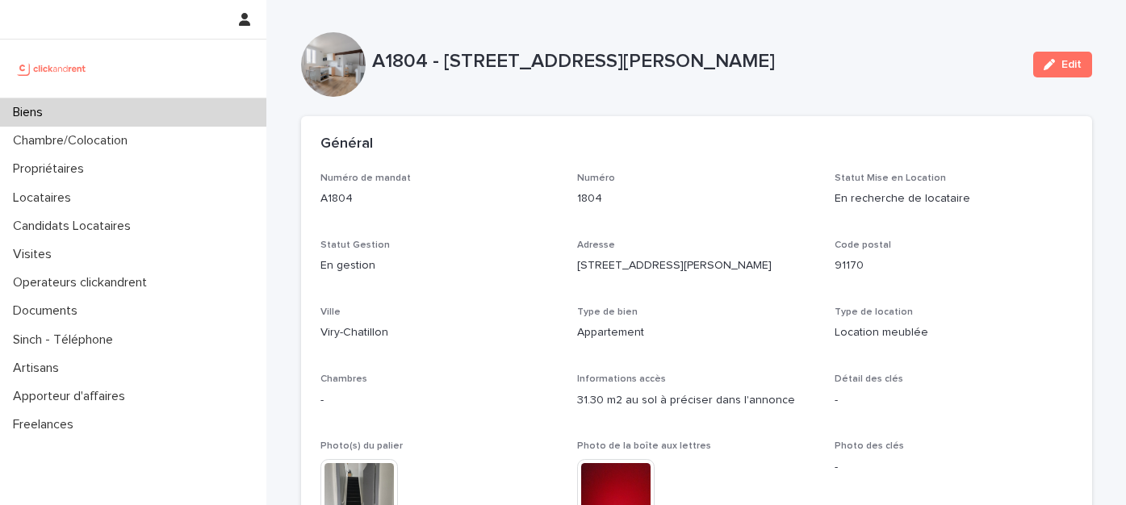
drag, startPoint x: 854, startPoint y: 115, endPoint x: 846, endPoint y: 107, distance: 12.0
click at [770, 148] on div "Général" at bounding box center [693, 145] width 746 height 18
drag, startPoint x: 376, startPoint y: 22, endPoint x: 388, endPoint y: 22, distance: 12.1
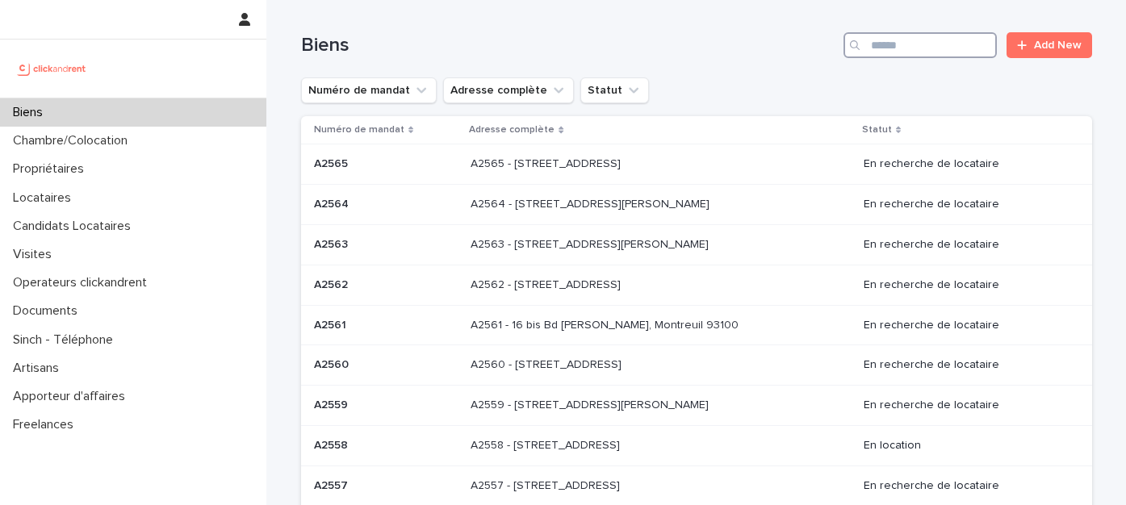
click at [885, 49] on input "Search" at bounding box center [919, 45] width 153 height 26
paste input "**********"
type input "**********"
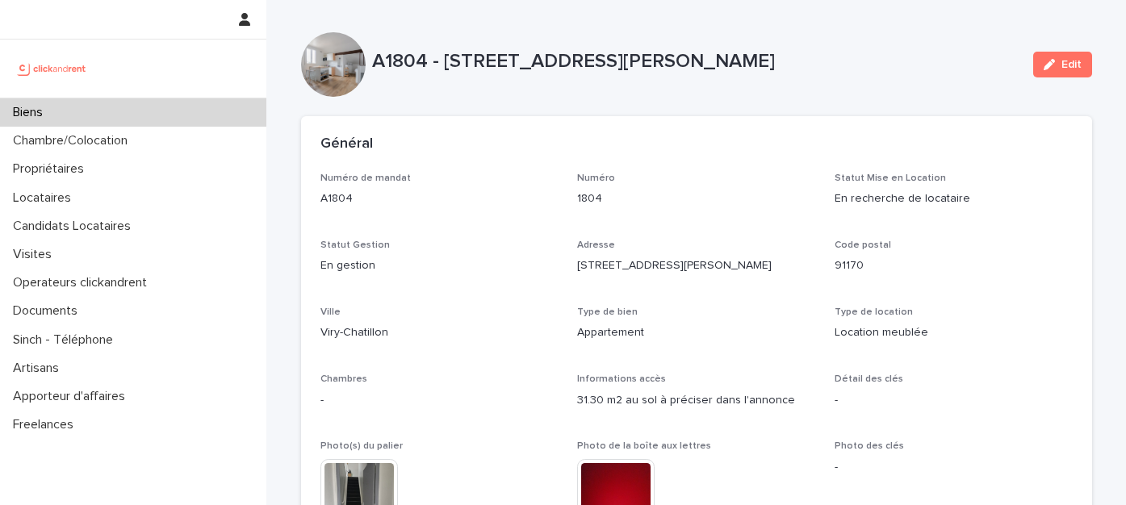
click at [154, 111] on div "Biens" at bounding box center [133, 112] width 266 height 28
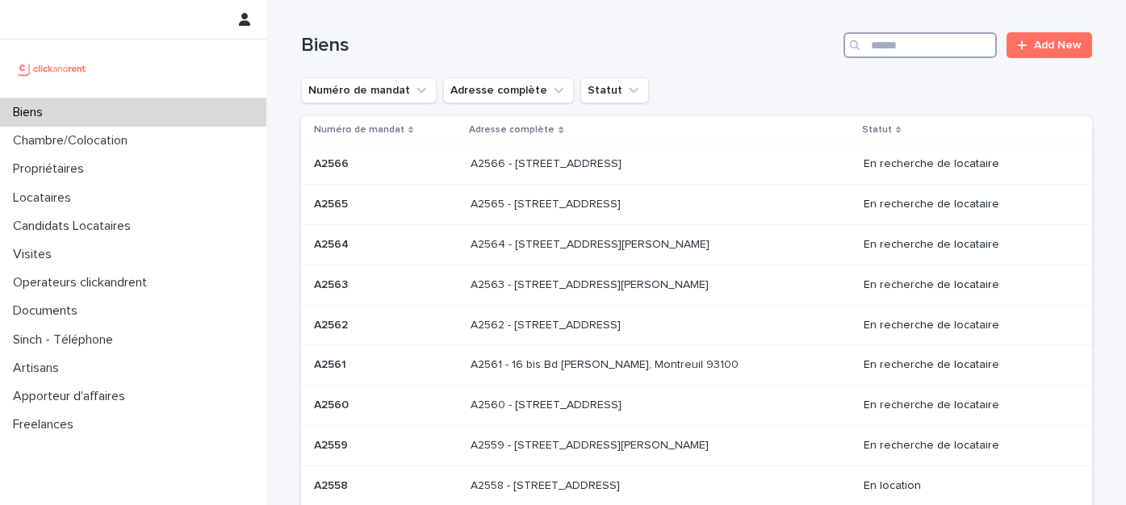
click at [905, 42] on input "Search" at bounding box center [919, 45] width 153 height 26
paste input "*****"
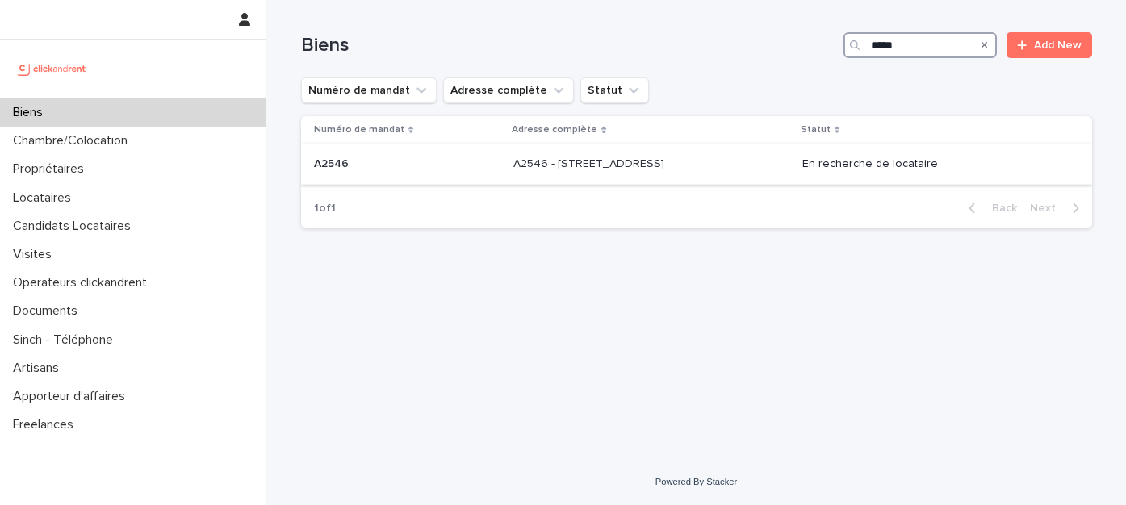
type input "*****"
click at [563, 167] on p "A2546 - [STREET_ADDRESS]" at bounding box center [590, 162] width 154 height 17
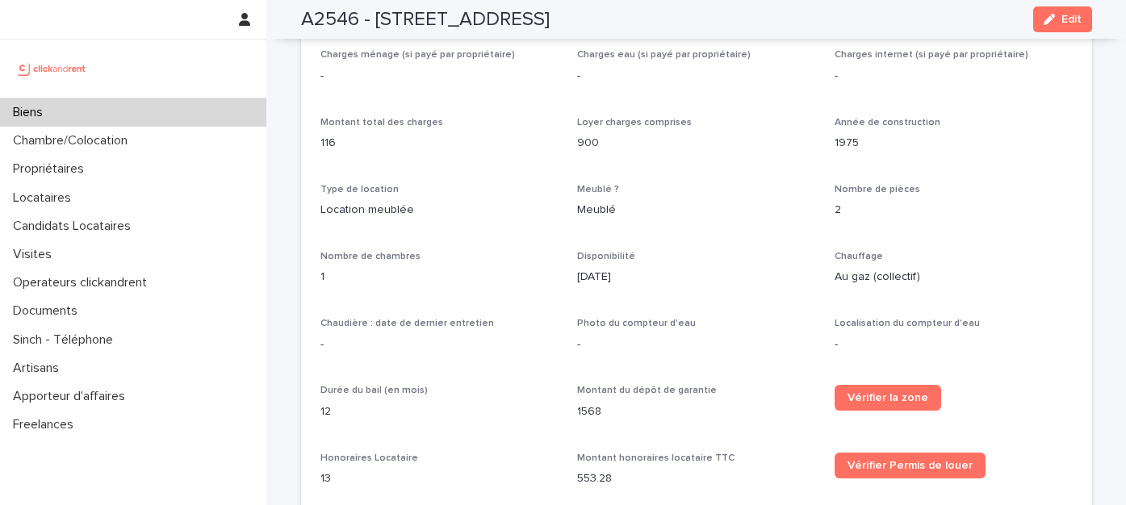
scroll to position [1538, 0]
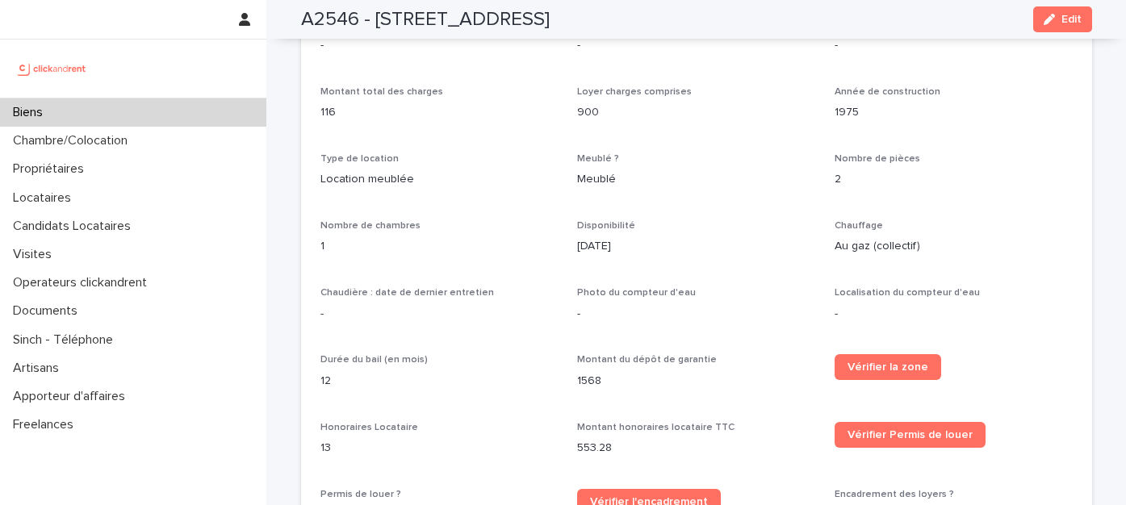
drag, startPoint x: 368, startPoint y: 19, endPoint x: 645, endPoint y: 26, distance: 276.9
click at [645, 26] on div "A2546 - 1 rue des Étoiles, Nice 06000 Edit" at bounding box center [696, 19] width 791 height 39
copy h2 "1 rue des Étoiles, Nice 06000"
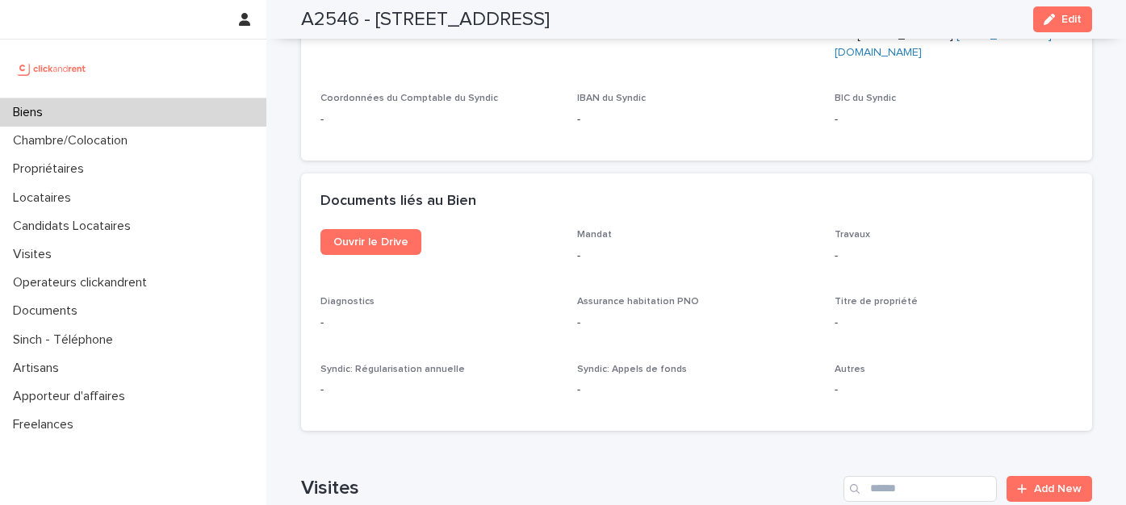
scroll to position [5688, 0]
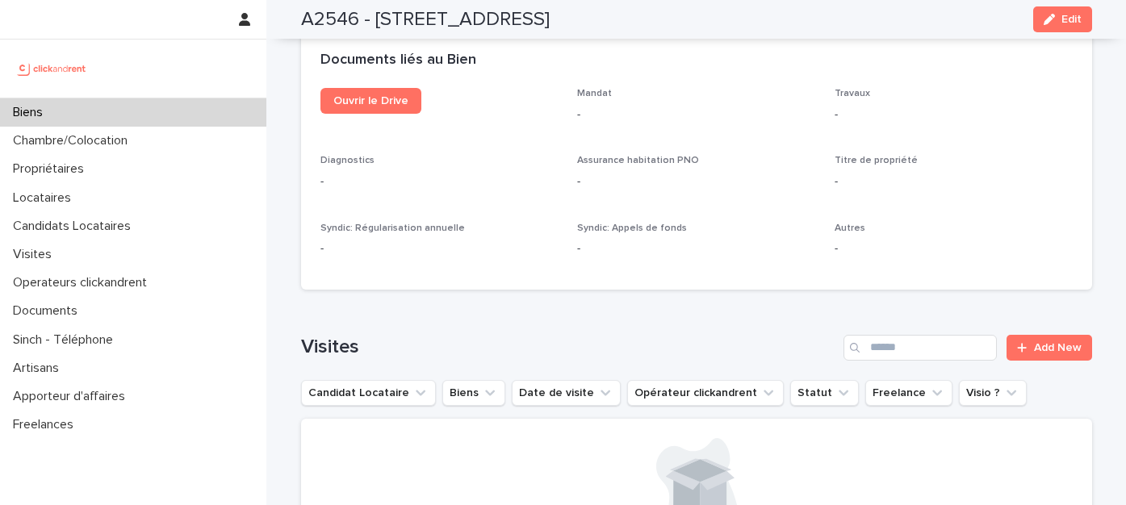
click at [316, 11] on h2 "A2546 - [STREET_ADDRESS]" at bounding box center [425, 19] width 249 height 23
click at [316, 12] on h2 "A2546 - [STREET_ADDRESS]" at bounding box center [425, 19] width 249 height 23
copy h2 "A2546"
click at [157, 117] on div "Biens" at bounding box center [133, 112] width 266 height 28
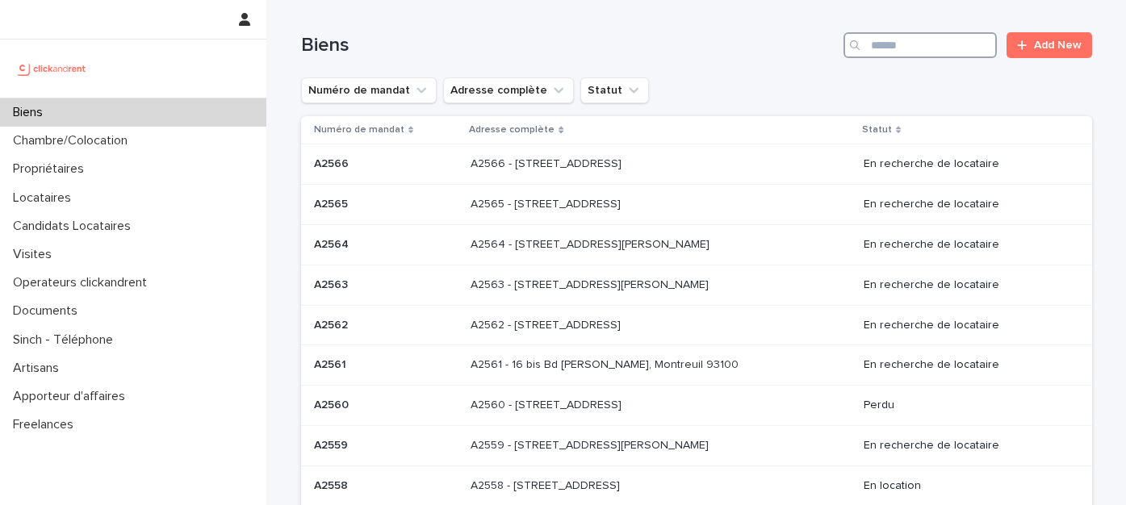
click at [883, 47] on input "Search" at bounding box center [919, 45] width 153 height 26
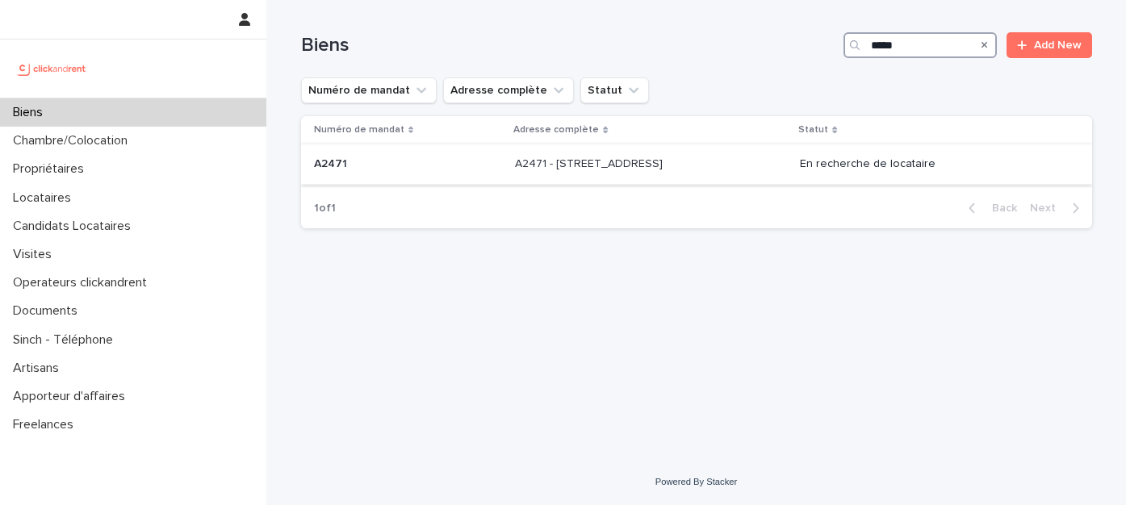
type input "*****"
click at [611, 172] on div "A2471 - 38 rue des Marjoberts, Cergy 95000 A2471 - 38 rue des Marjoberts, Cergy…" at bounding box center [651, 164] width 272 height 27
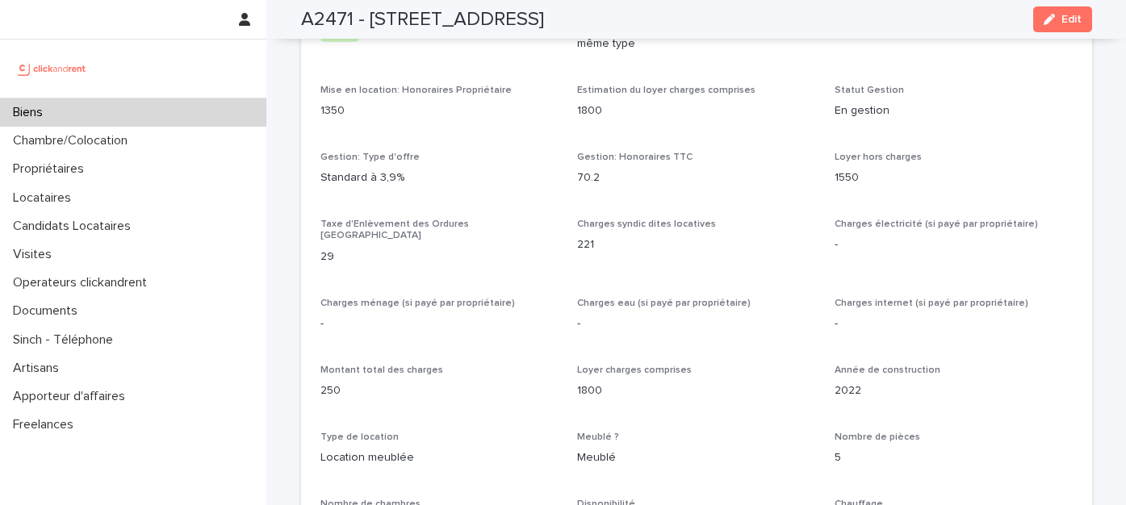
scroll to position [1223, 0]
